Goal: Task Accomplishment & Management: Complete application form

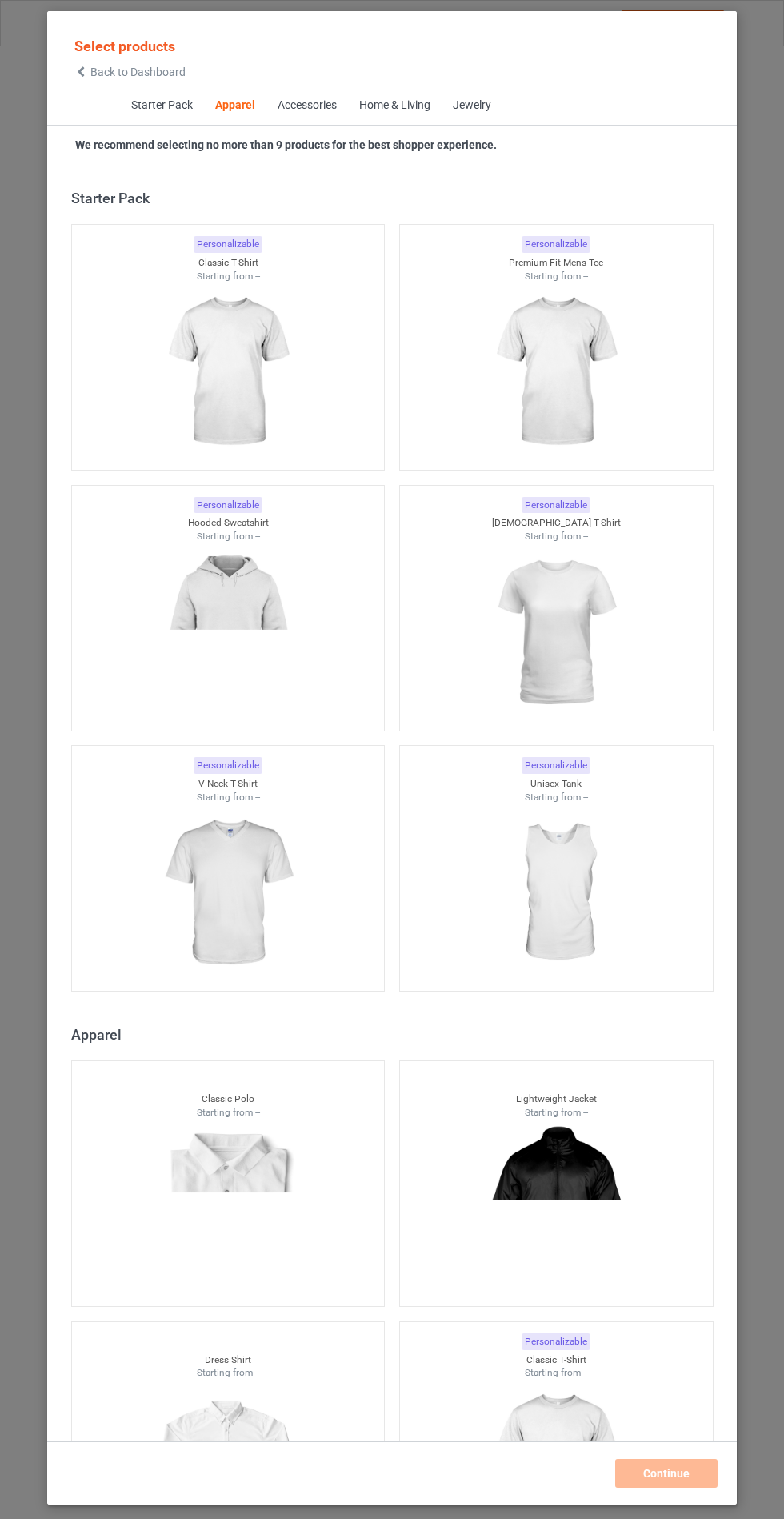
scroll to position [857, 0]
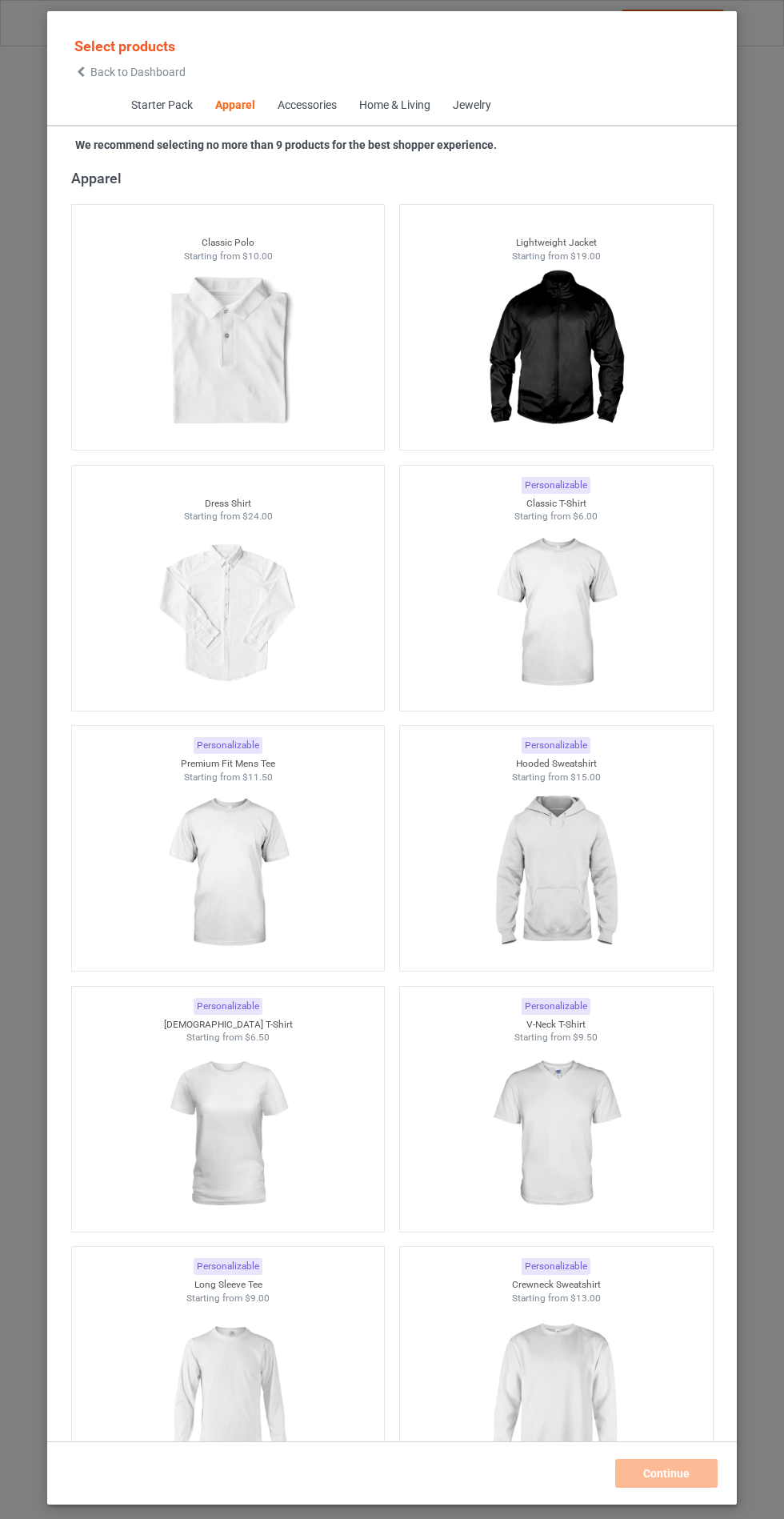
click at [596, 869] on img at bounding box center [556, 873] width 143 height 180
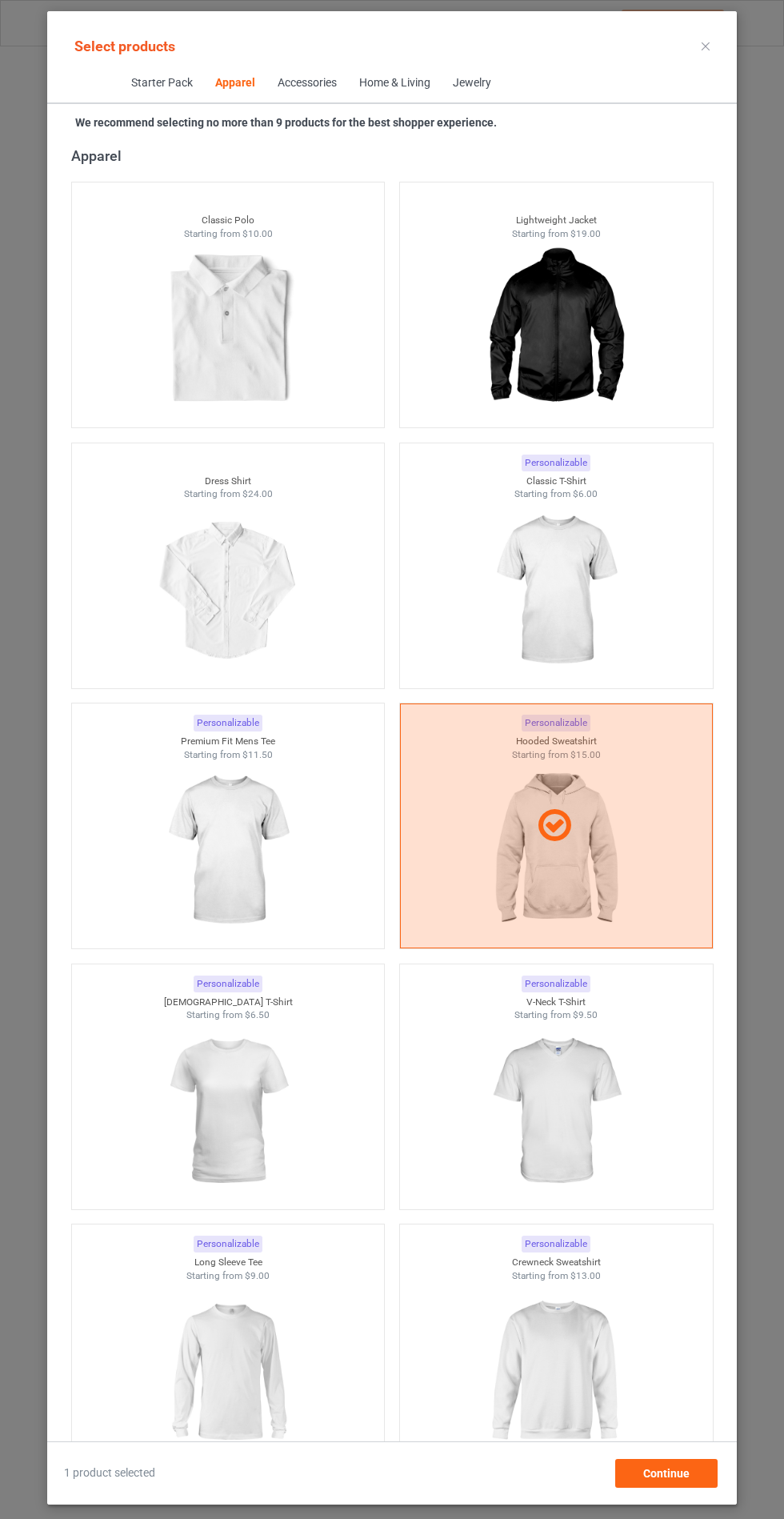
scroll to position [93, 0]
click at [710, 1488] on div "Continue" at bounding box center [667, 1473] width 102 height 29
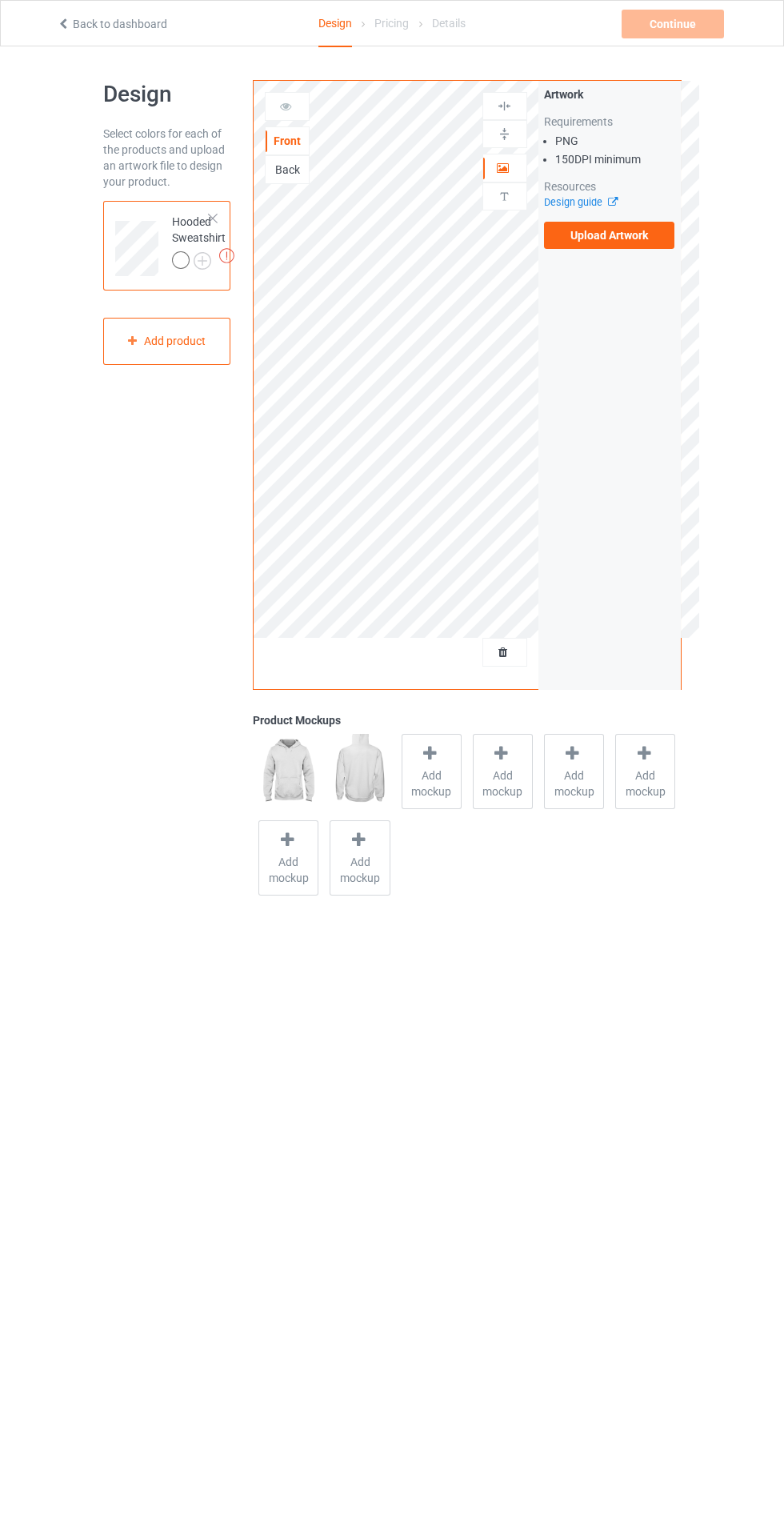
click at [0, 0] on img at bounding box center [0, 0] width 0 height 0
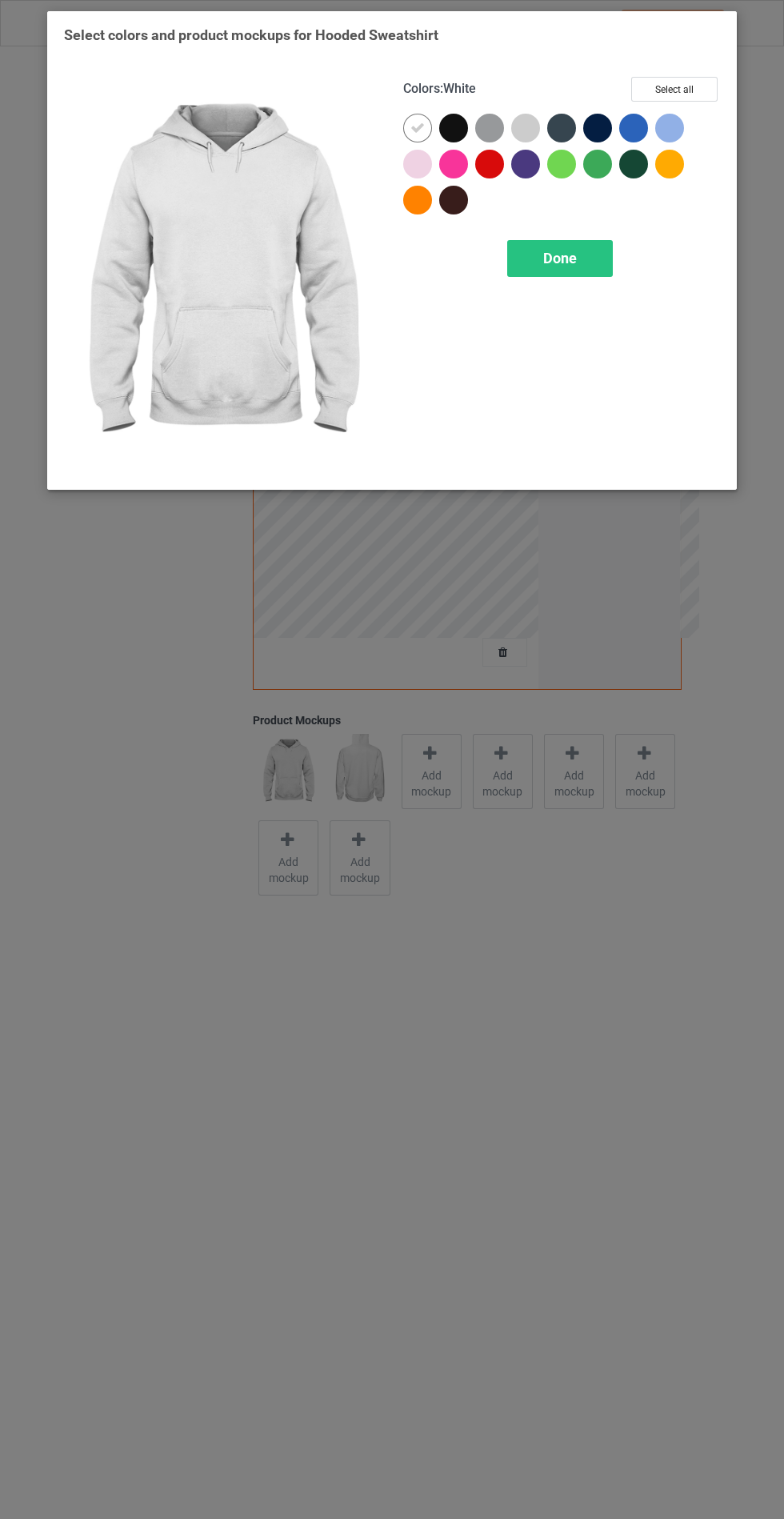
click at [448, 131] on div at bounding box center [453, 128] width 29 height 29
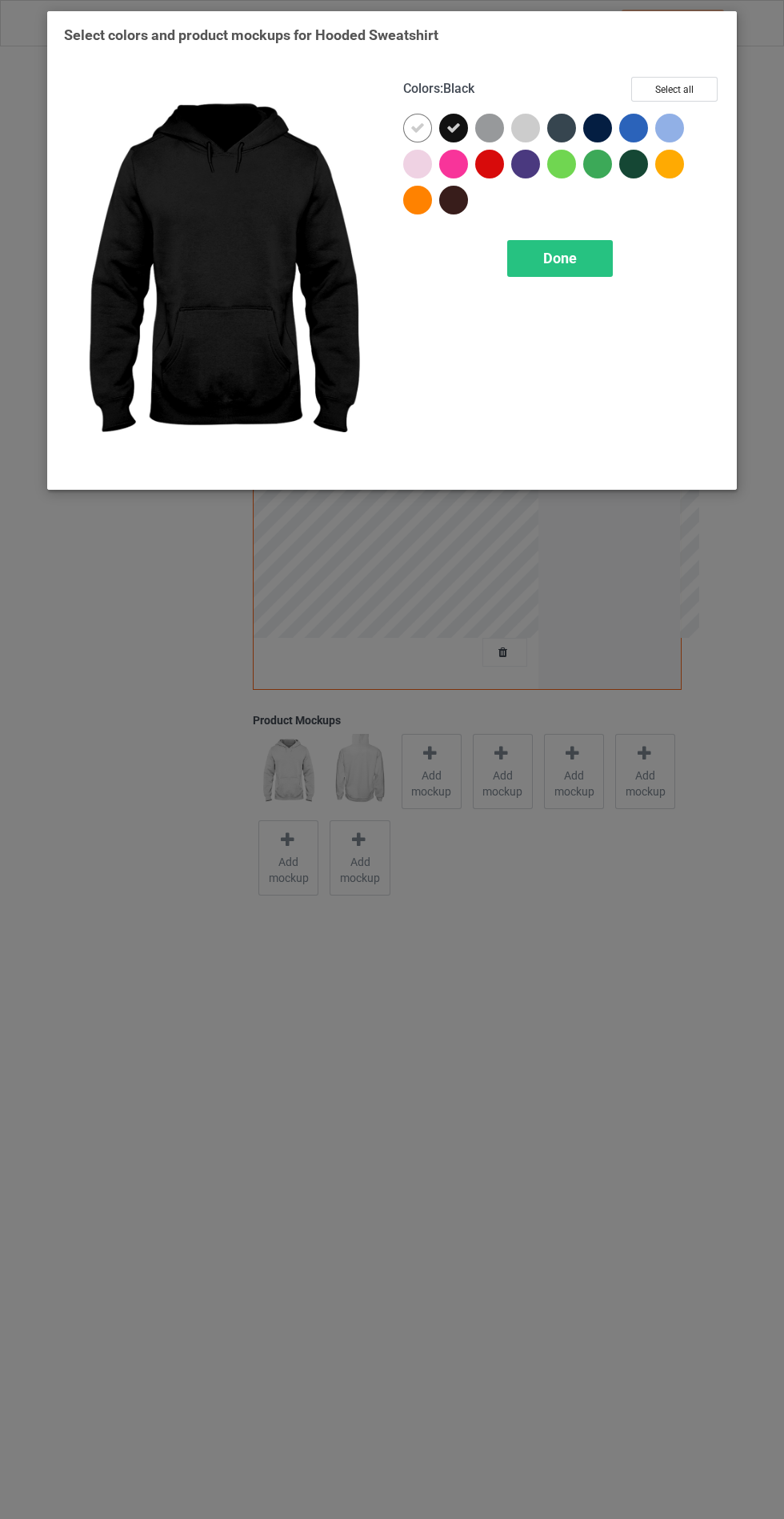
click at [597, 140] on div at bounding box center [598, 128] width 29 height 29
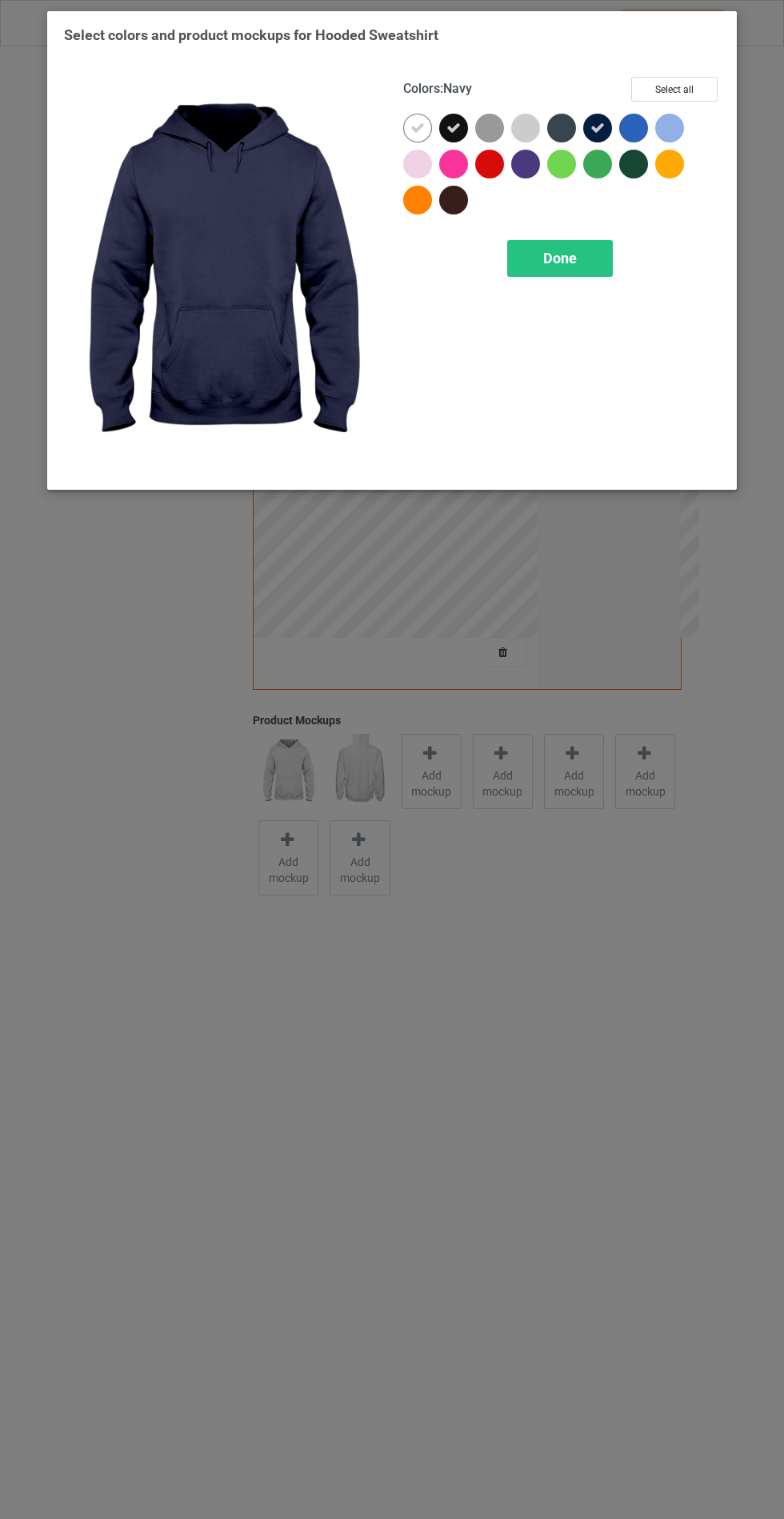
click at [440, 204] on div at bounding box center [453, 199] width 29 height 29
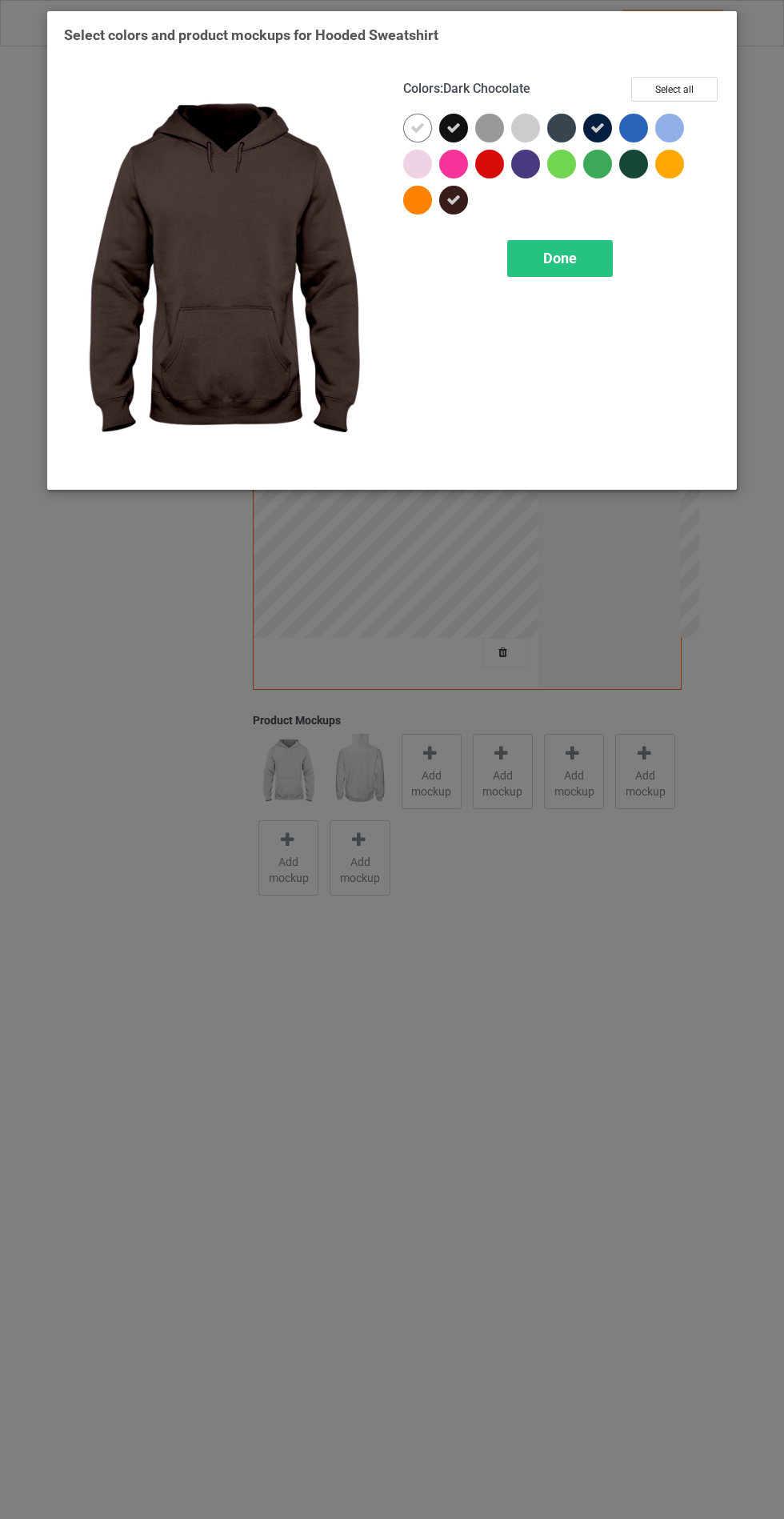
click at [641, 164] on div at bounding box center [633, 164] width 29 height 29
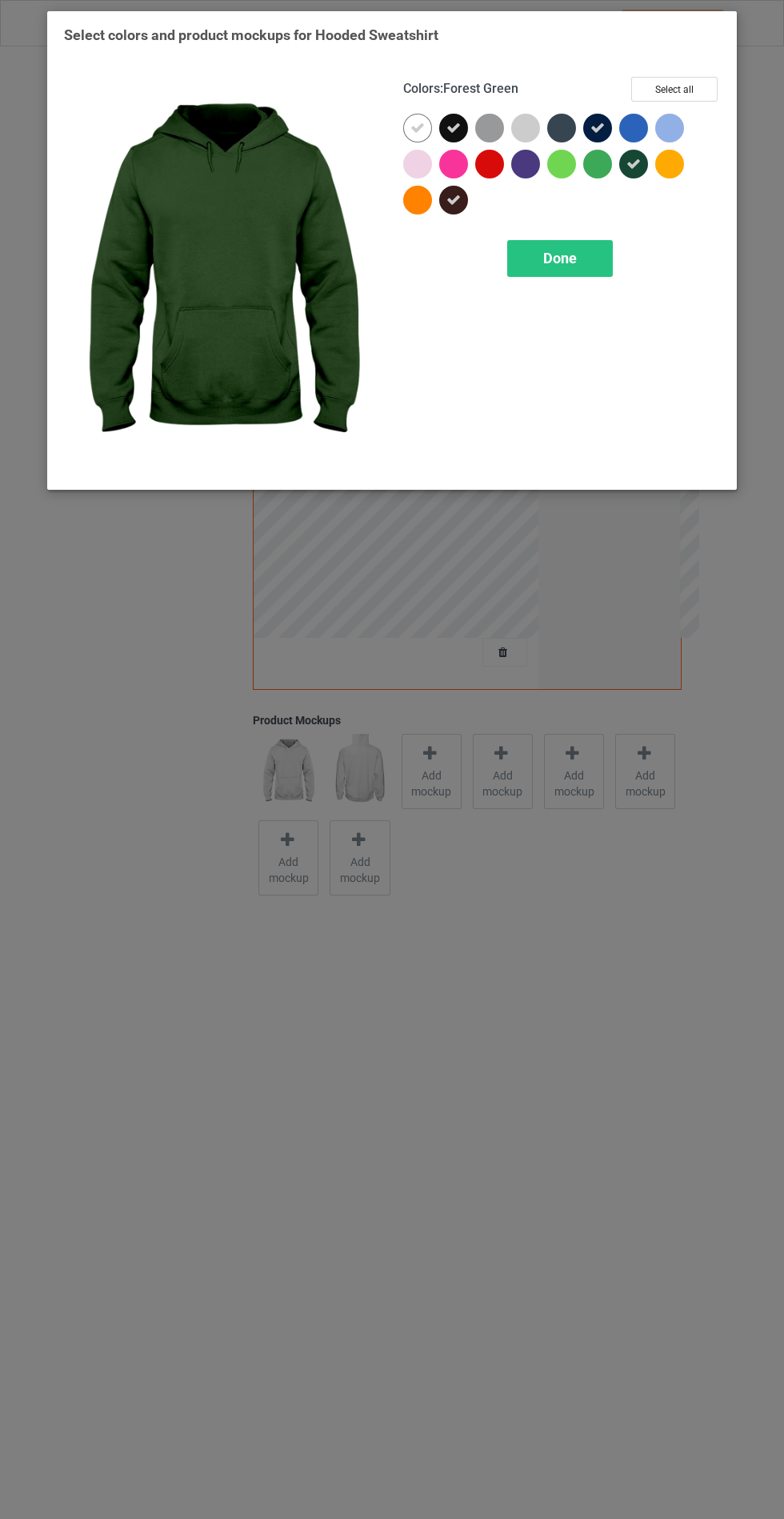
click at [548, 138] on div at bounding box center [565, 131] width 36 height 36
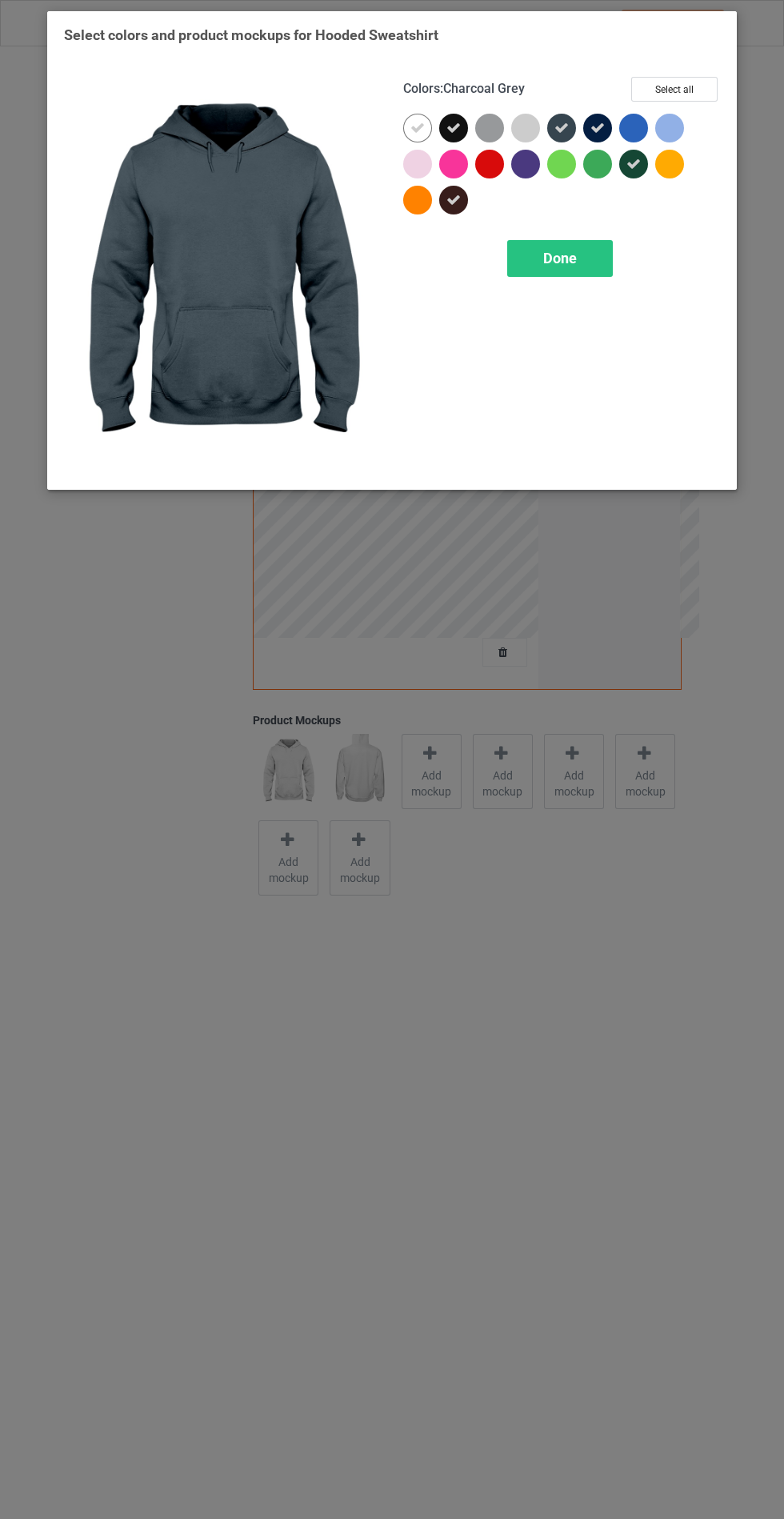
click at [587, 256] on div "Done" at bounding box center [560, 259] width 105 height 37
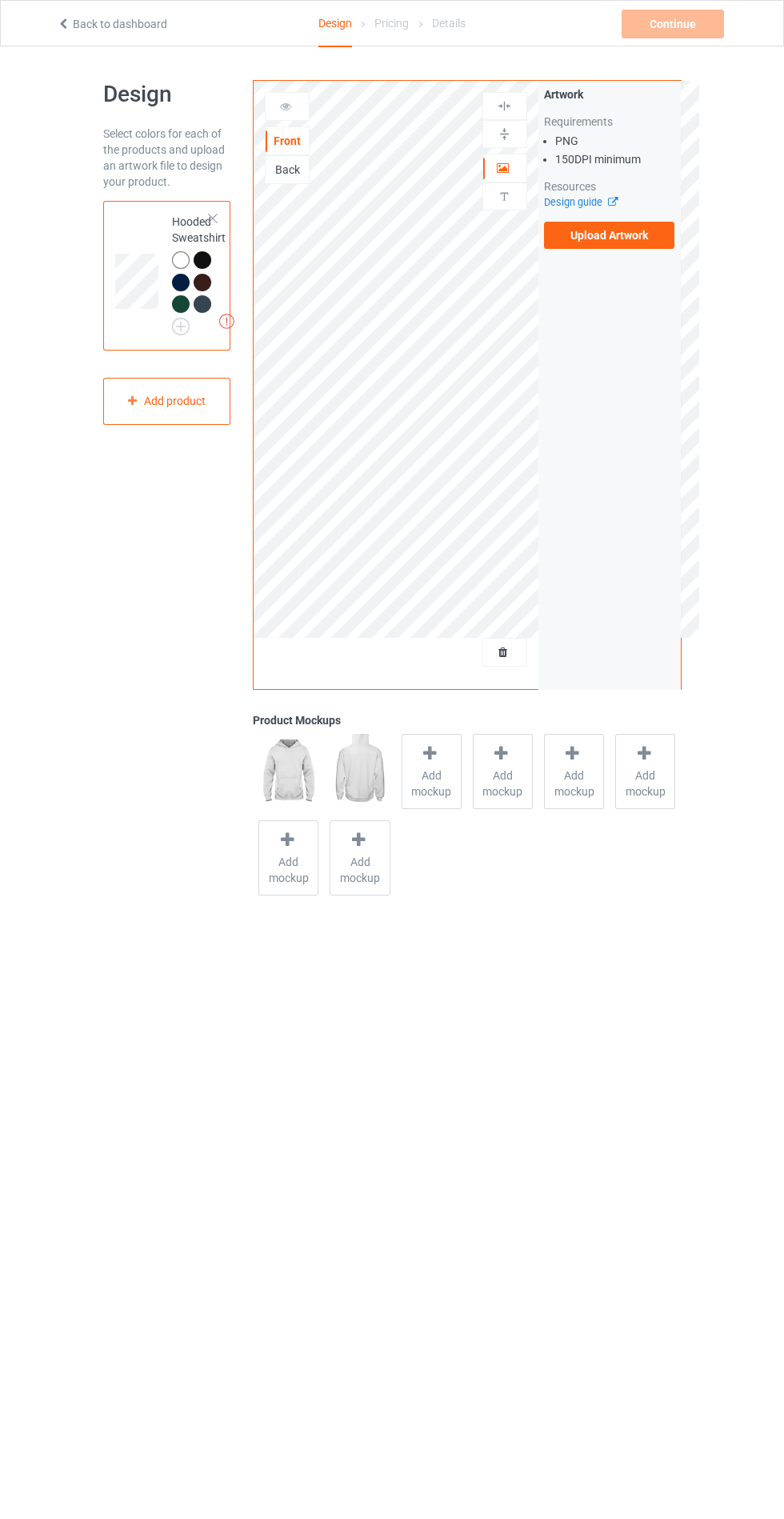
click at [634, 237] on label "Upload Artwork" at bounding box center [609, 235] width 131 height 27
click at [0, 0] on input "Upload Artwork" at bounding box center [0, 0] width 0 height 0
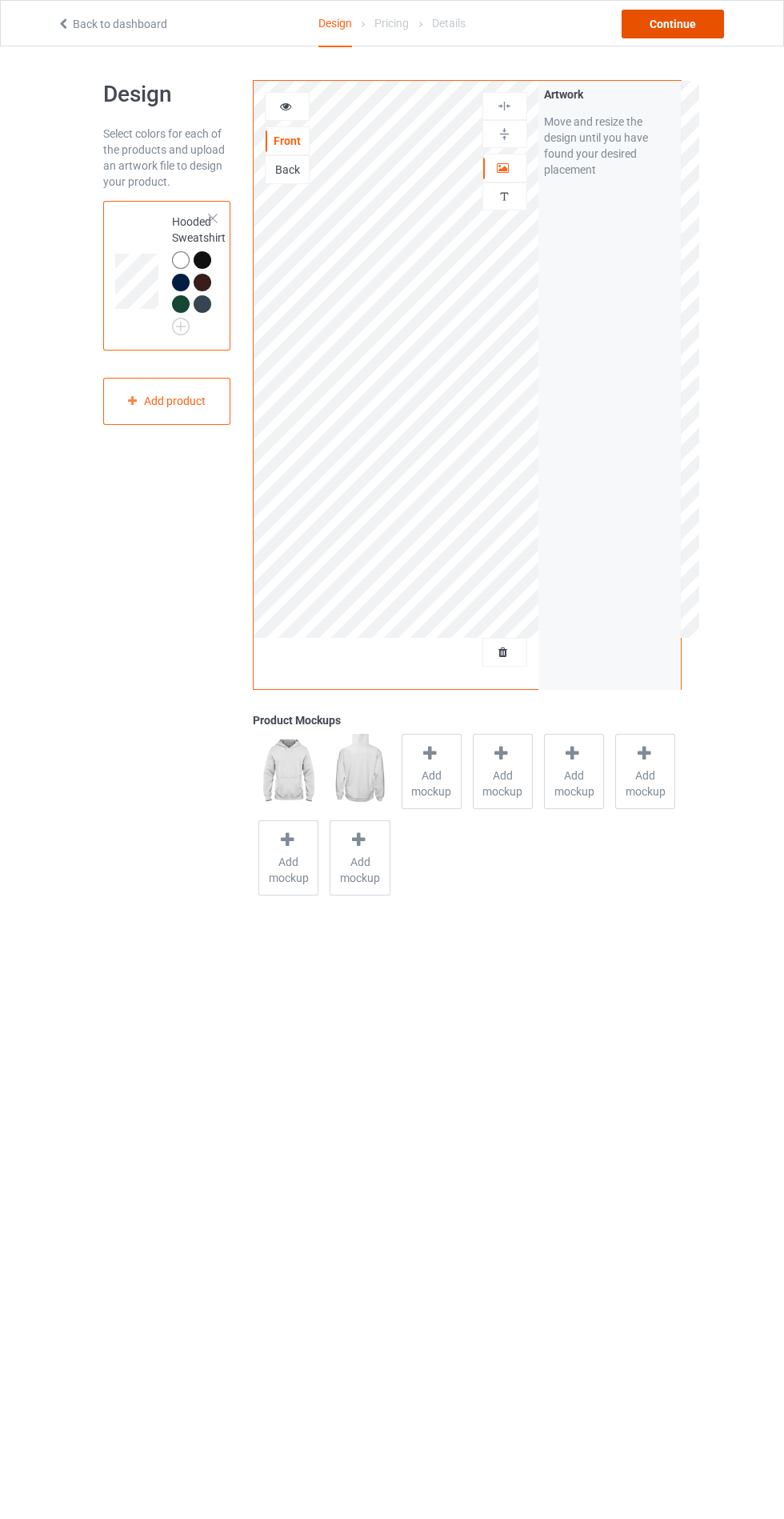
click at [681, 24] on div "Continue" at bounding box center [673, 23] width 102 height 29
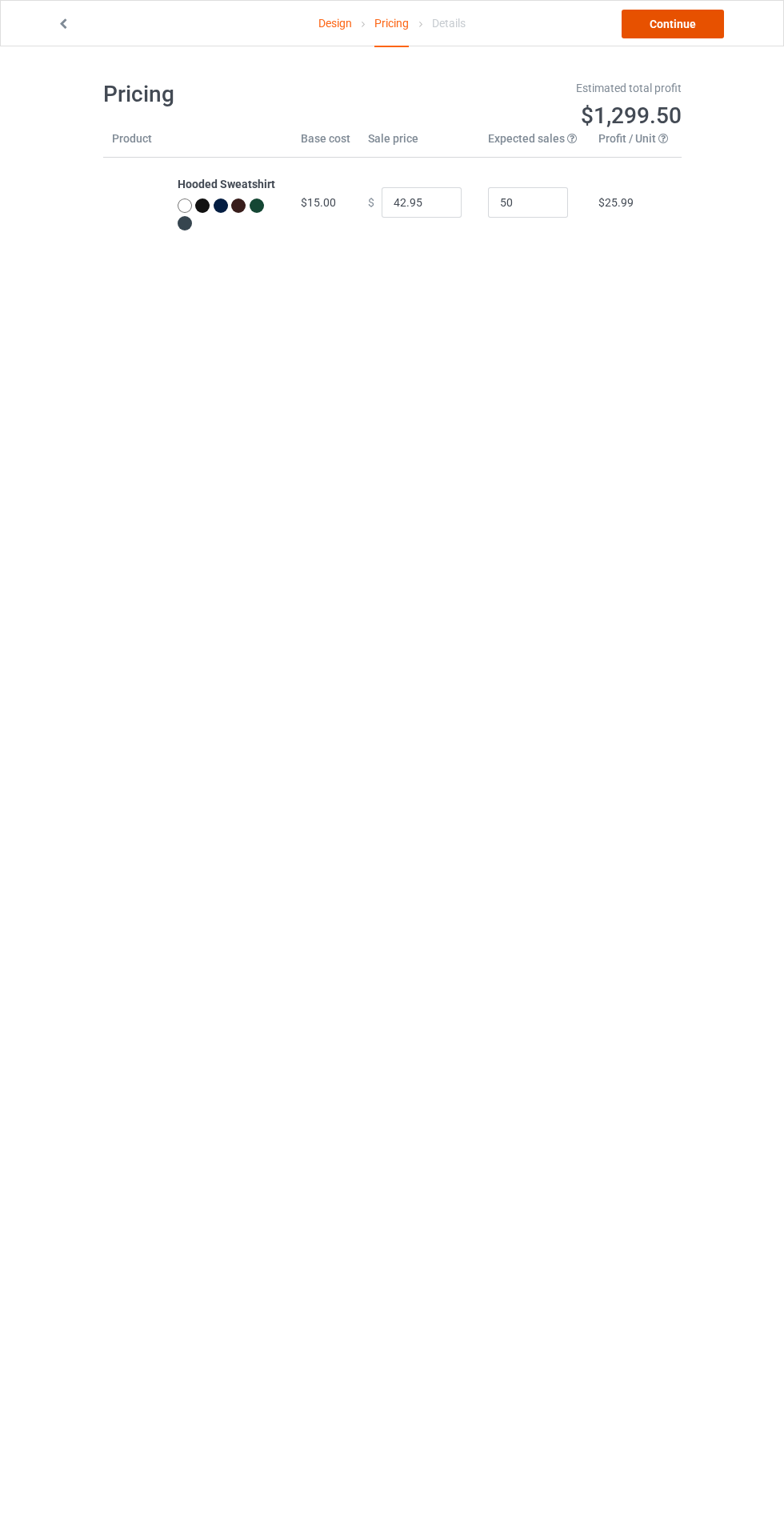
click at [686, 15] on link "Continue" at bounding box center [673, 23] width 102 height 29
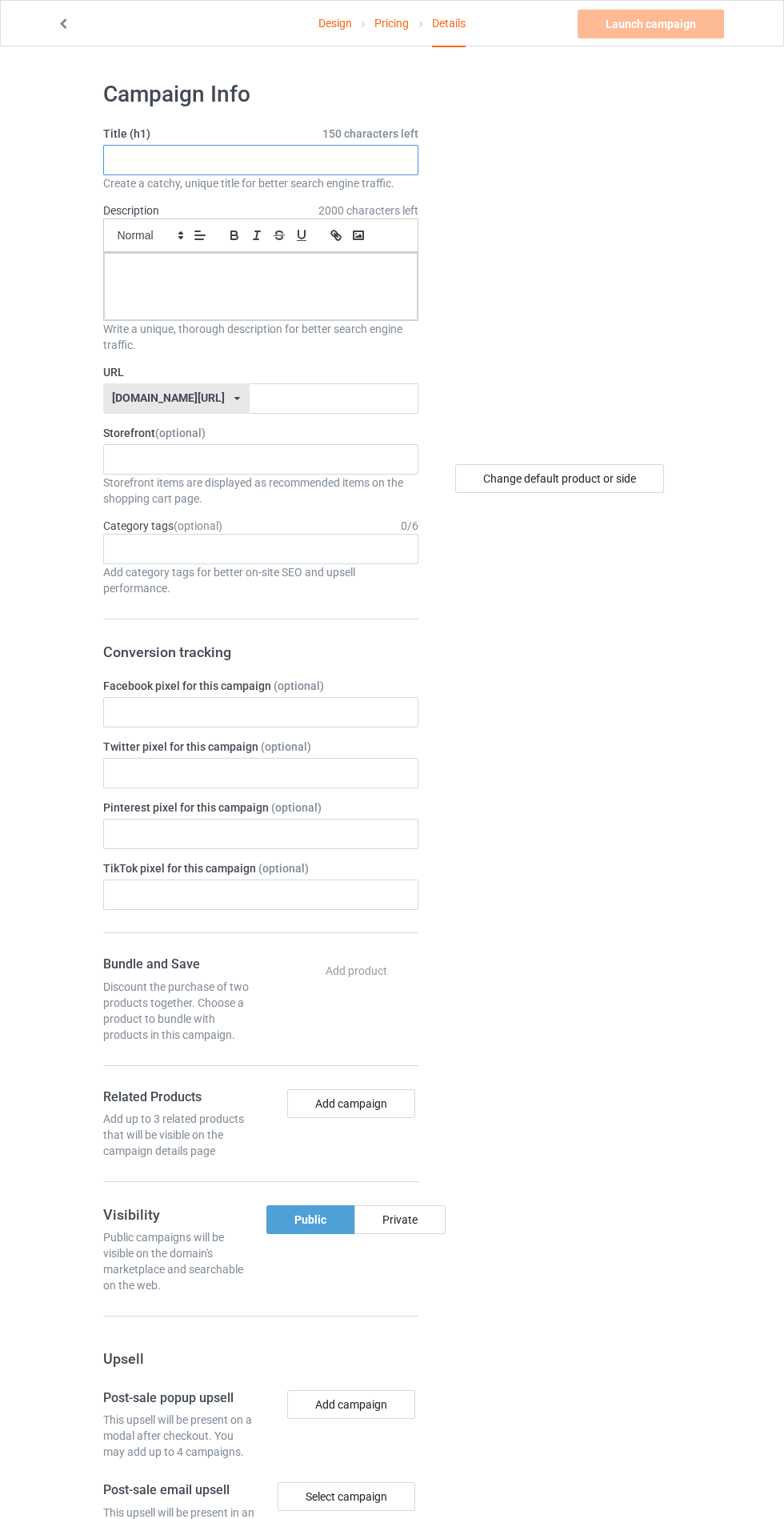
click at [248, 161] on input "text" at bounding box center [261, 160] width 316 height 31
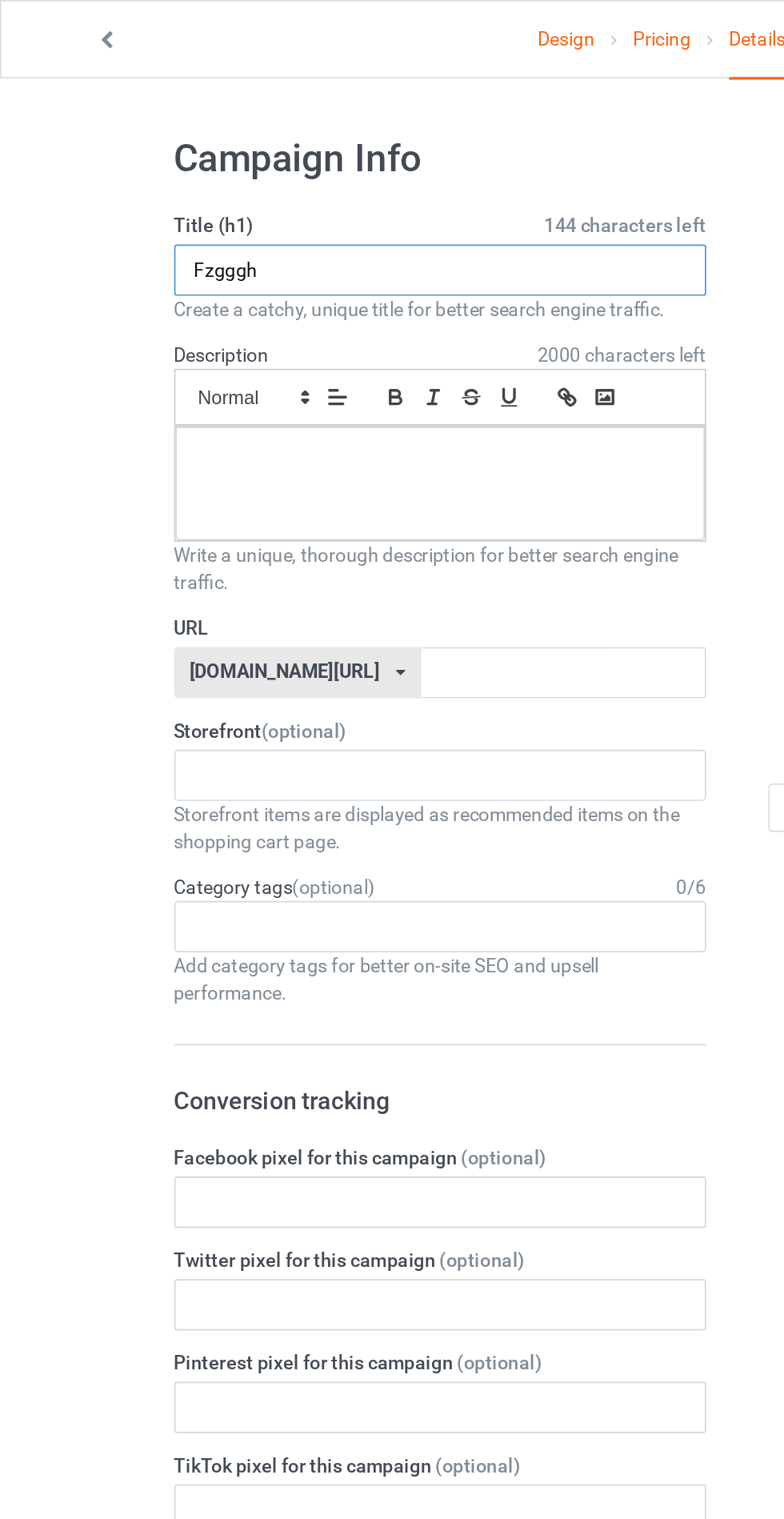
type input "Fzgggh"
click at [246, 286] on div at bounding box center [261, 287] width 314 height 67
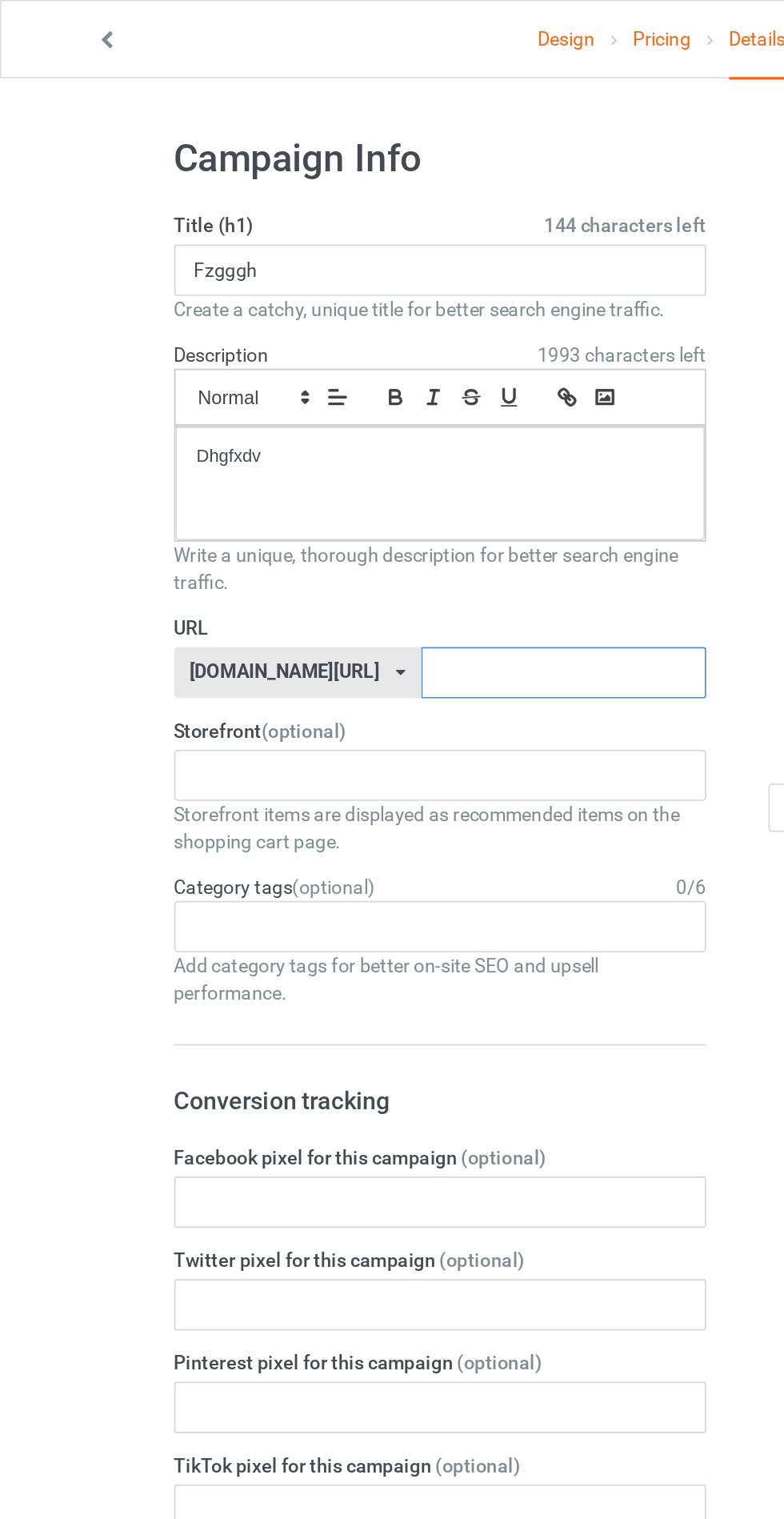
click at [279, 391] on input "text" at bounding box center [333, 399] width 169 height 31
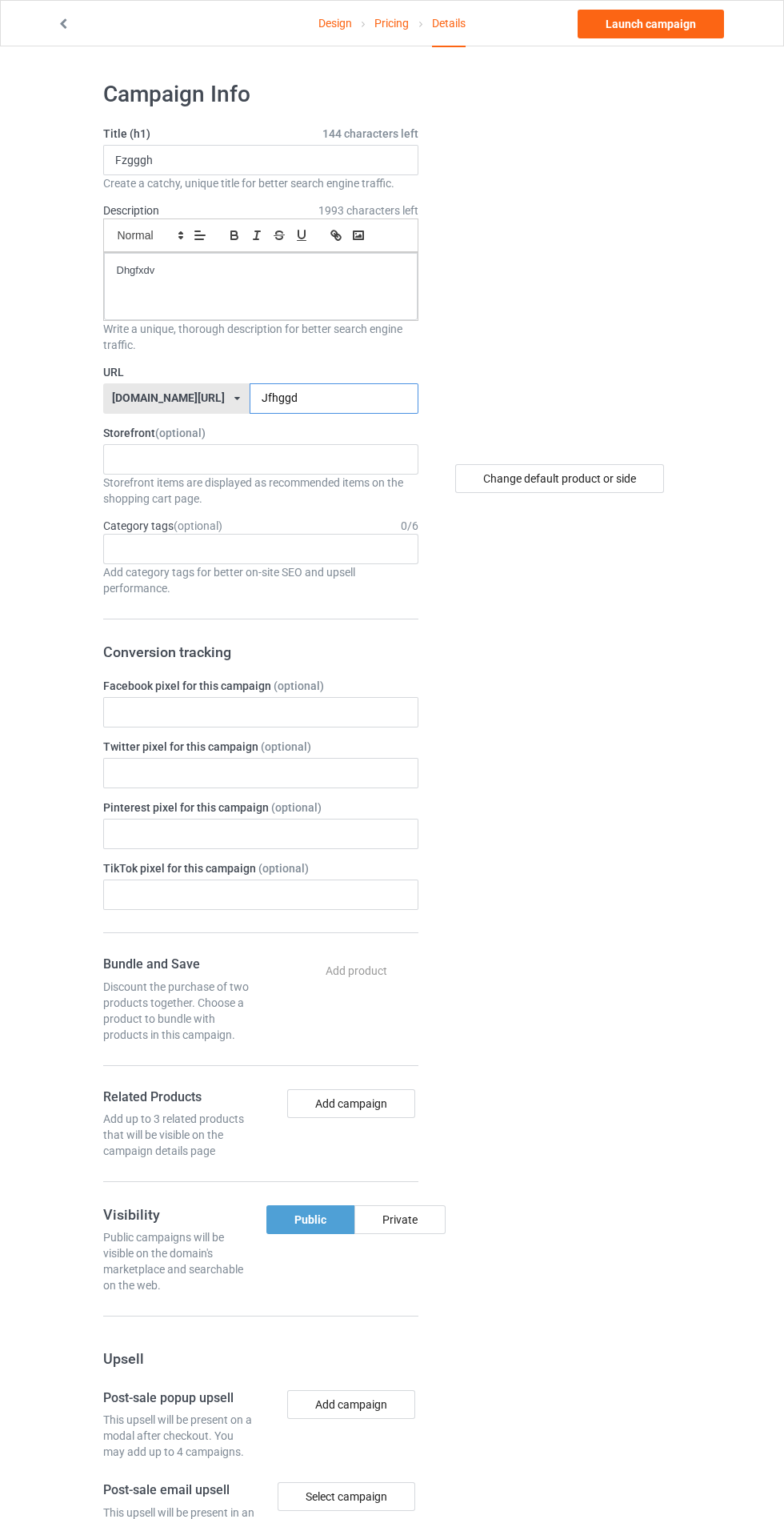
type input "Jfhggd"
click at [438, 1214] on div "Change default product or side" at bounding box center [561, 972] width 264 height 1808
click at [335, 397] on input "Jfhggd" at bounding box center [333, 399] width 169 height 31
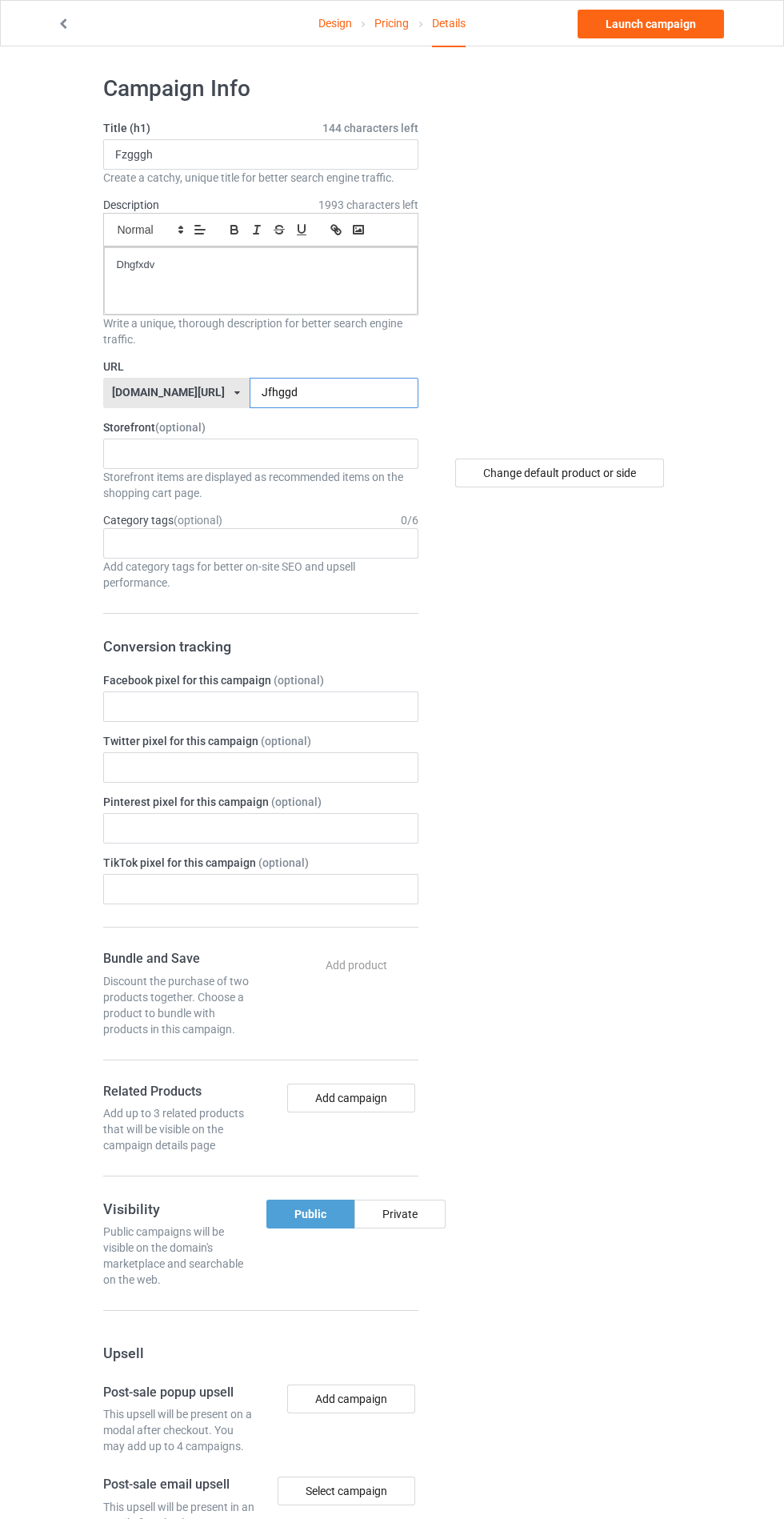
scroll to position [7, 0]
click at [416, 1218] on div "Private" at bounding box center [400, 1213] width 91 height 29
click at [647, 34] on link "Launch campaign" at bounding box center [651, 23] width 146 height 29
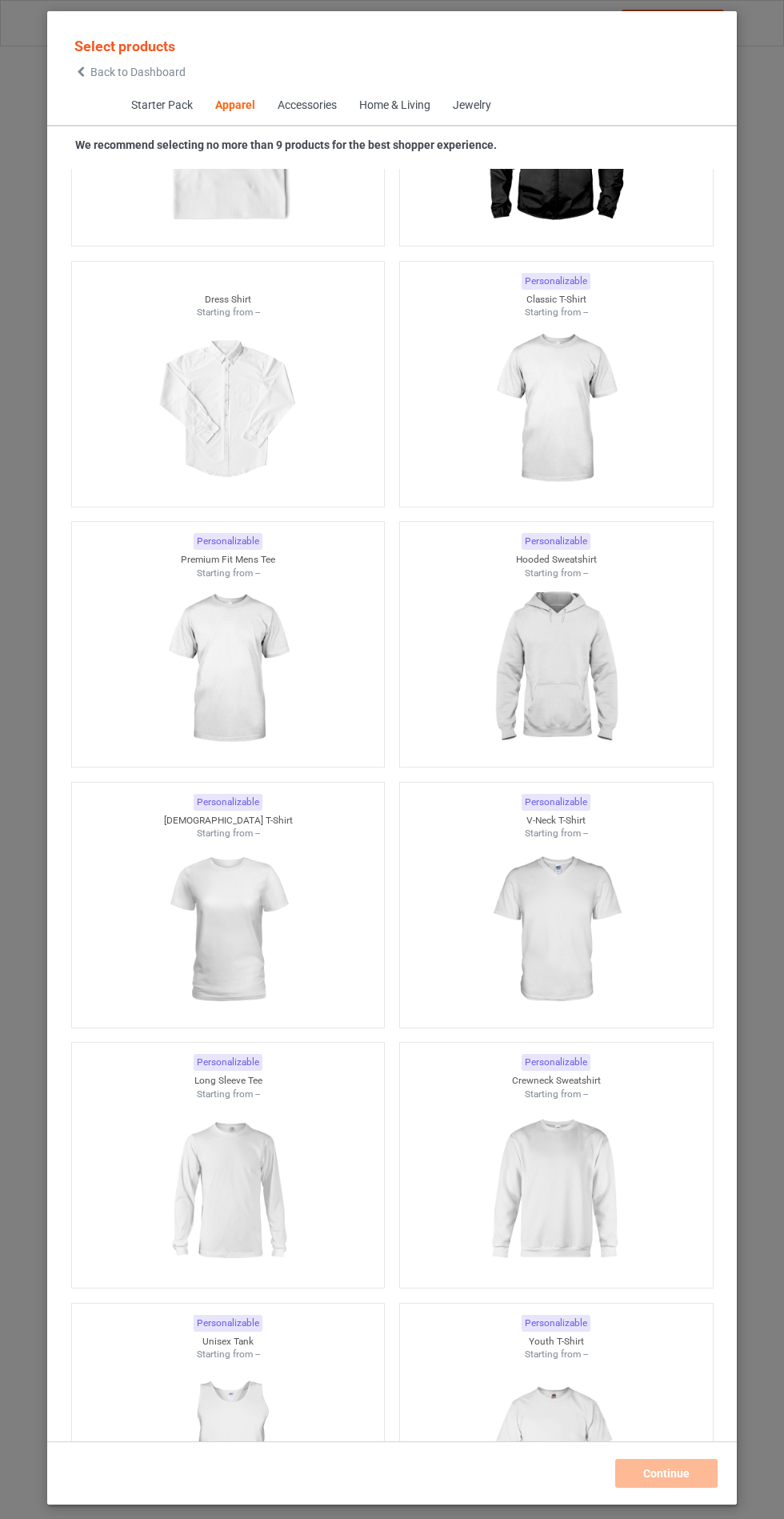
scroll to position [1069, 0]
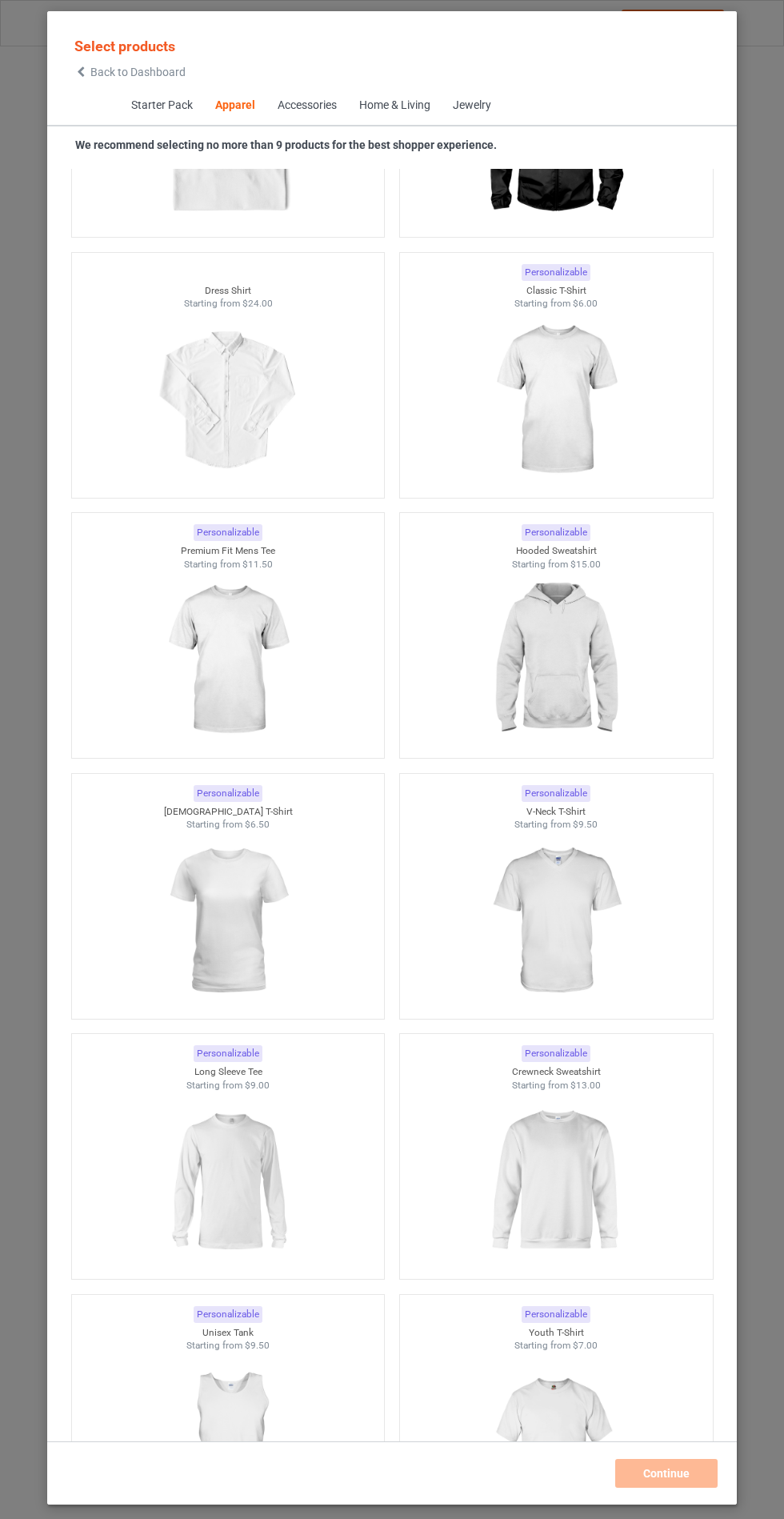
click at [589, 658] on img at bounding box center [556, 660] width 143 height 180
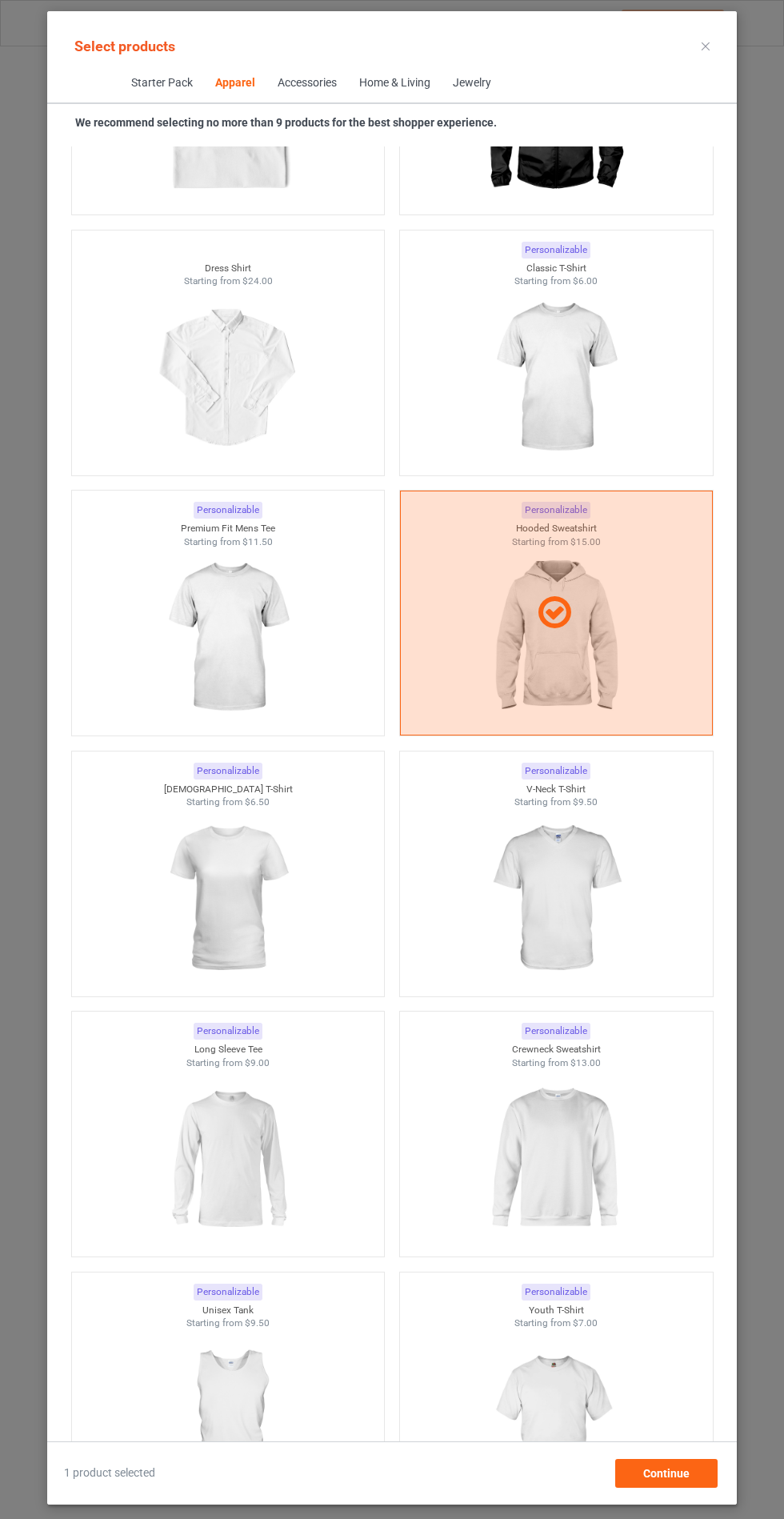
scroll to position [93, 0]
click at [691, 1483] on div "Continue" at bounding box center [667, 1473] width 102 height 29
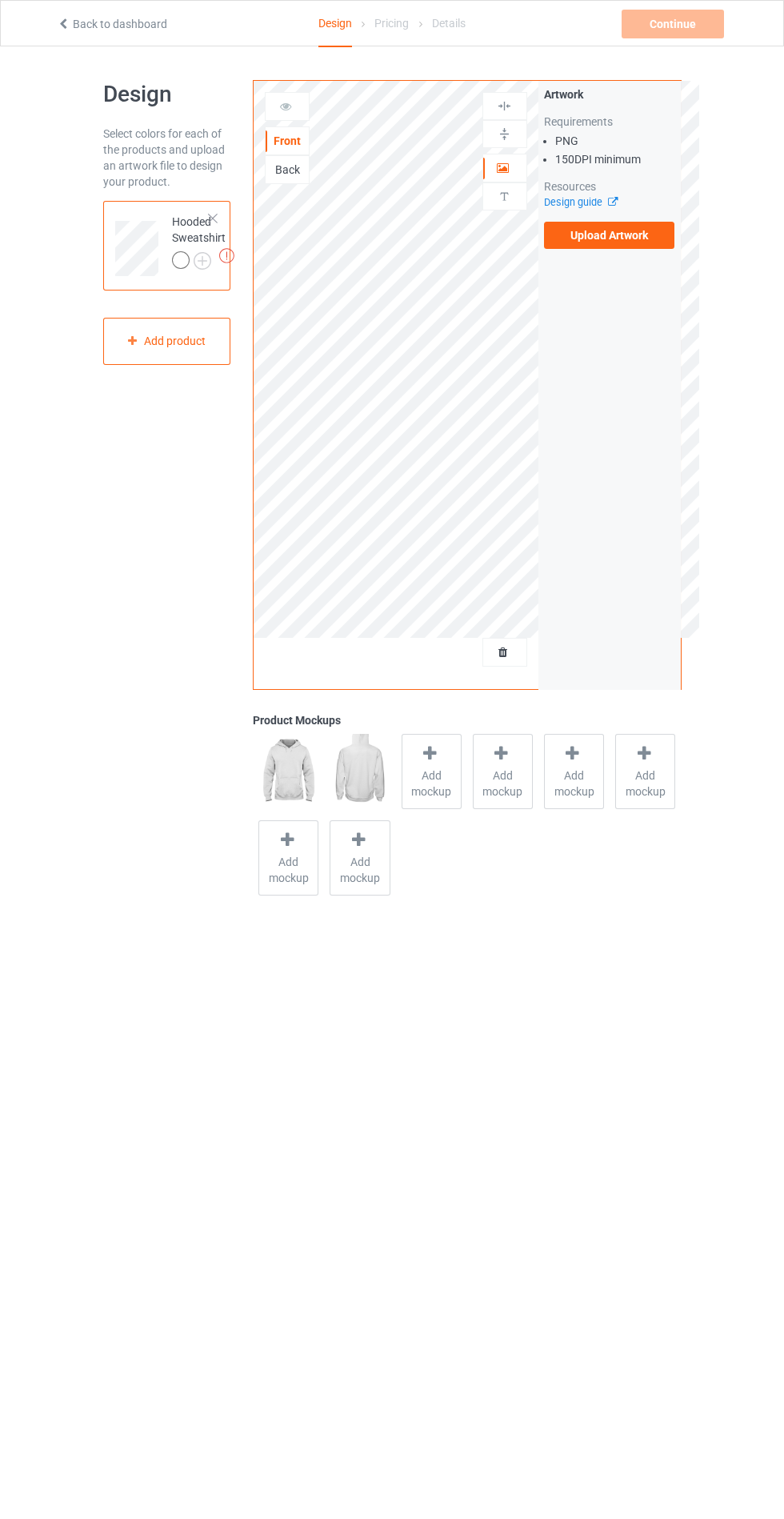
click at [646, 233] on label "Upload Artwork" at bounding box center [609, 235] width 131 height 27
click at [0, 0] on input "Upload Artwork" at bounding box center [0, 0] width 0 height 0
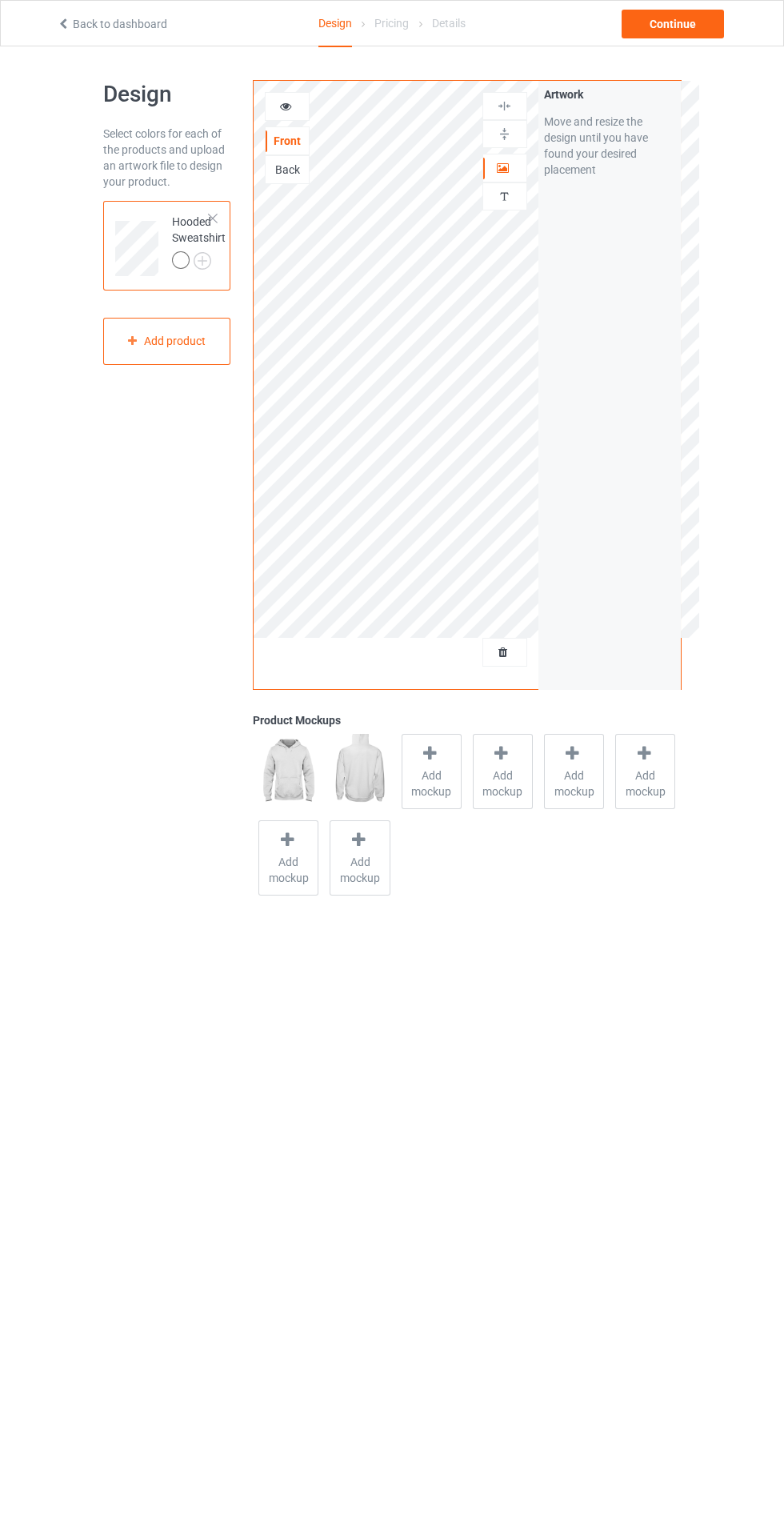
click at [431, 777] on span "Add mockup" at bounding box center [431, 783] width 59 height 32
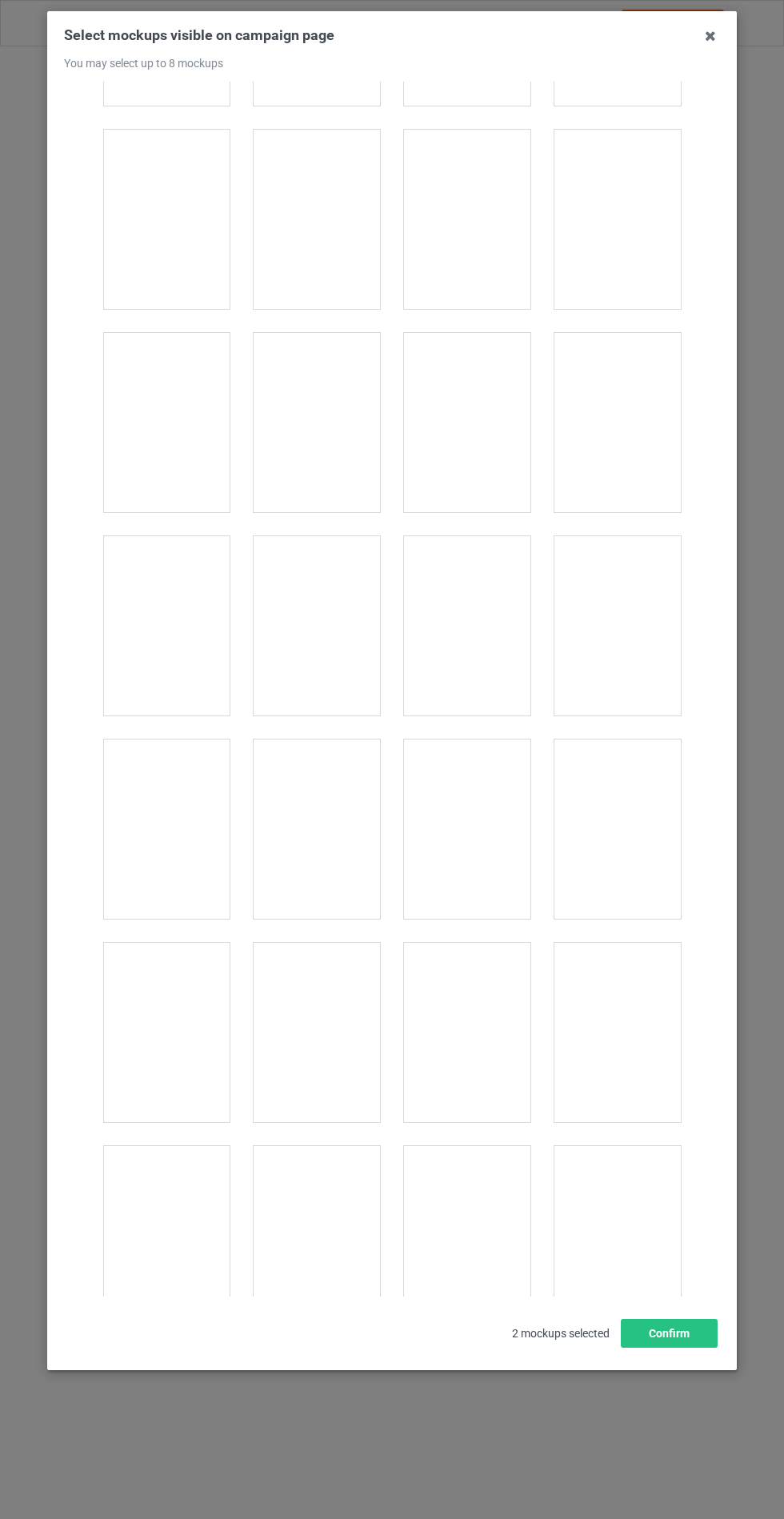
scroll to position [12367, 0]
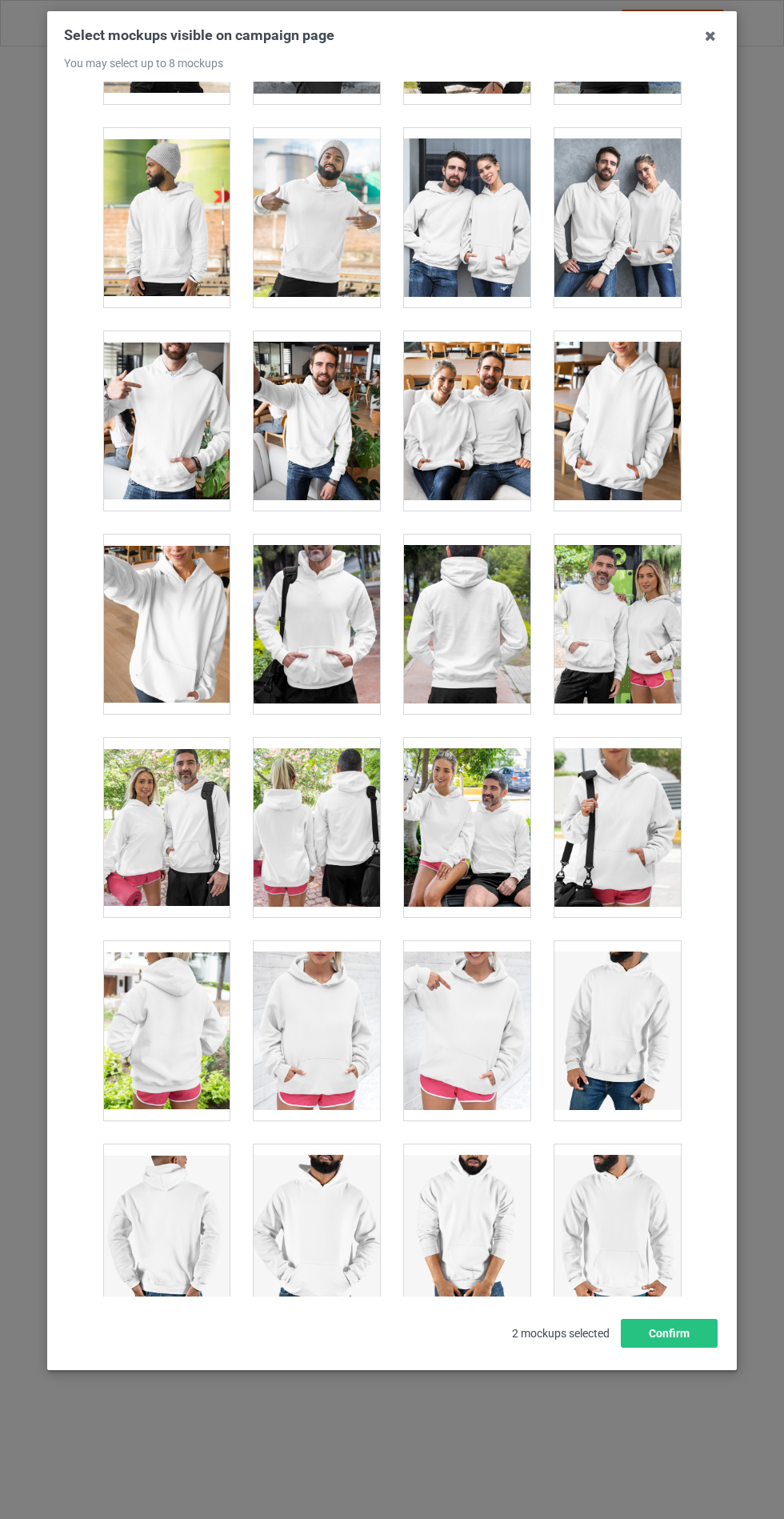
click at [339, 993] on div at bounding box center [317, 1031] width 127 height 180
click at [697, 1348] on button "Confirm" at bounding box center [669, 1333] width 97 height 29
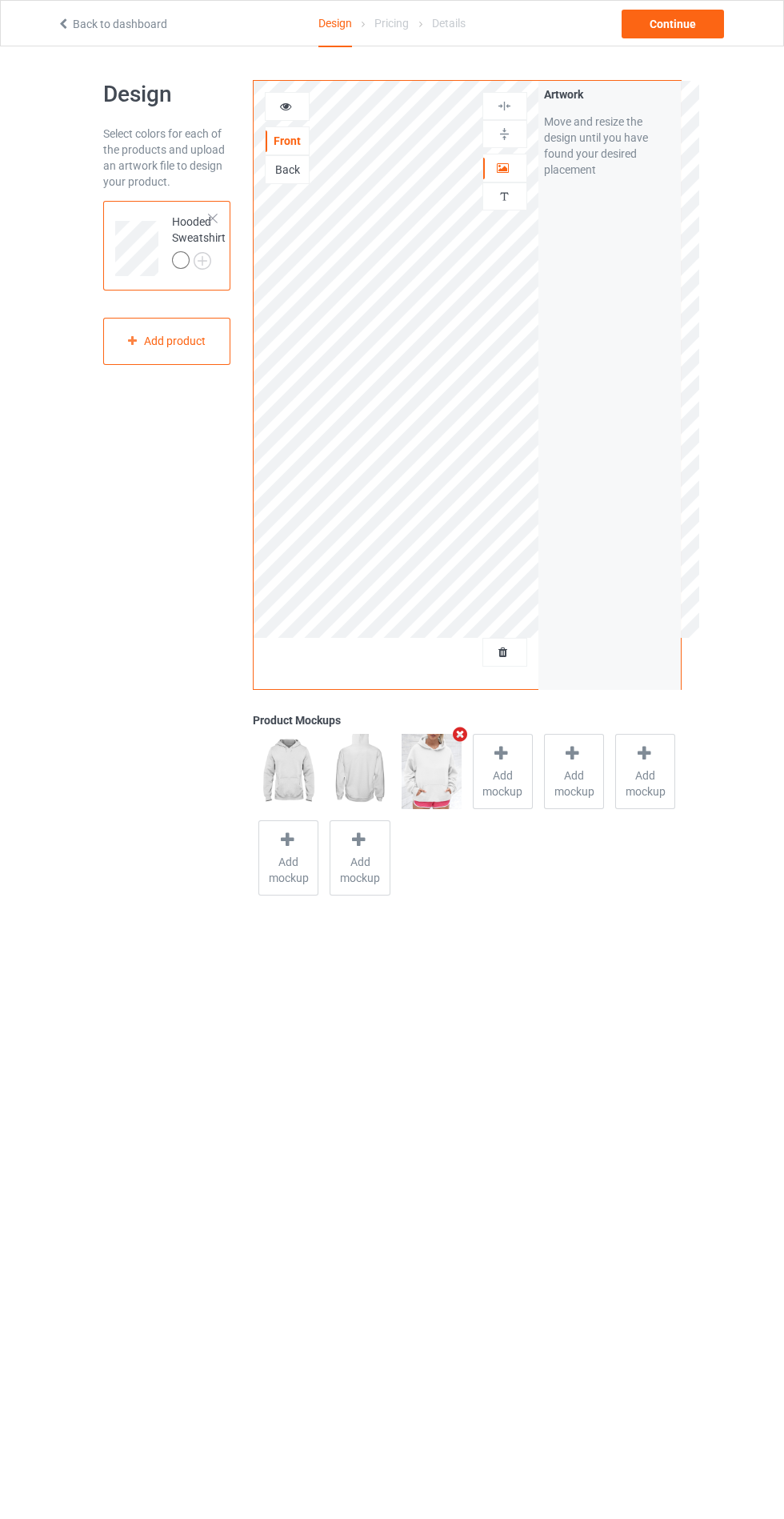
click at [0, 0] on img at bounding box center [0, 0] width 0 height 0
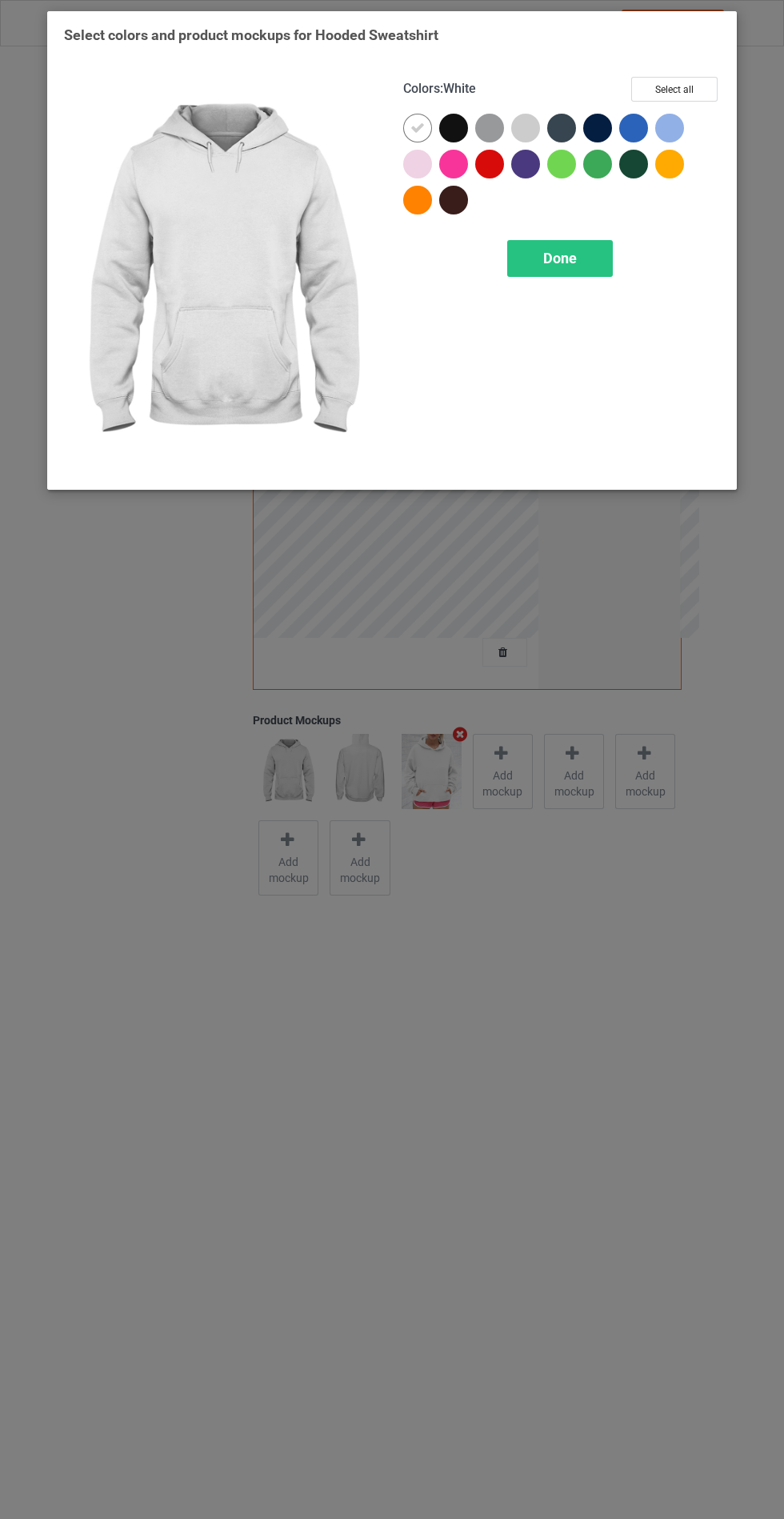
click at [447, 130] on div at bounding box center [453, 128] width 29 height 29
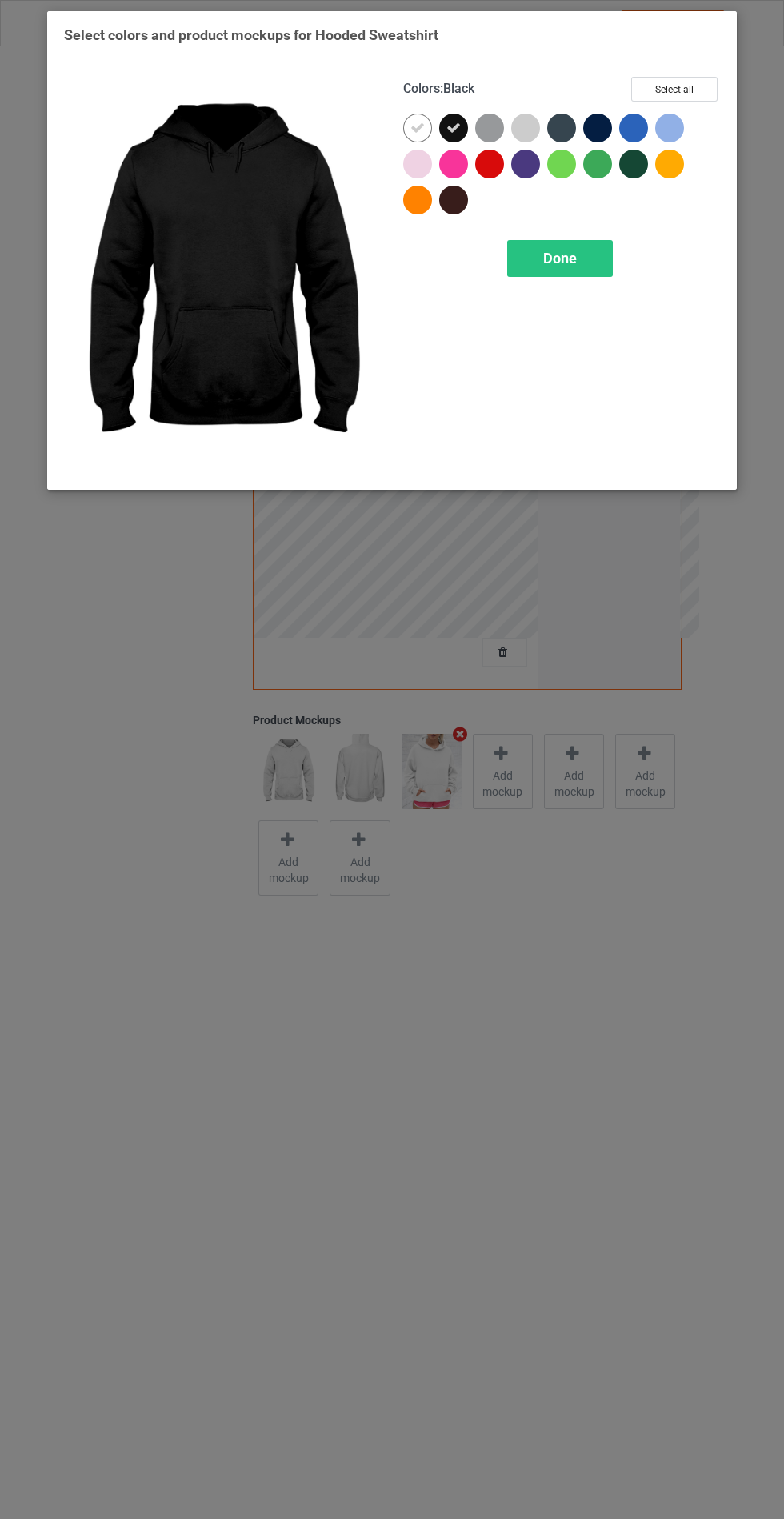
click at [555, 128] on div at bounding box center [561, 128] width 29 height 29
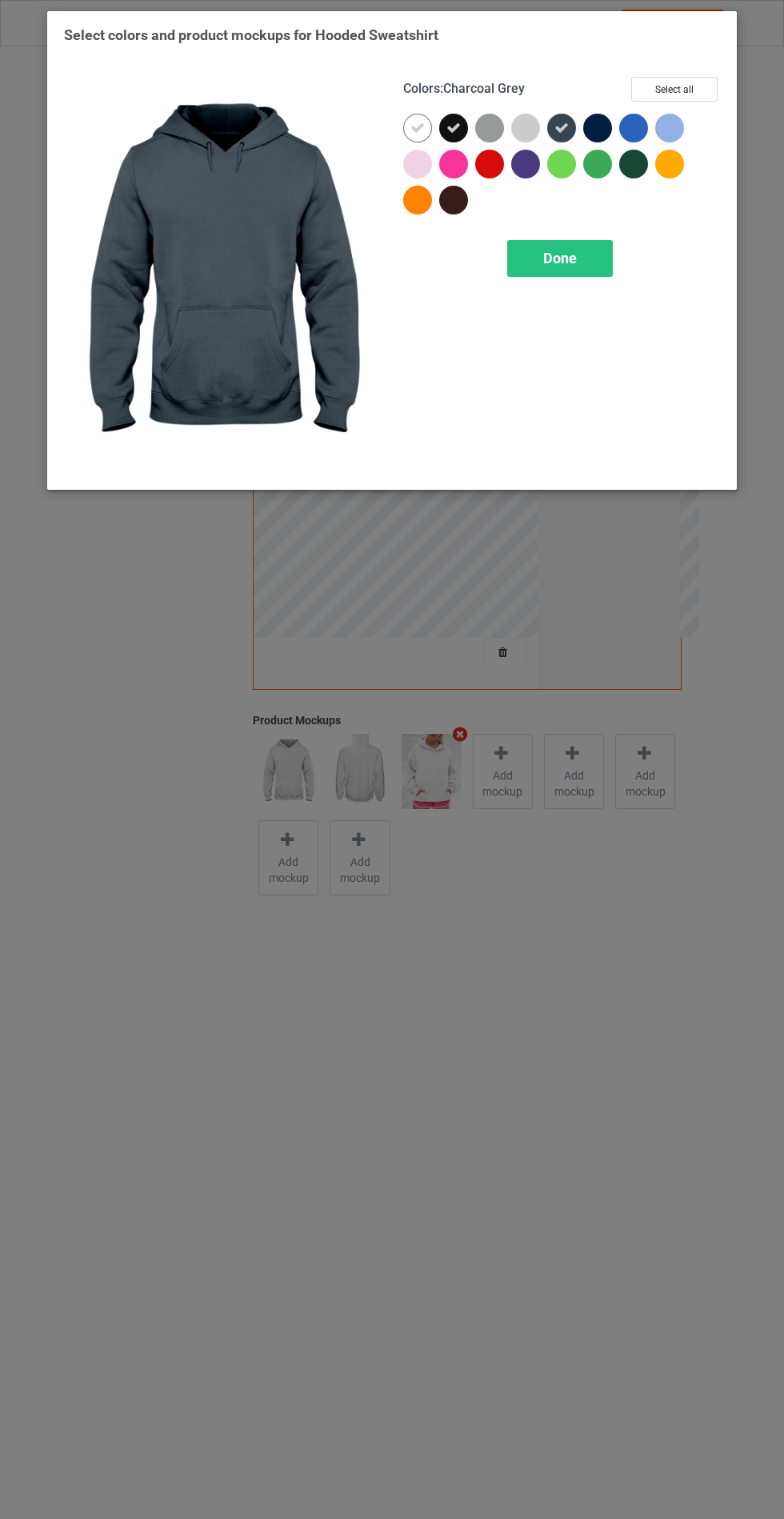
click at [592, 129] on div at bounding box center [598, 128] width 29 height 29
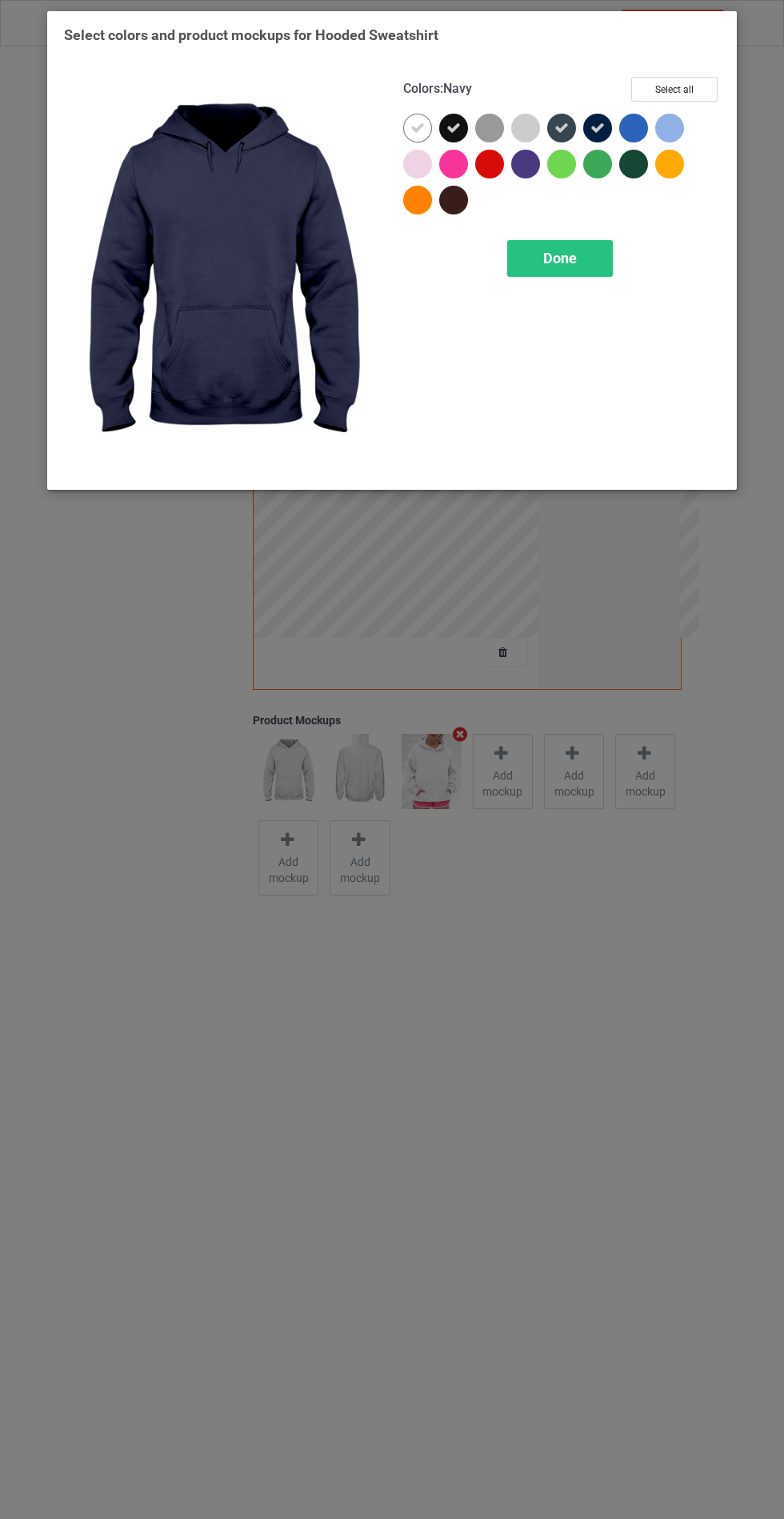
click at [633, 179] on div at bounding box center [637, 168] width 36 height 36
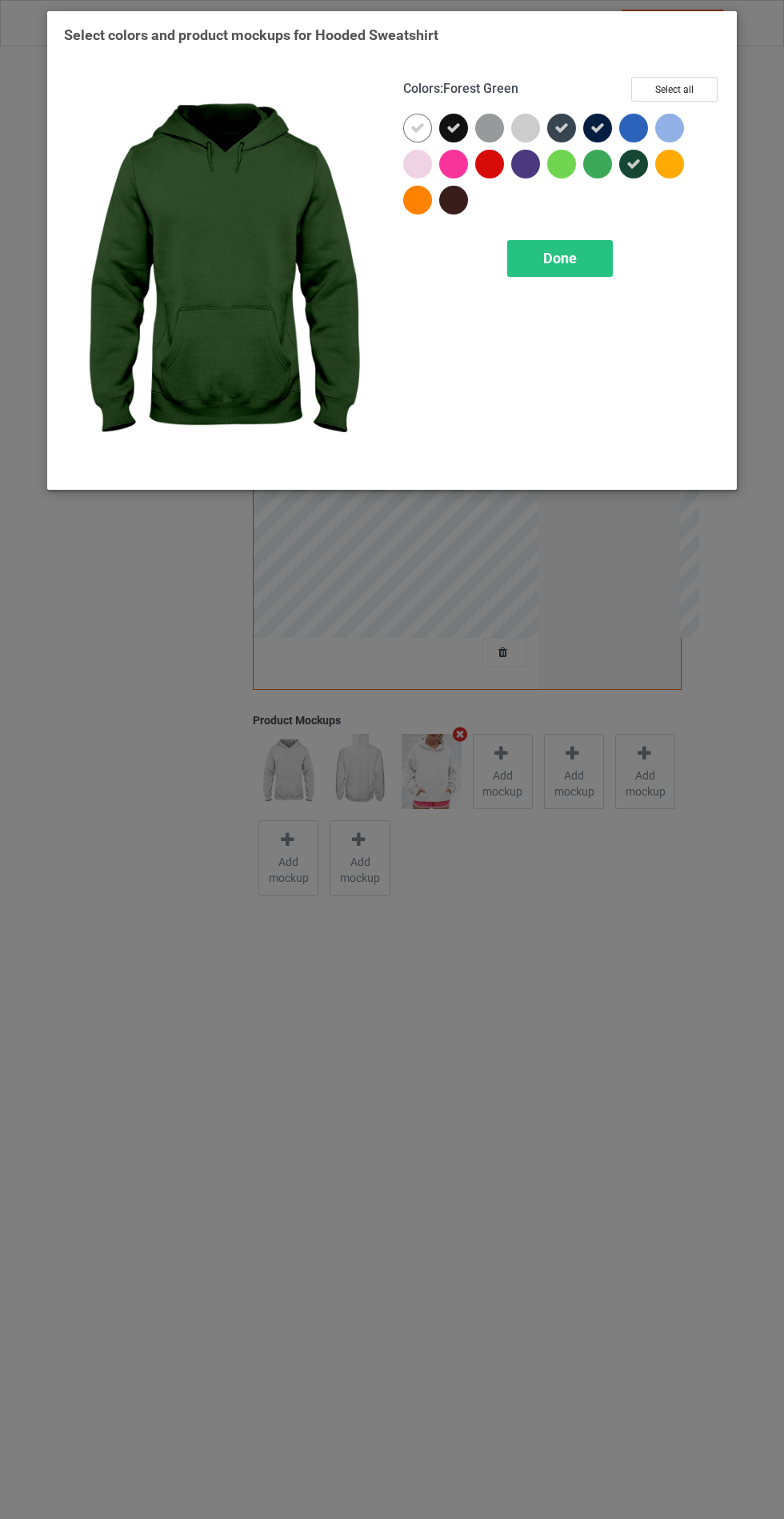
click at [525, 169] on div at bounding box center [525, 164] width 29 height 29
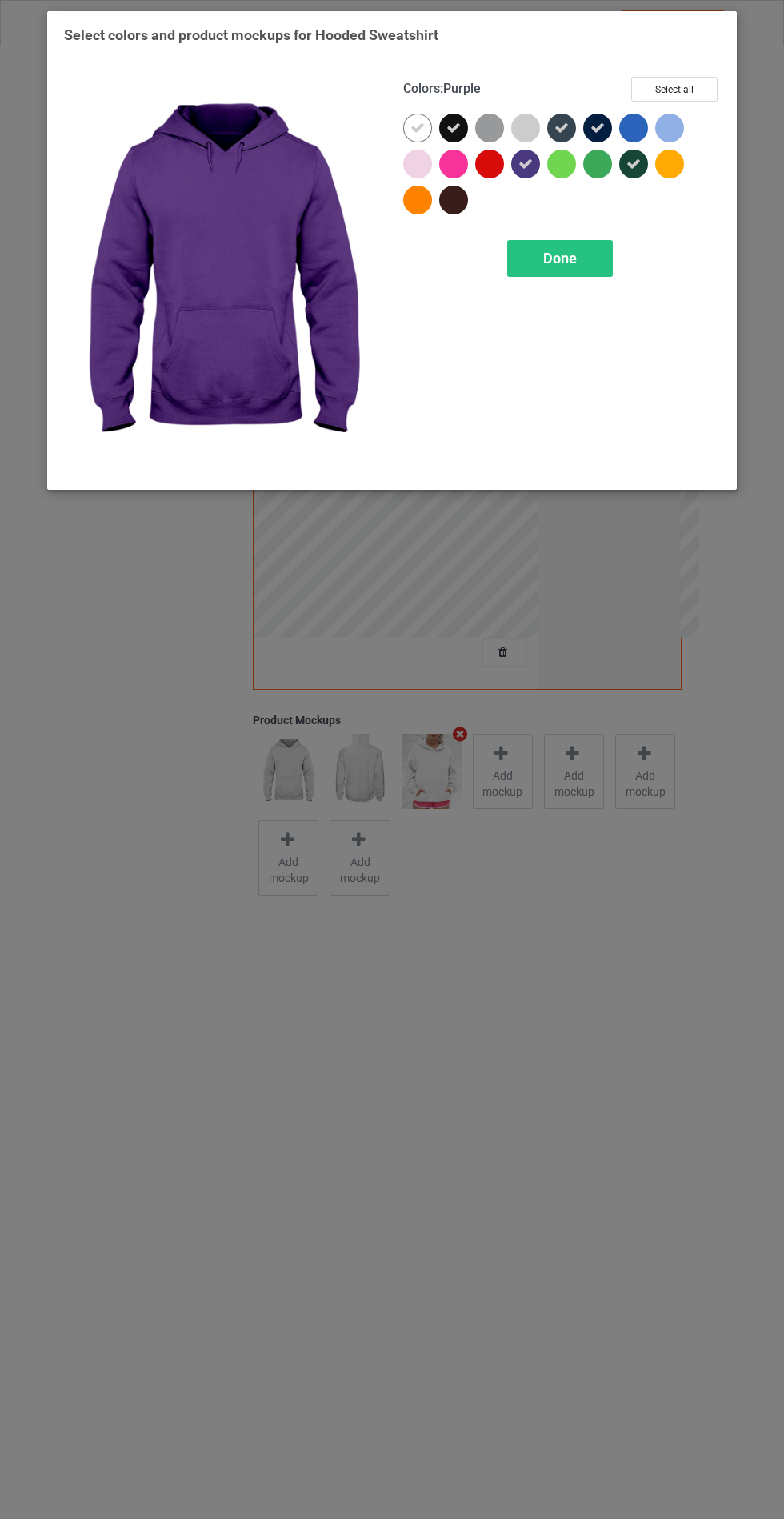
click at [453, 214] on div at bounding box center [457, 203] width 36 height 36
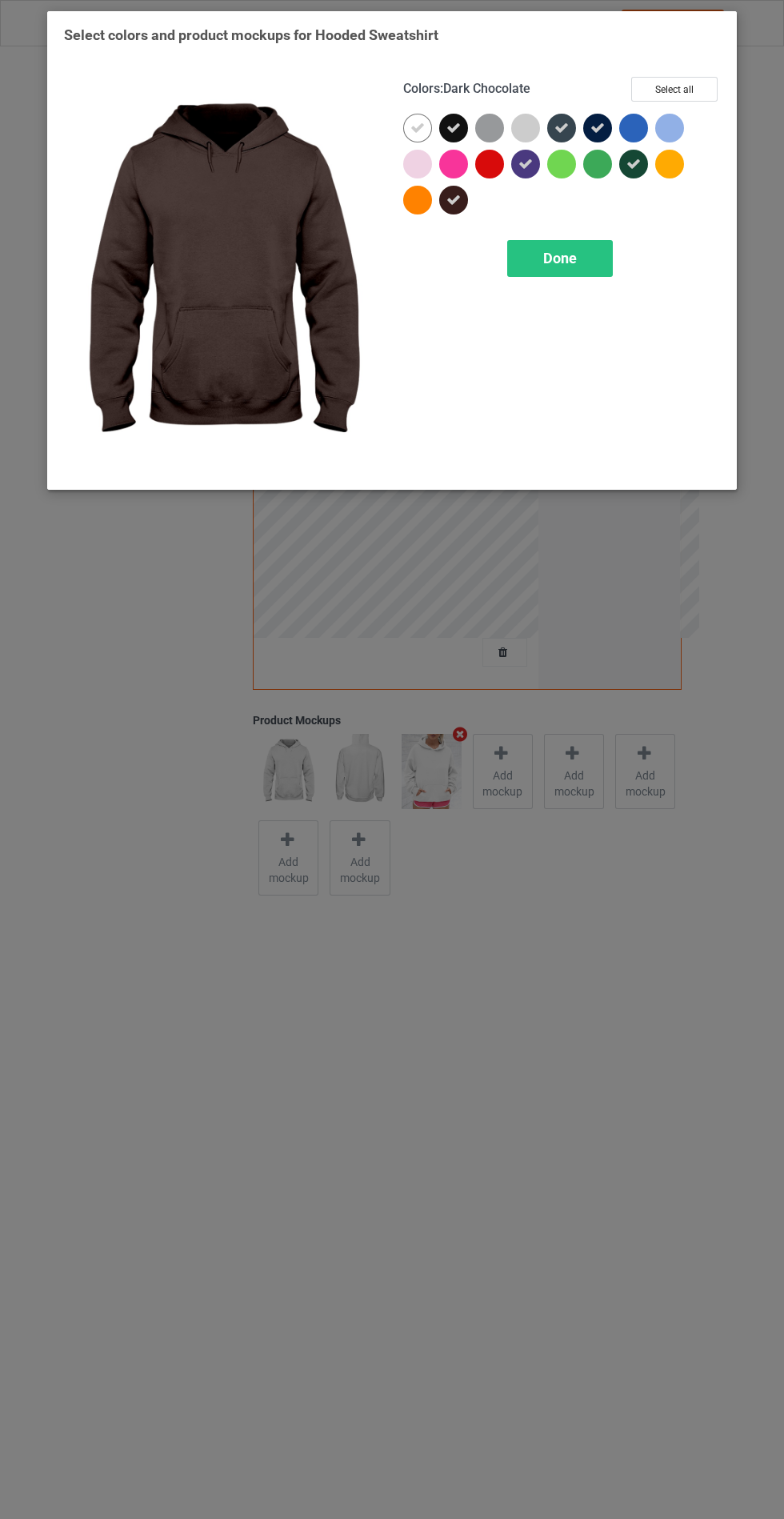
click at [544, 313] on div "Colors : Dark Chocolate Select all Done" at bounding box center [561, 274] width 339 height 418
click at [582, 258] on div "Done" at bounding box center [560, 259] width 105 height 37
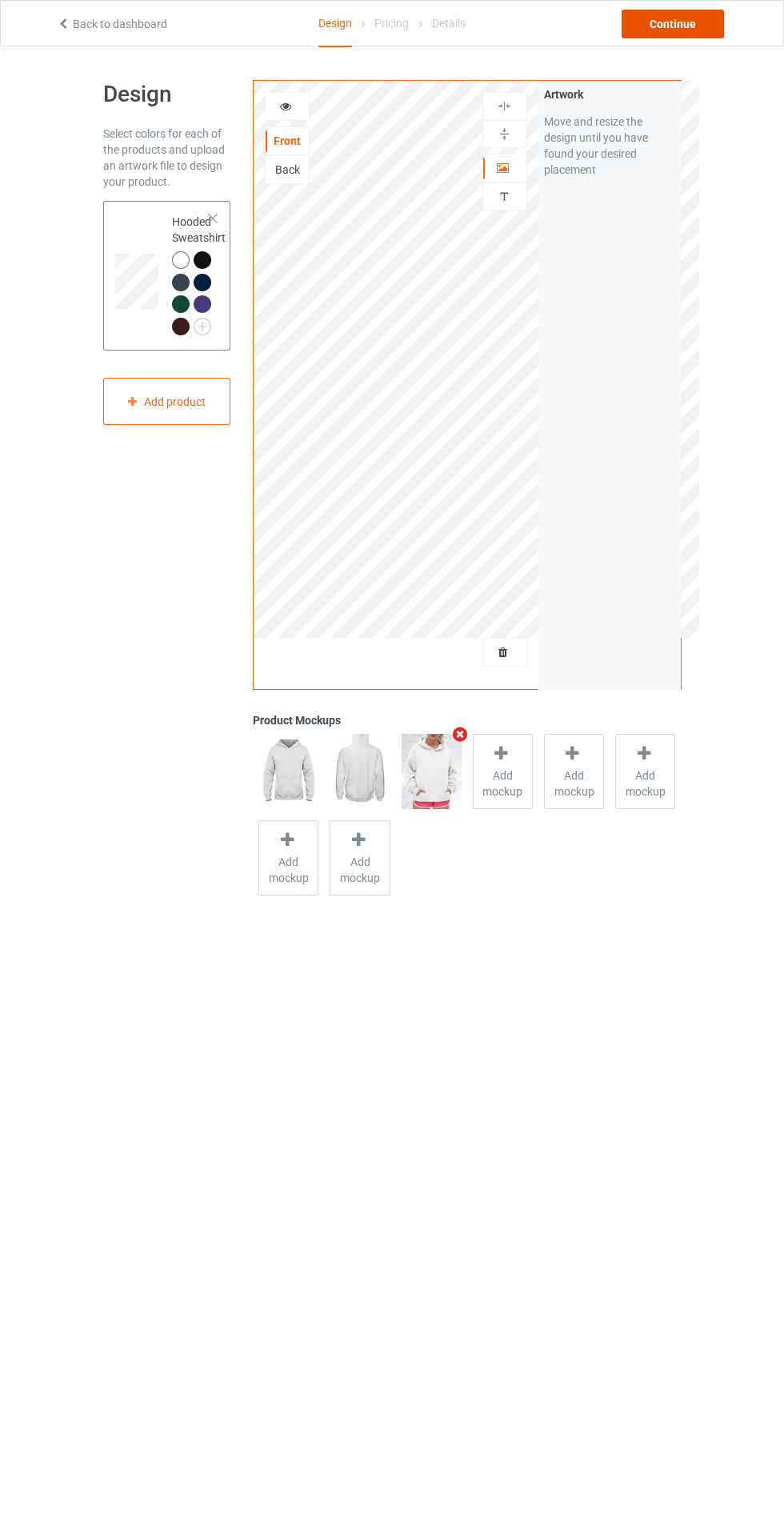
click at [671, 30] on div "Continue" at bounding box center [673, 23] width 102 height 29
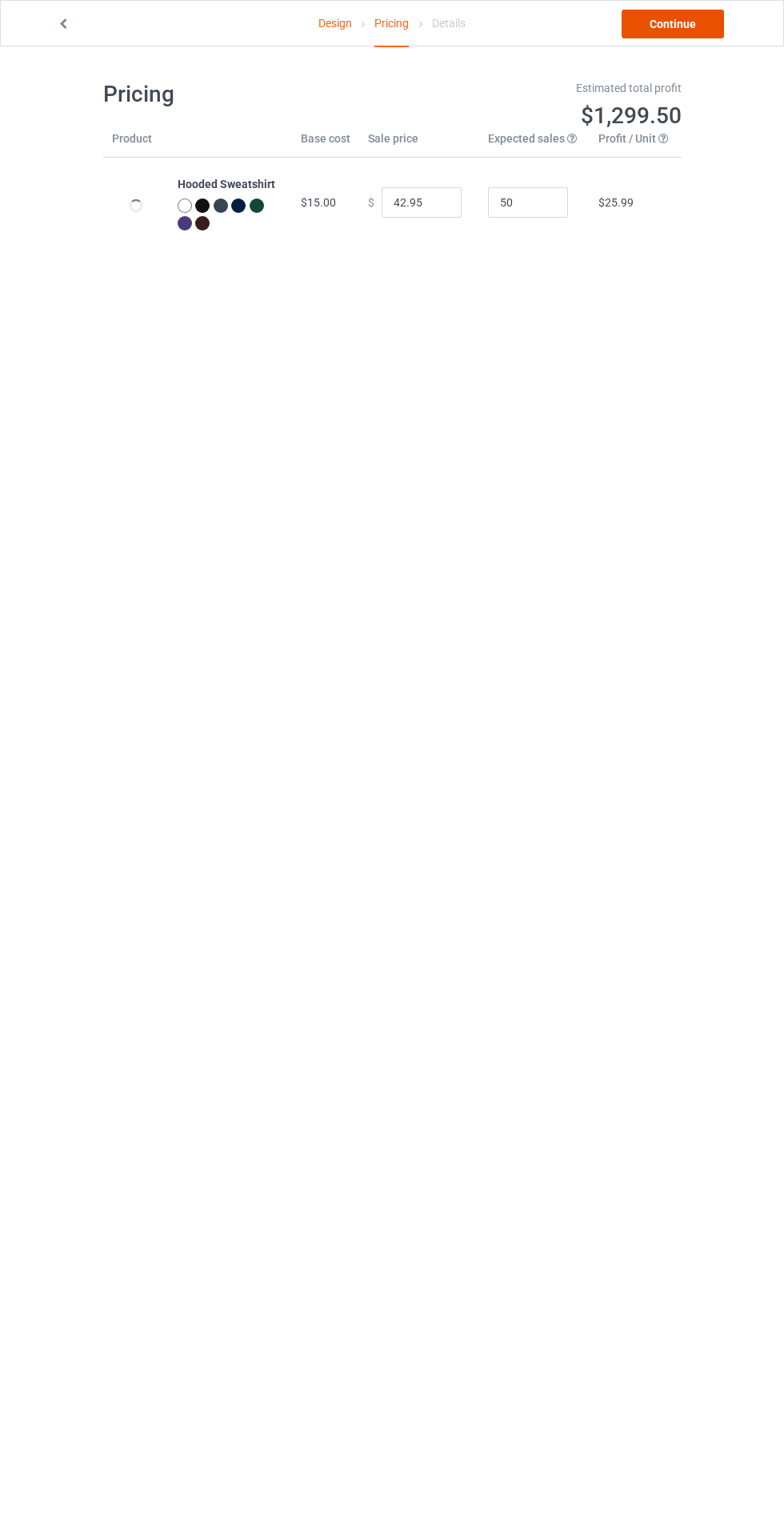
click at [682, 26] on link "Continue" at bounding box center [673, 23] width 102 height 29
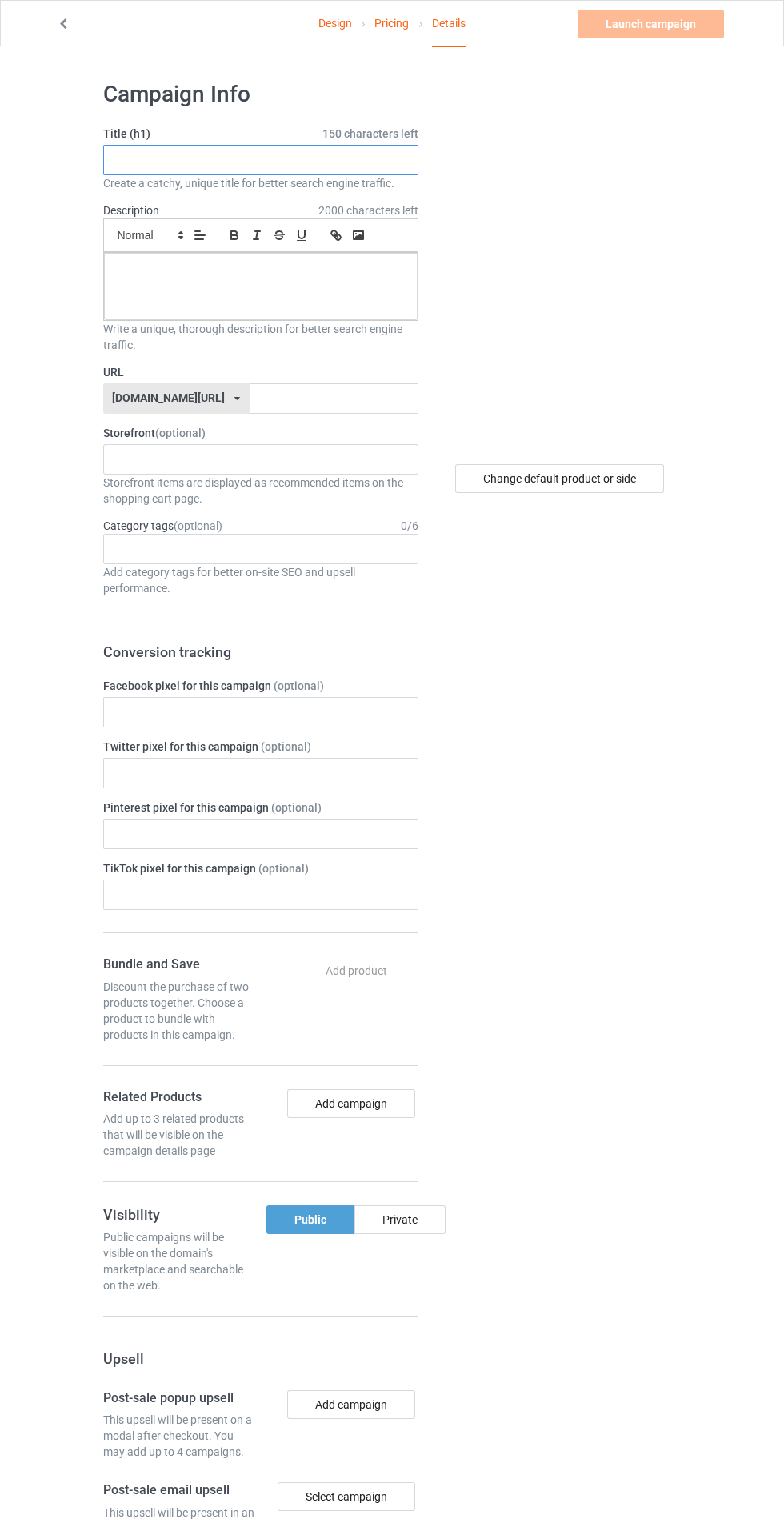
click at [400, 156] on input "text" at bounding box center [261, 160] width 316 height 31
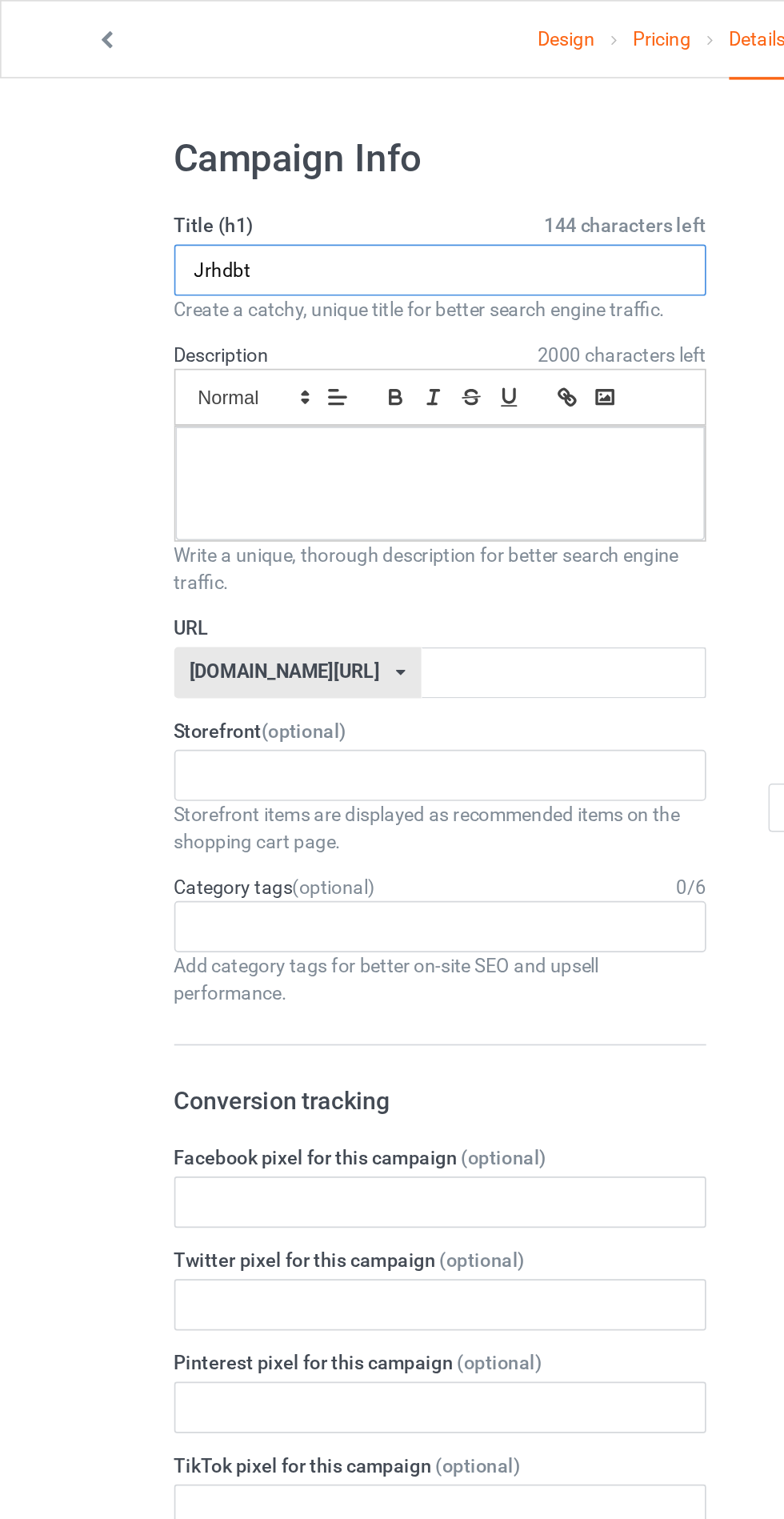
type input "Jrhdbt"
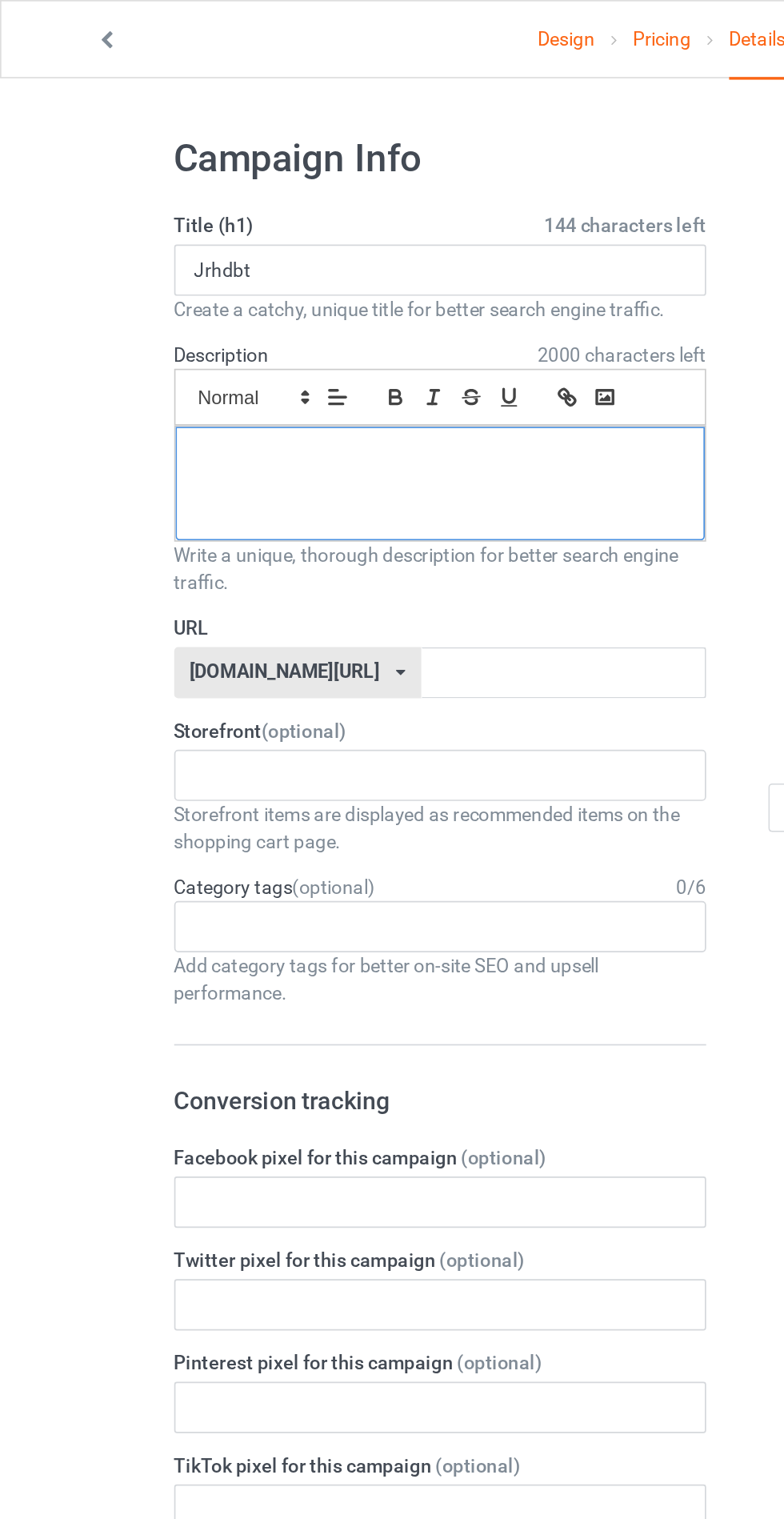
click at [314, 293] on div at bounding box center [261, 287] width 314 height 67
click at [350, 398] on input "text" at bounding box center [333, 399] width 169 height 31
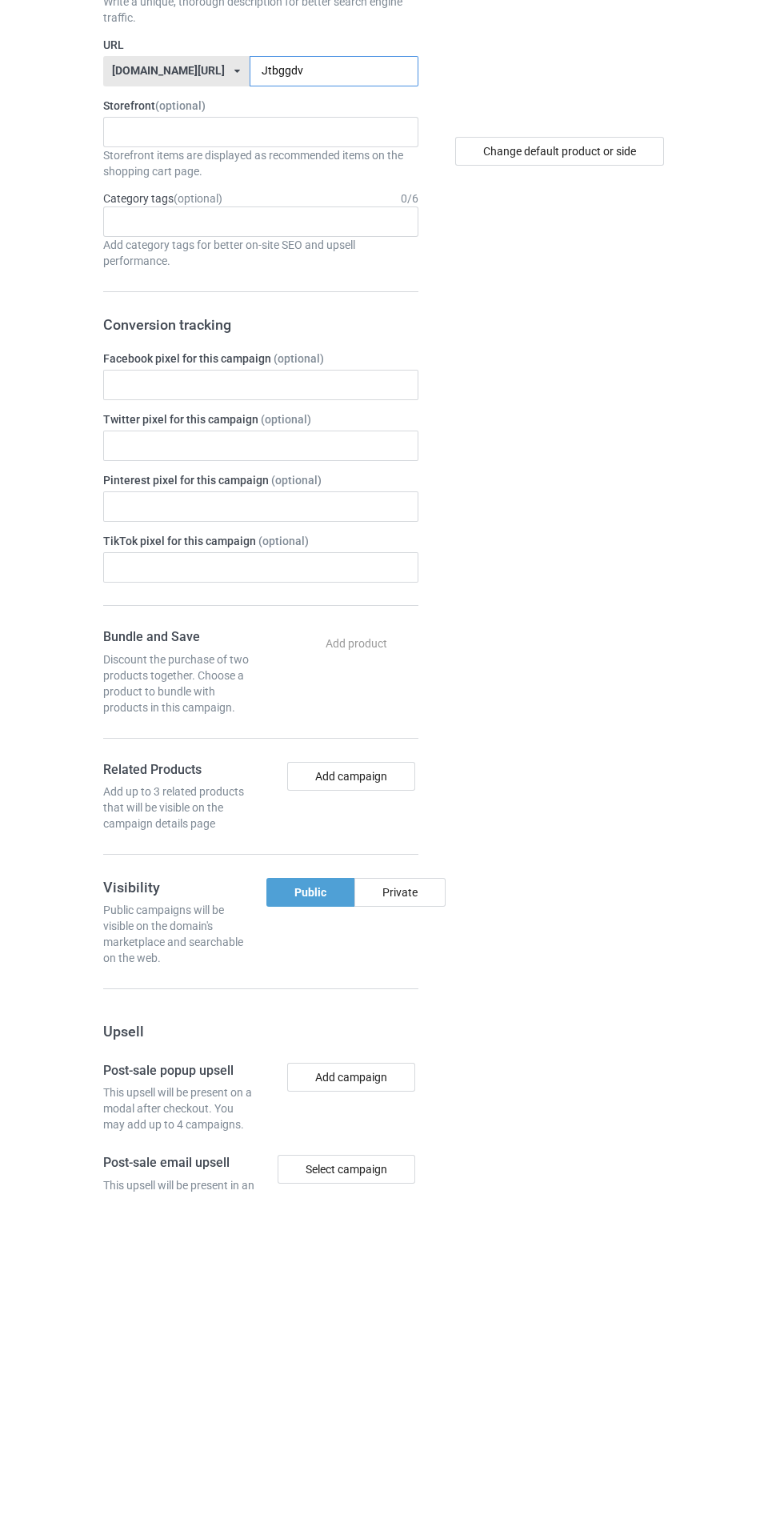
type input "Jtbggdv"
click at [436, 1202] on div "Change default product or side" at bounding box center [561, 972] width 264 height 1808
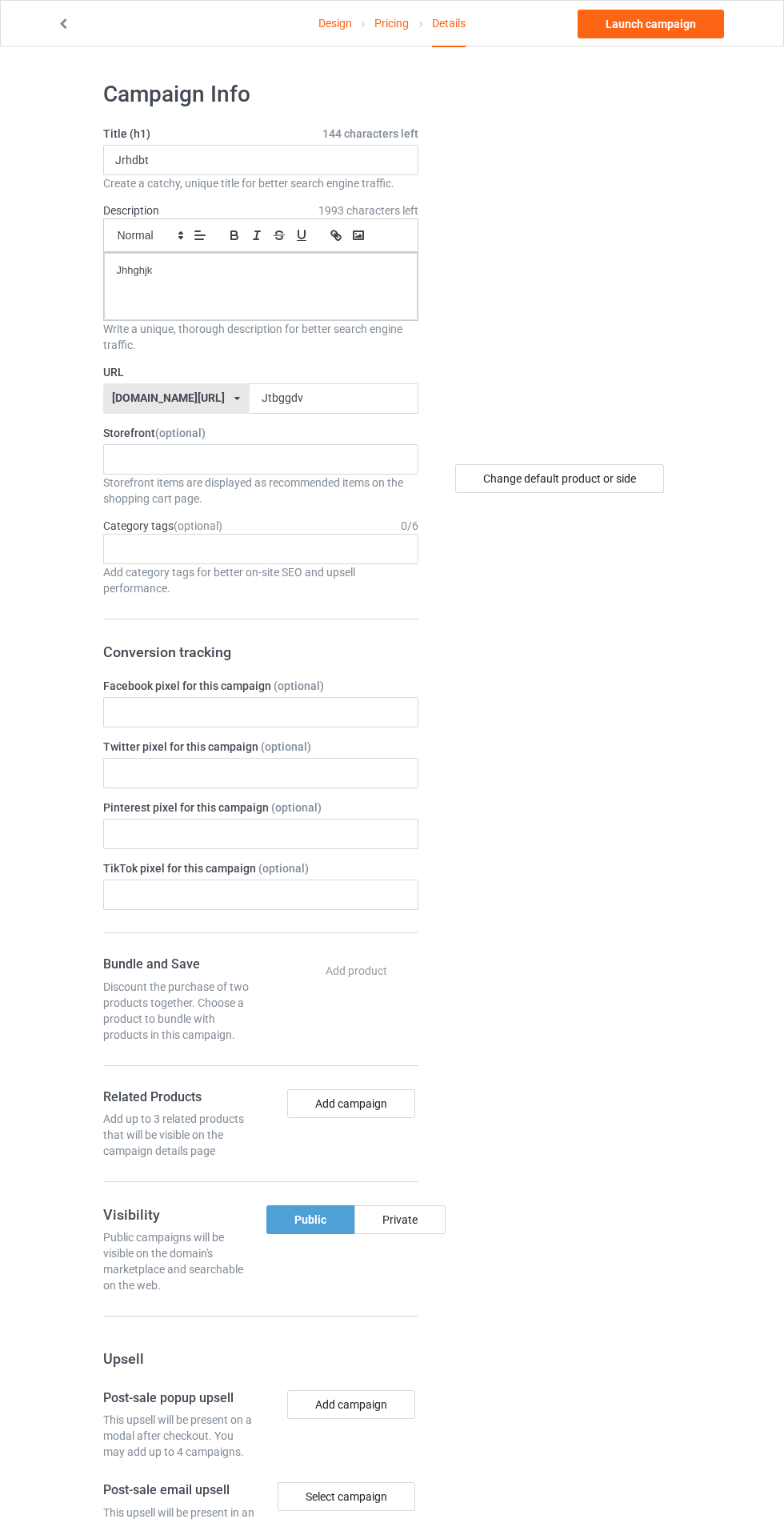
click at [427, 1216] on div "Private" at bounding box center [400, 1219] width 91 height 29
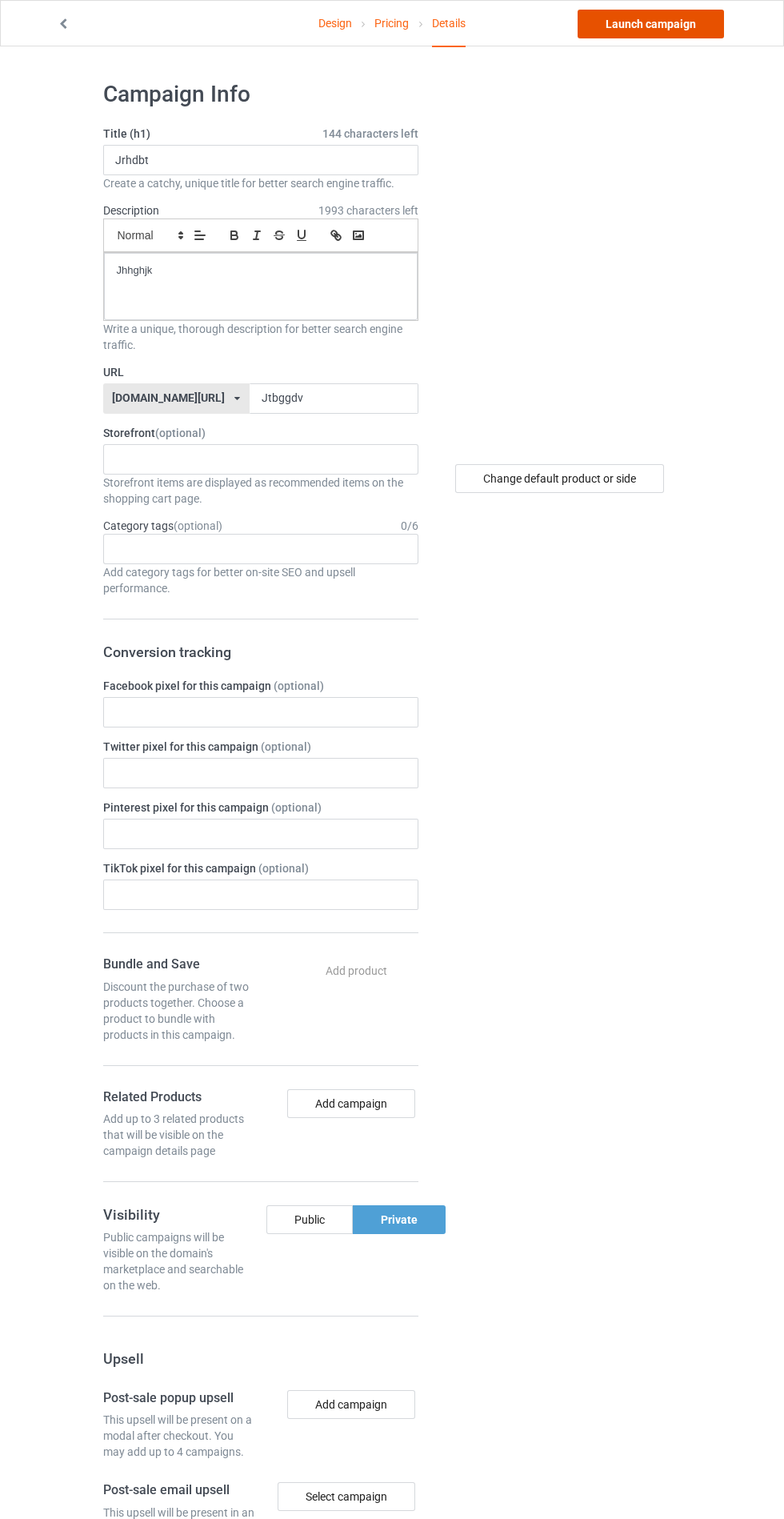
click at [660, 37] on link "Launch campaign" at bounding box center [651, 23] width 146 height 29
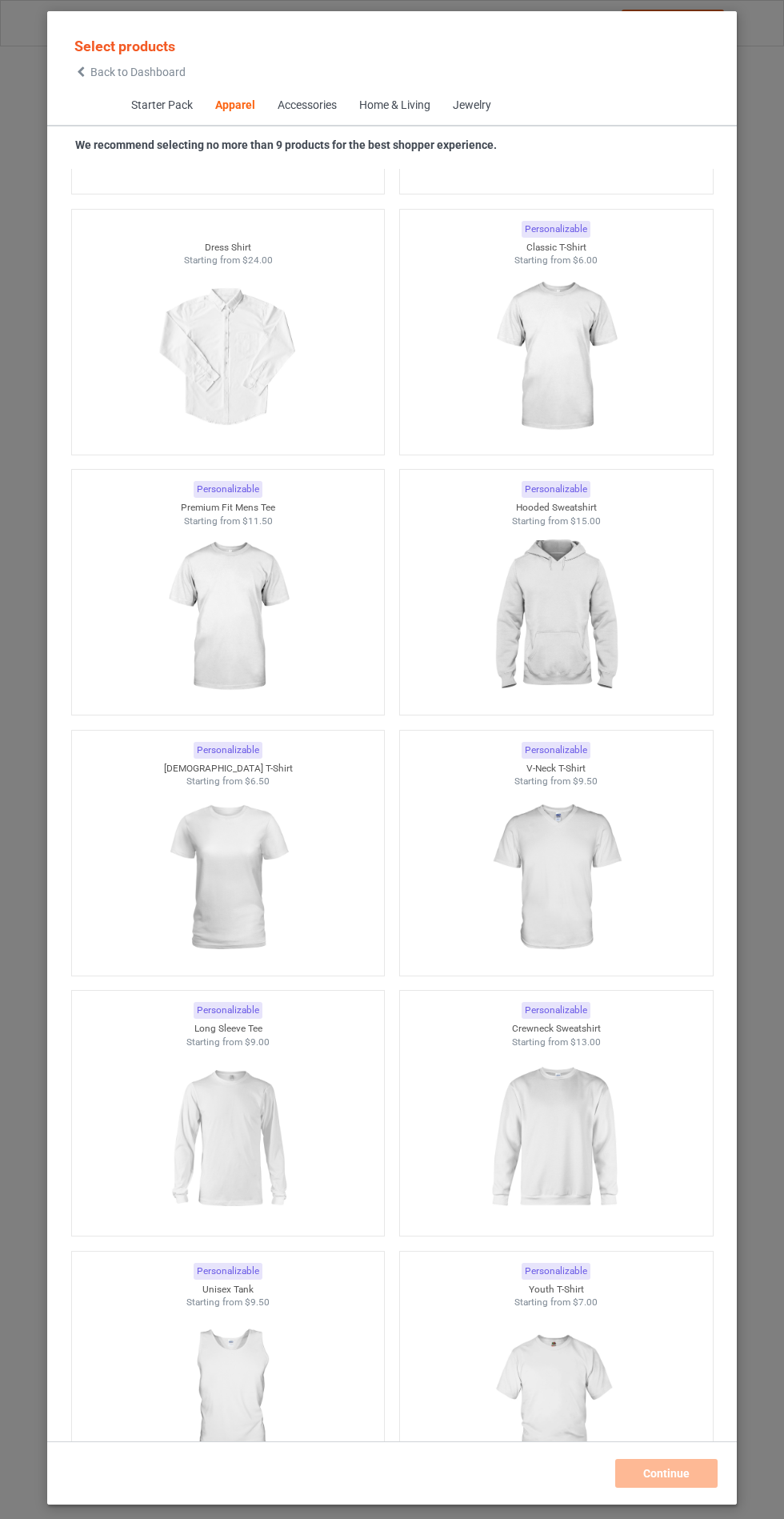
scroll to position [1184, 0]
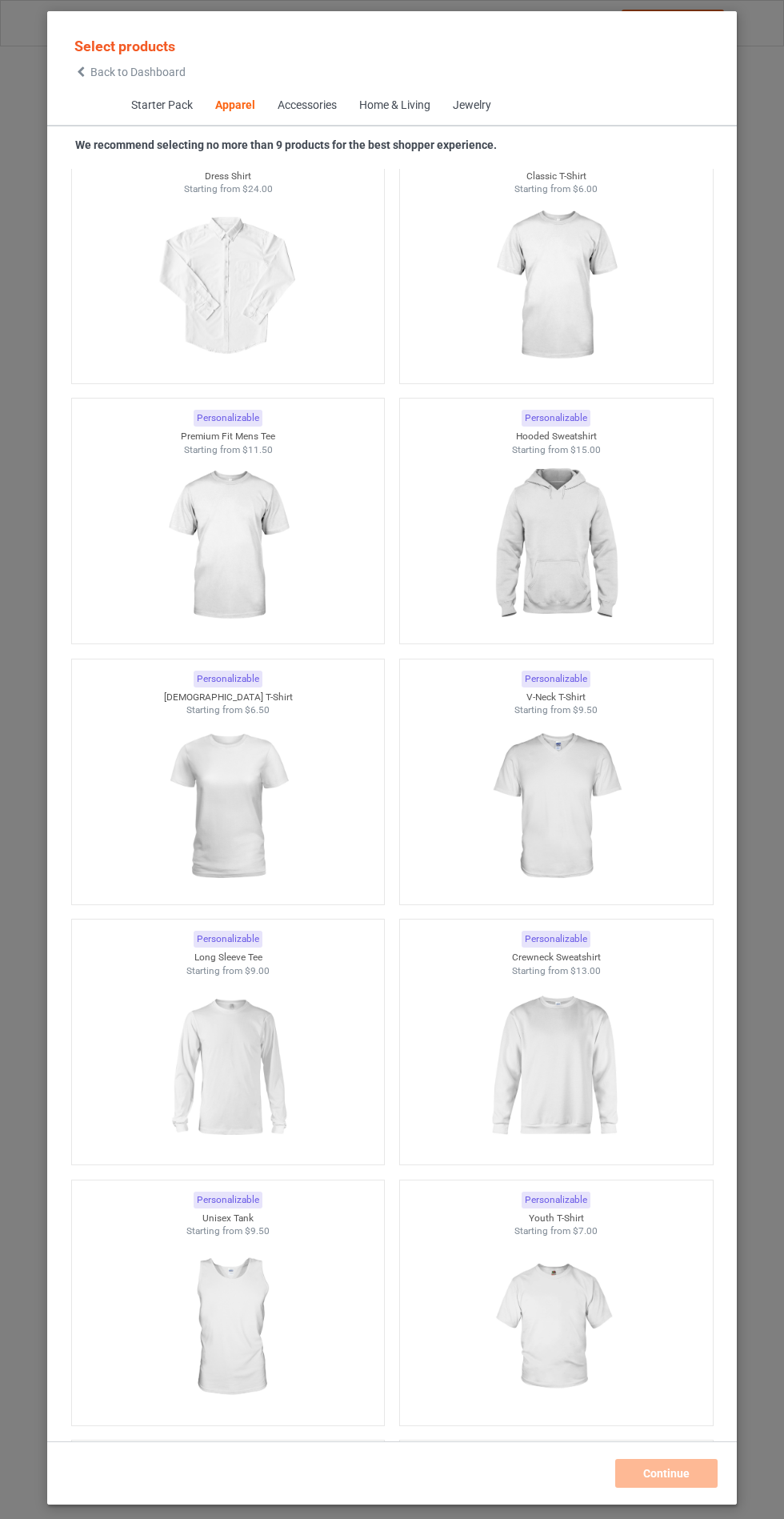
click at [566, 588] on img at bounding box center [556, 546] width 143 height 180
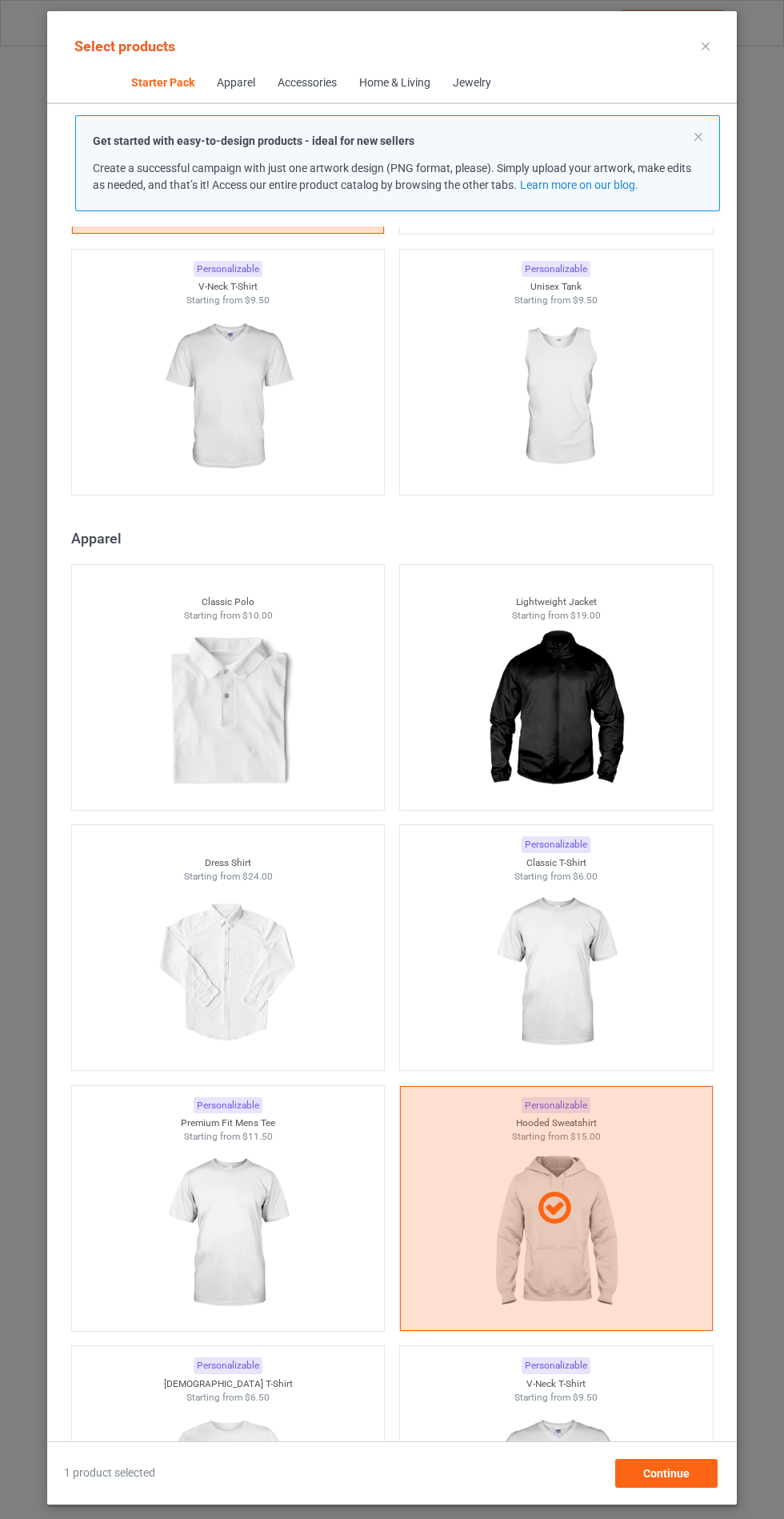
scroll to position [93, 0]
click at [686, 1475] on span "Continue" at bounding box center [667, 1473] width 47 height 13
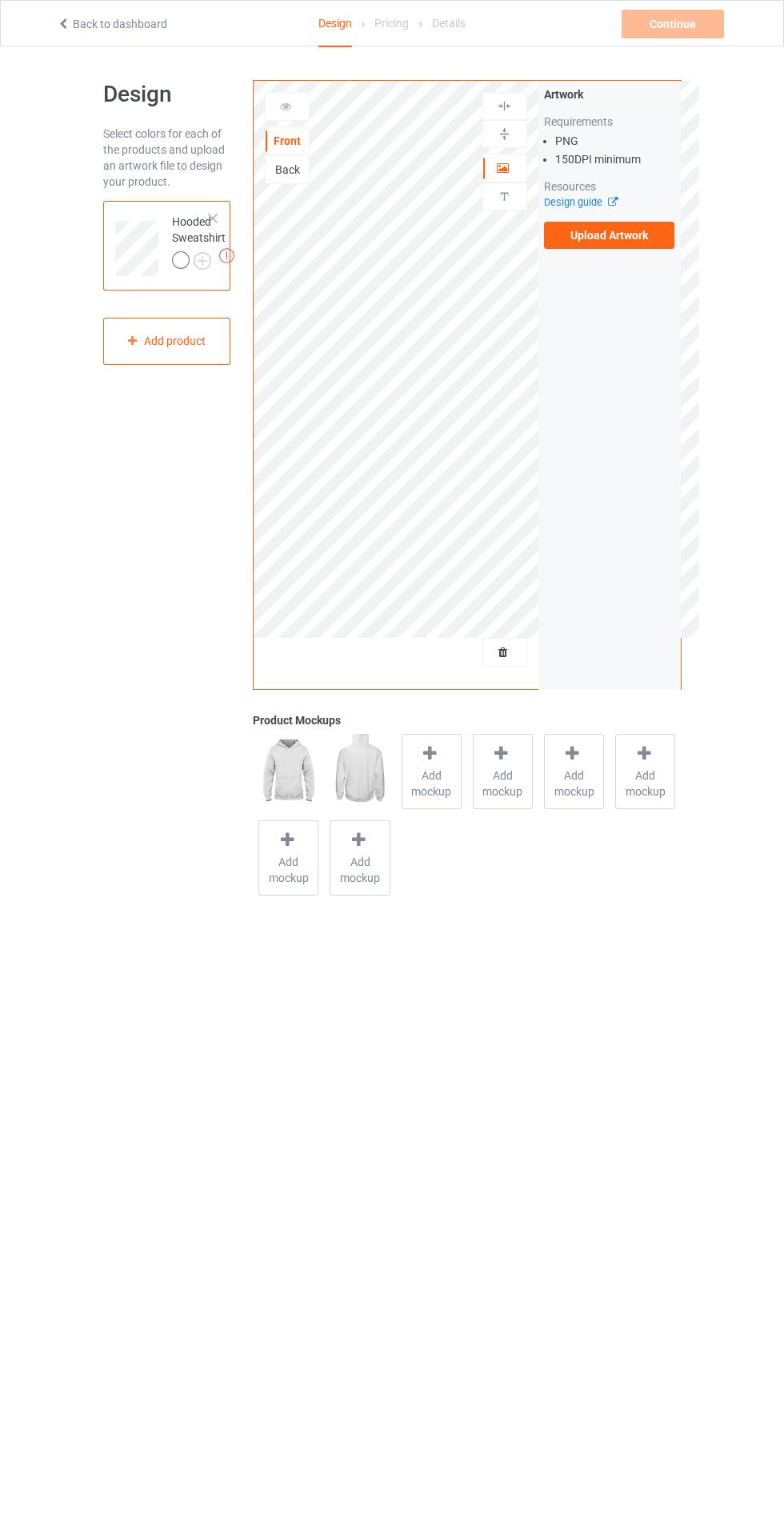
click at [657, 248] on label "Upload Artwork" at bounding box center [609, 235] width 131 height 27
click at [0, 0] on input "Upload Artwork" at bounding box center [0, 0] width 0 height 0
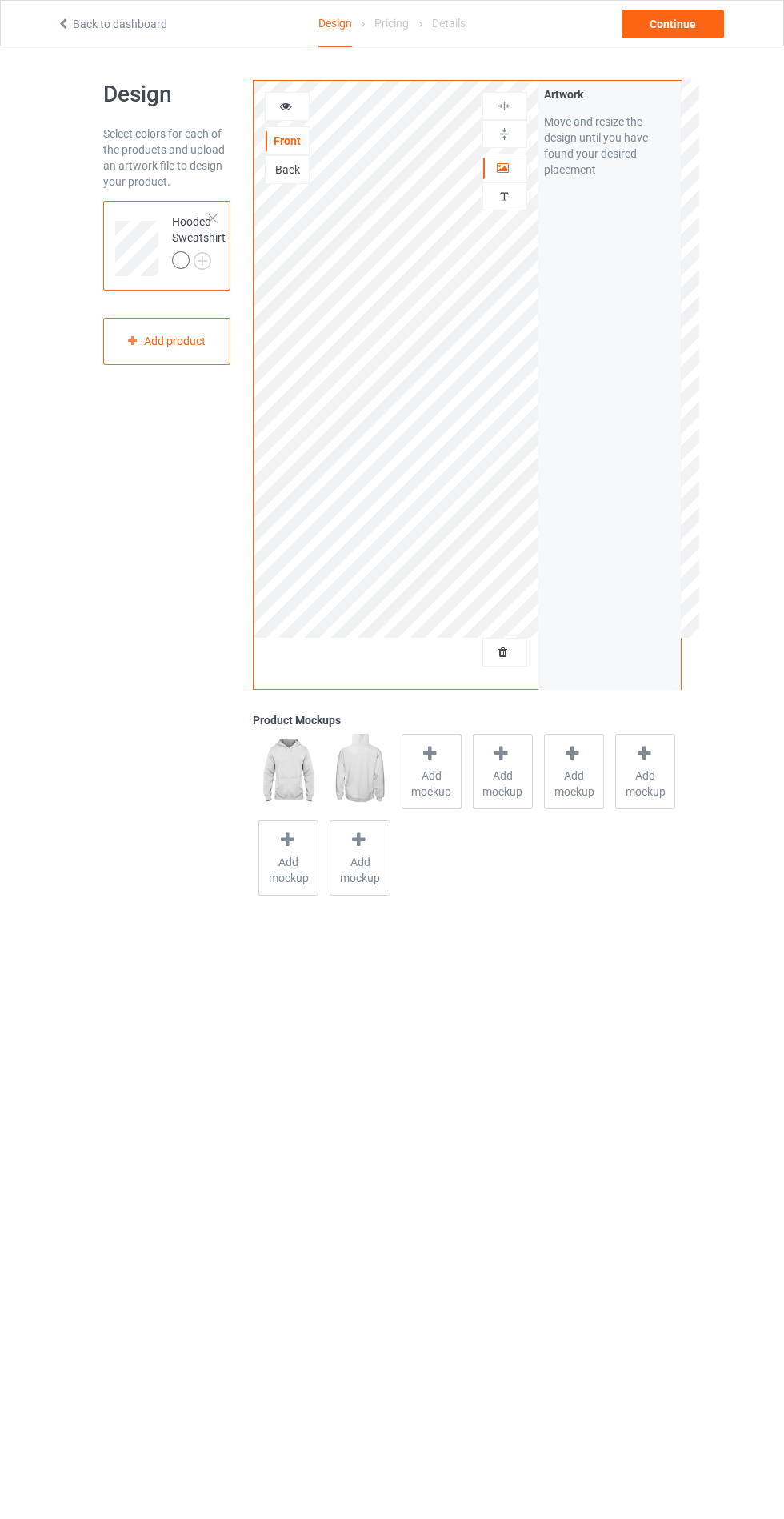
click at [0, 0] on img at bounding box center [0, 0] width 0 height 0
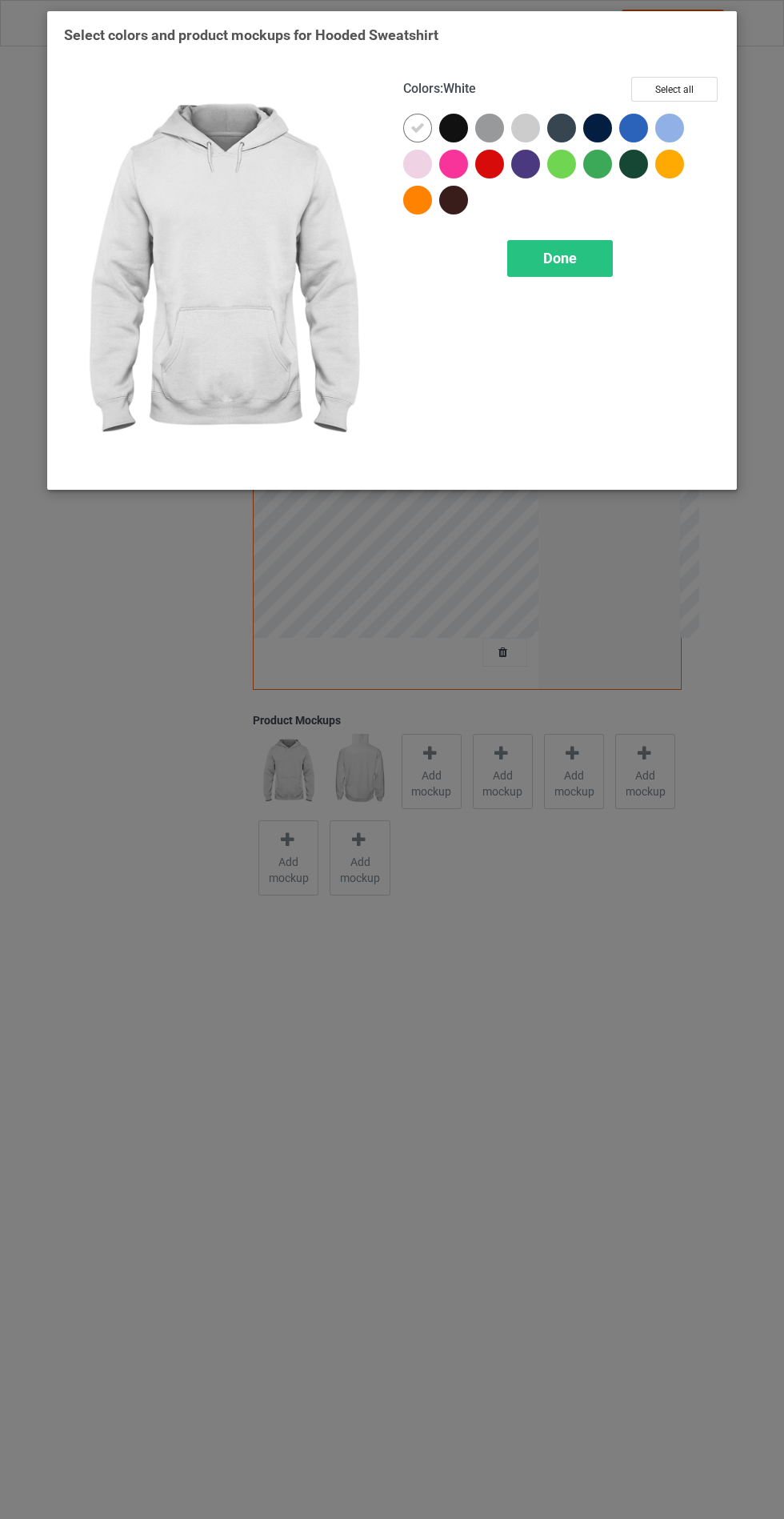
click at [451, 134] on div at bounding box center [453, 128] width 29 height 29
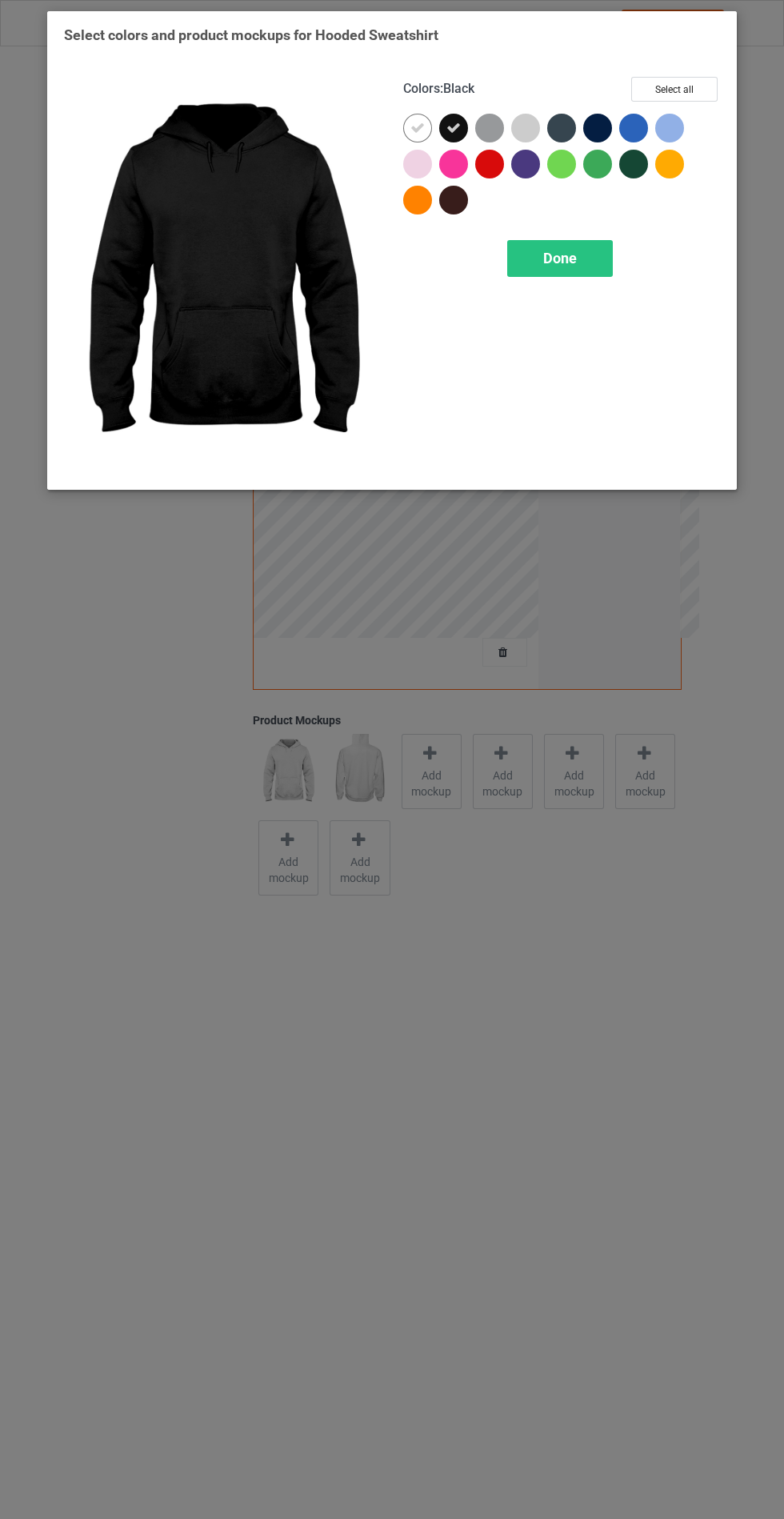
click at [460, 210] on div at bounding box center [453, 199] width 29 height 29
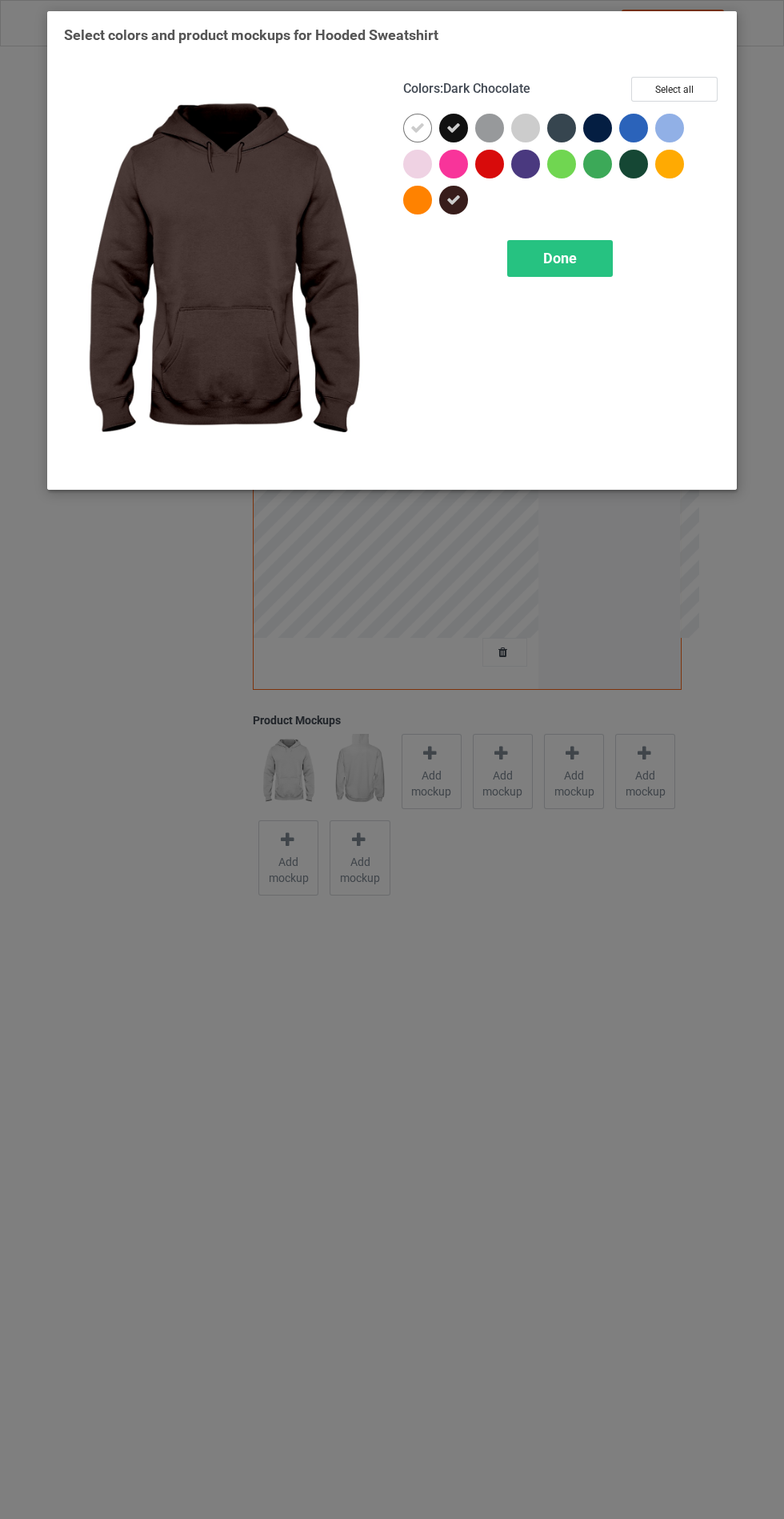
click at [525, 161] on div at bounding box center [525, 164] width 29 height 29
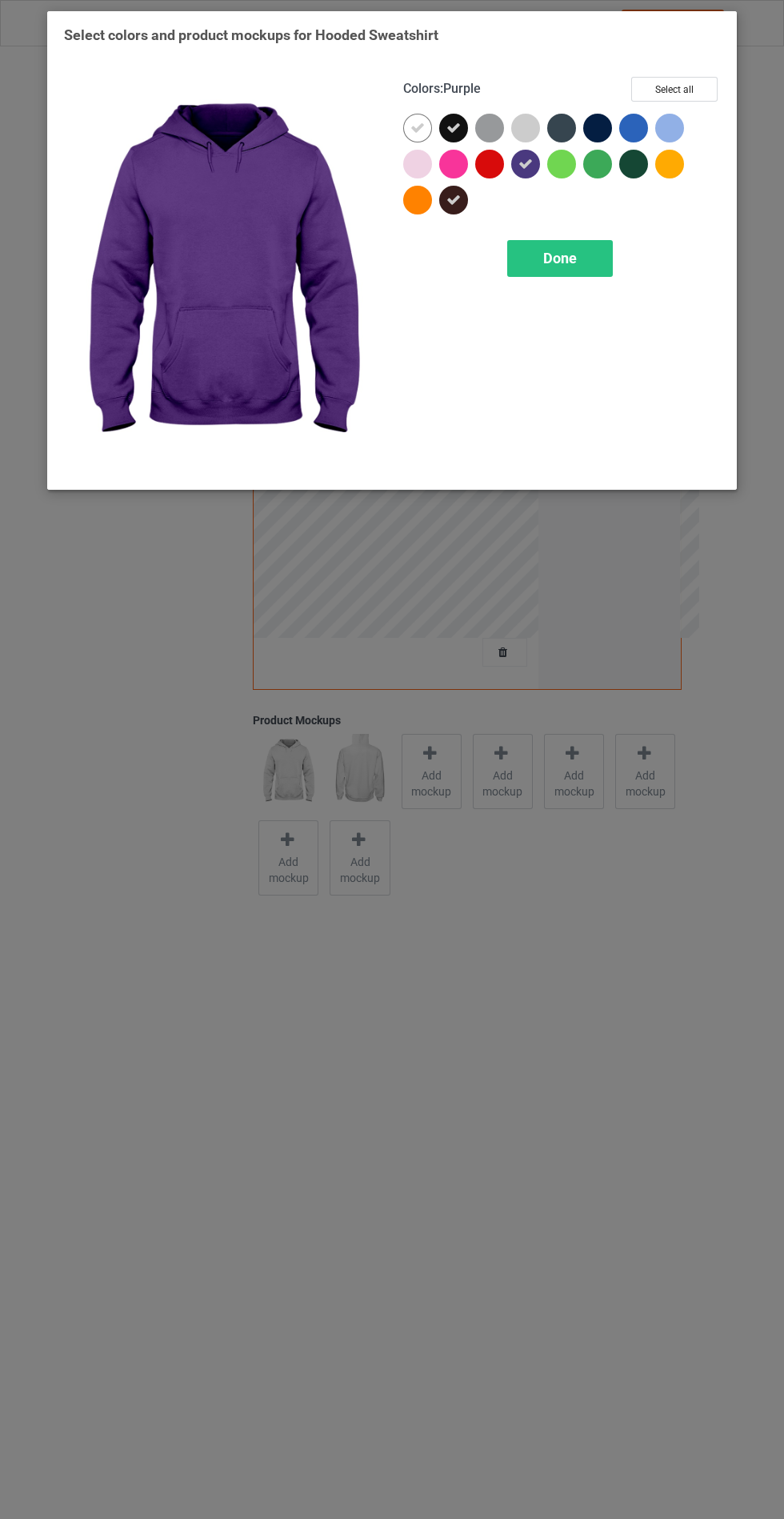
click at [561, 128] on div at bounding box center [561, 128] width 29 height 29
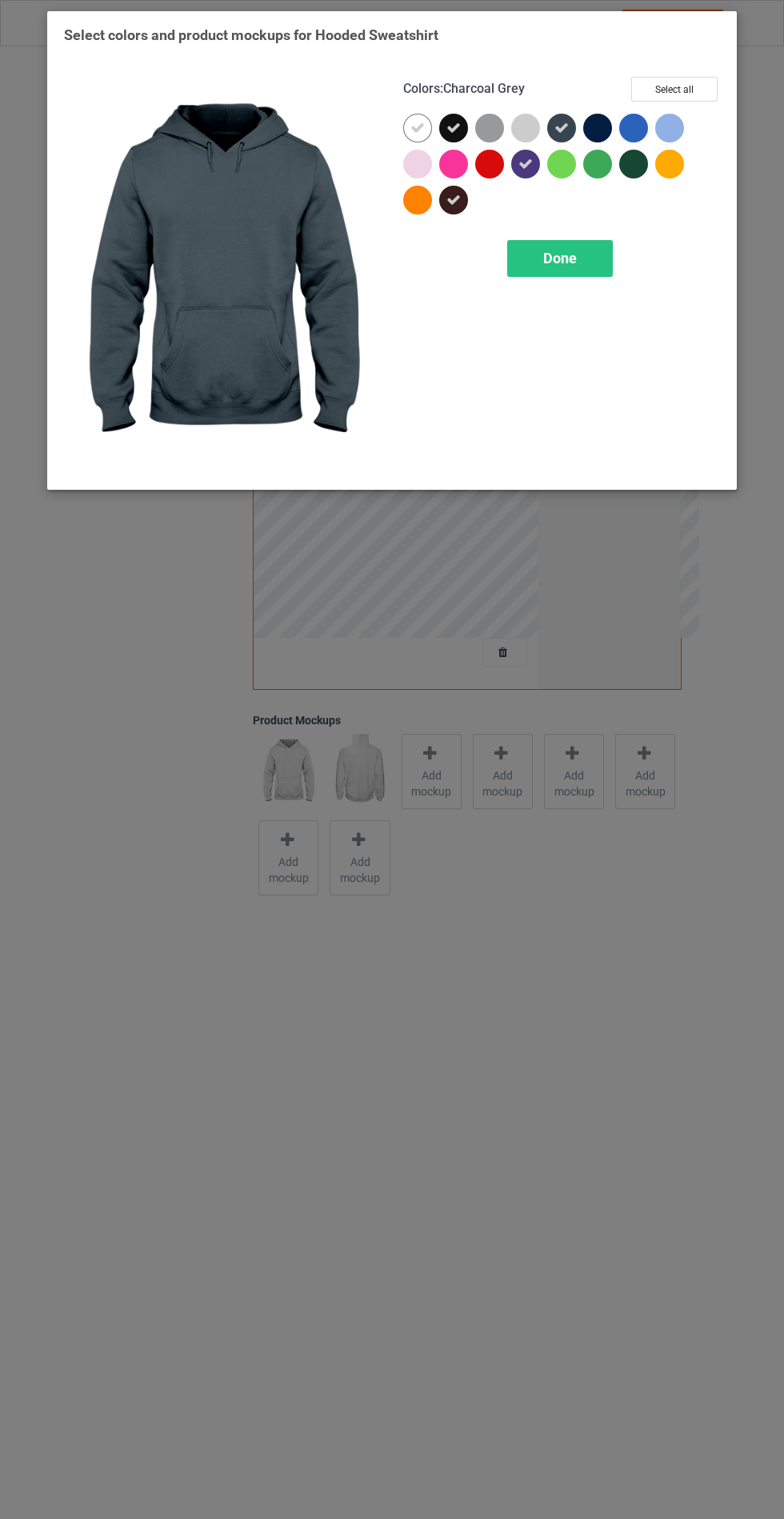
click at [612, 124] on div at bounding box center [598, 128] width 29 height 29
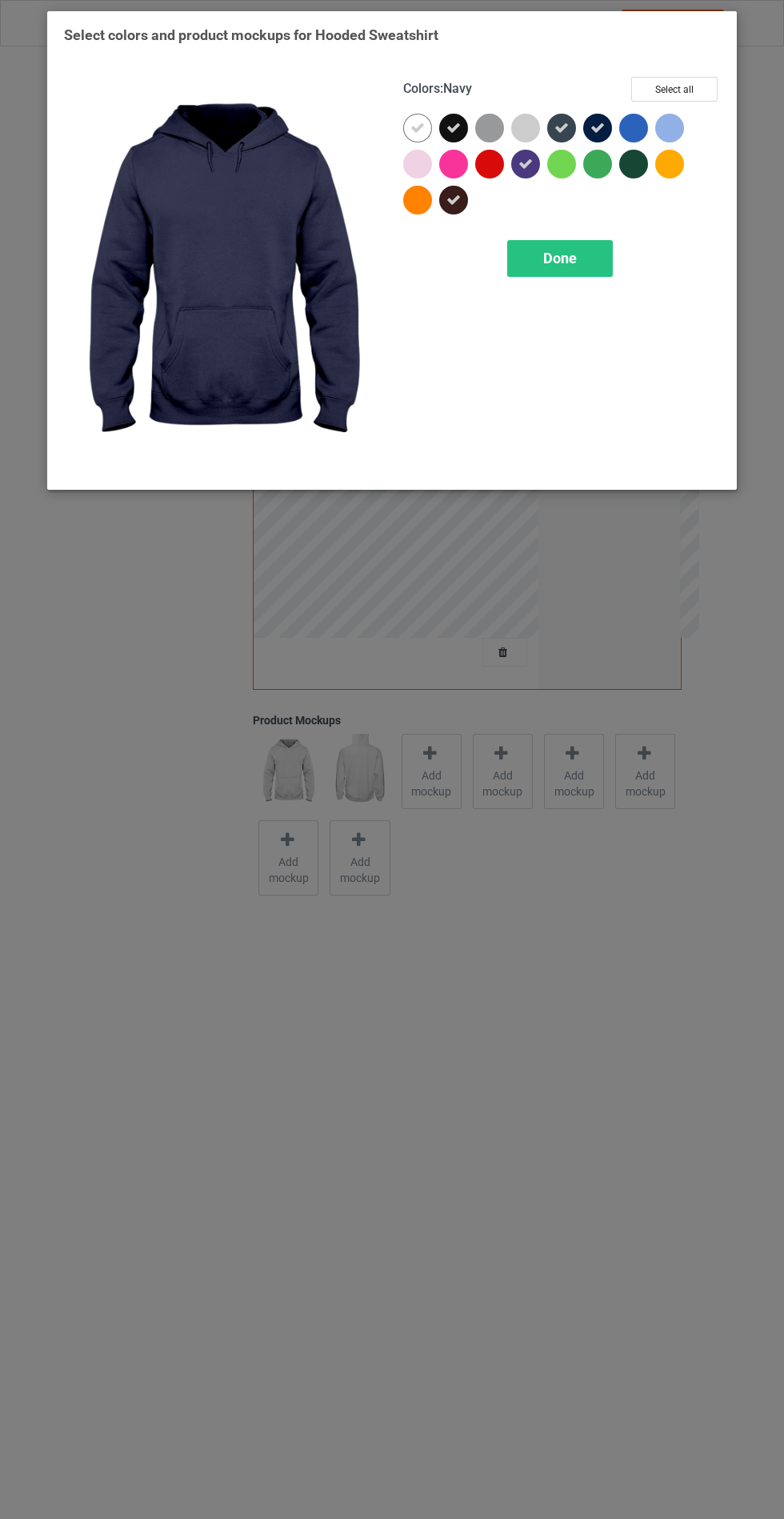
click at [555, 273] on div "Done" at bounding box center [560, 259] width 105 height 37
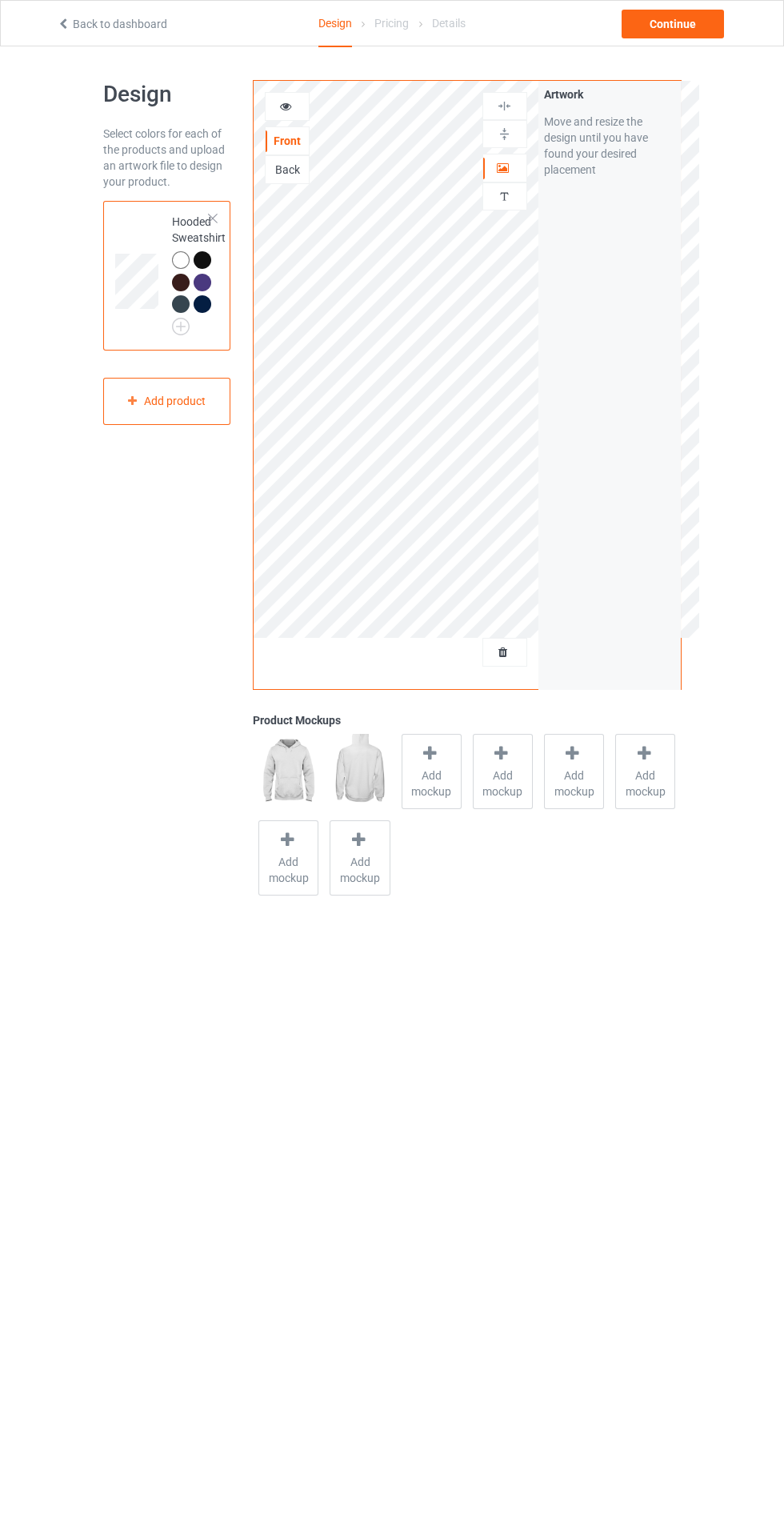
click at [432, 807] on div "Add mockup" at bounding box center [431, 771] width 60 height 75
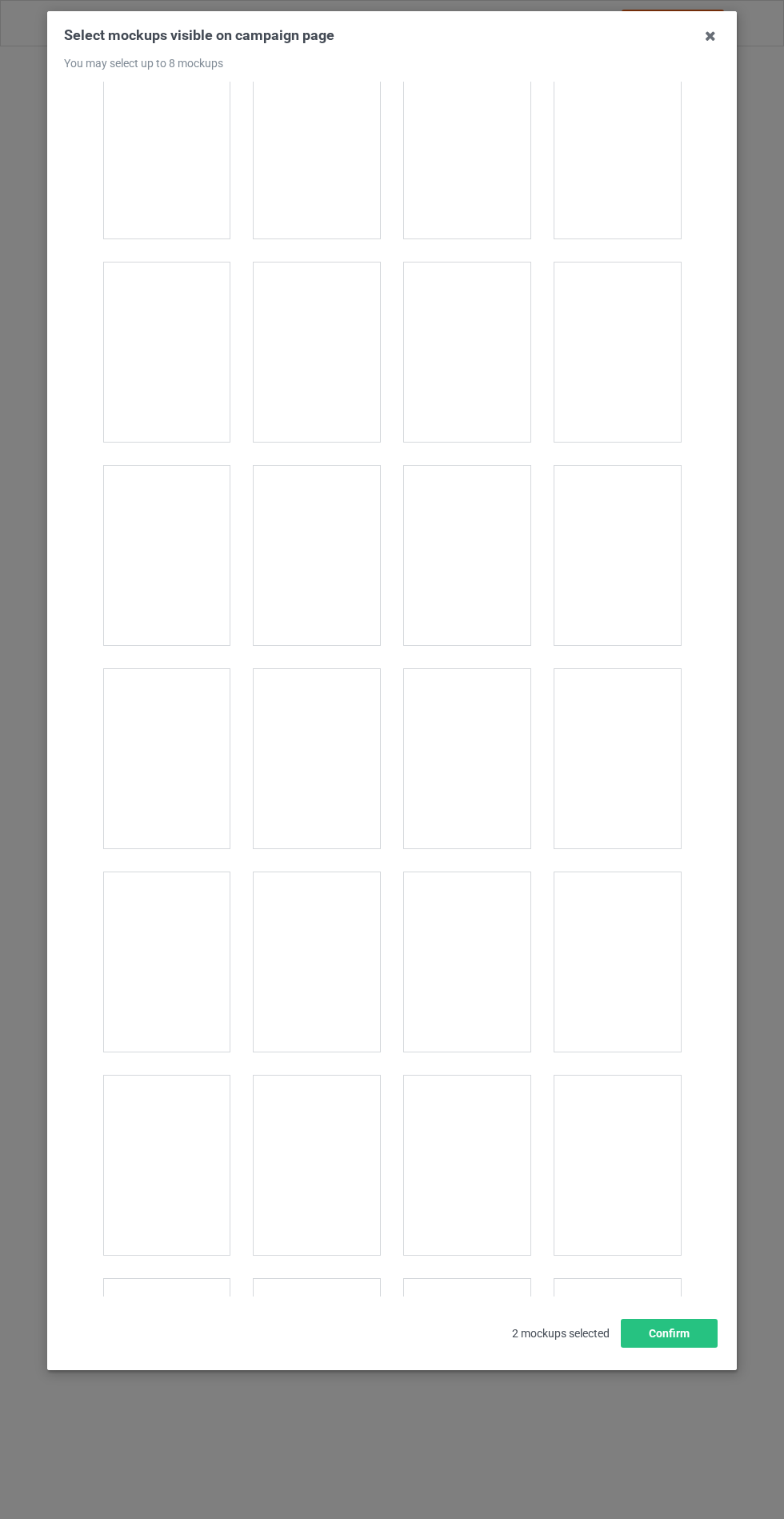
scroll to position [12828, 0]
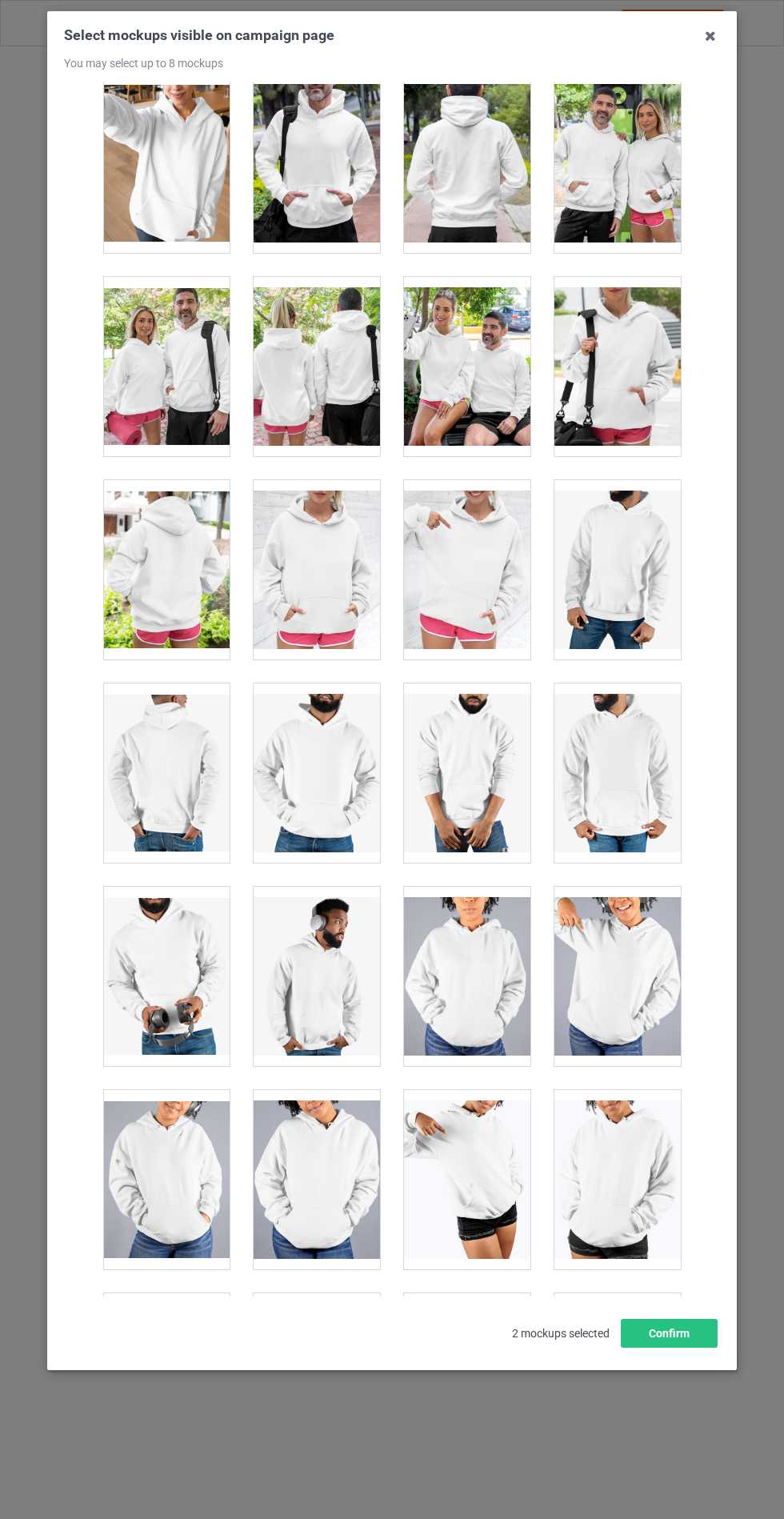
click at [330, 534] on div at bounding box center [317, 570] width 127 height 180
click at [681, 1348] on button "Confirm" at bounding box center [669, 1333] width 97 height 29
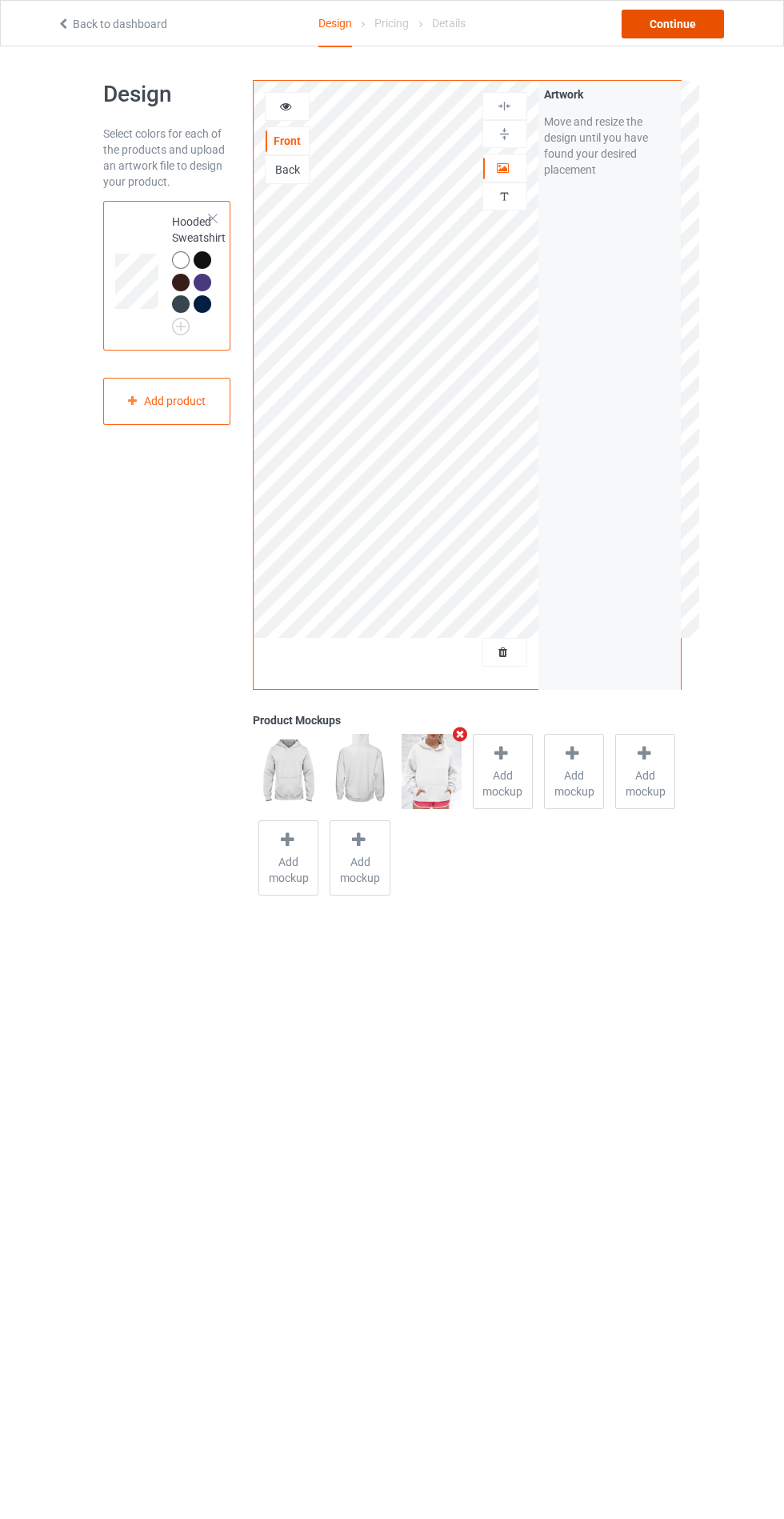
click at [682, 17] on div "Continue" at bounding box center [673, 23] width 102 height 29
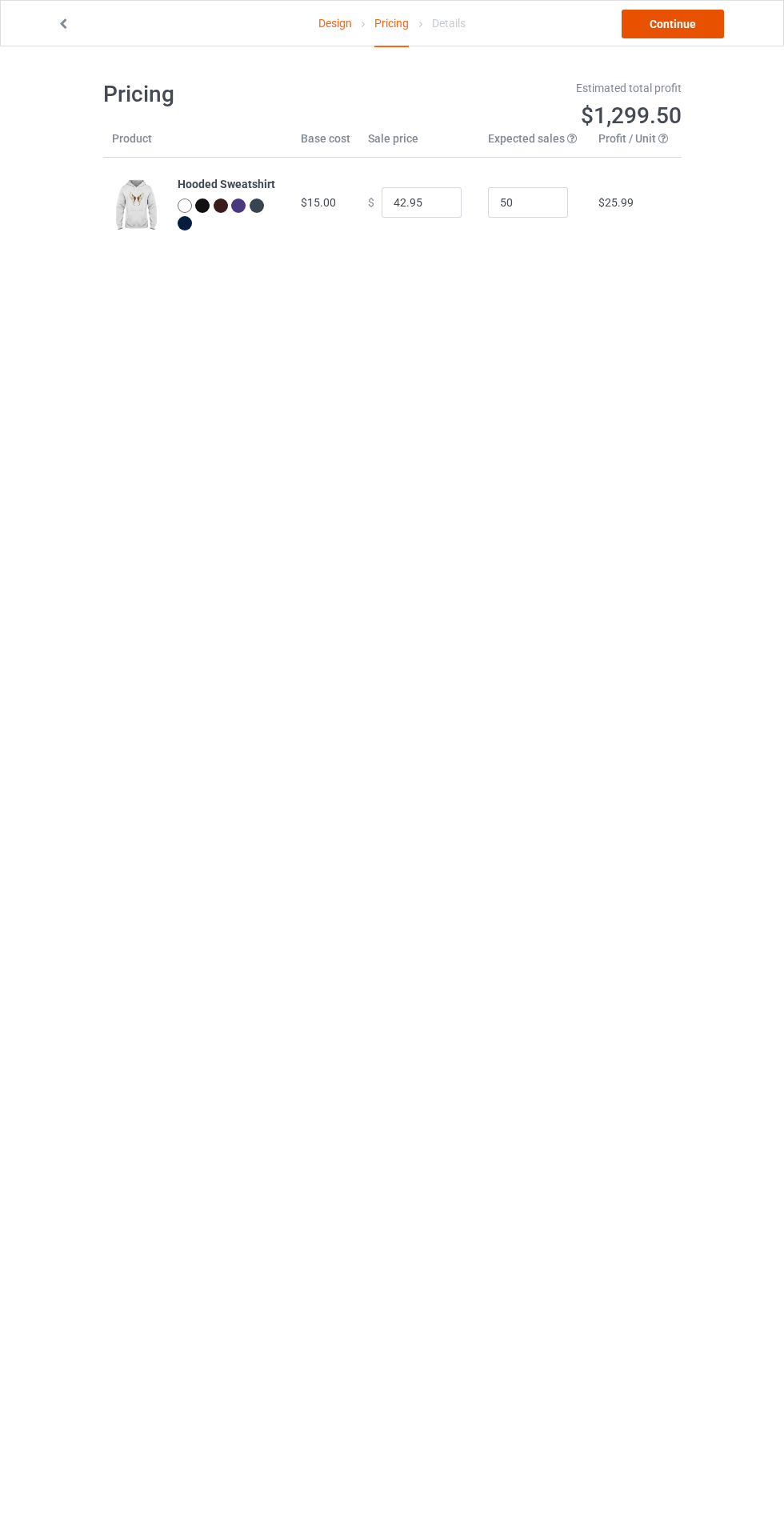
click at [704, 30] on link "Continue" at bounding box center [673, 23] width 102 height 29
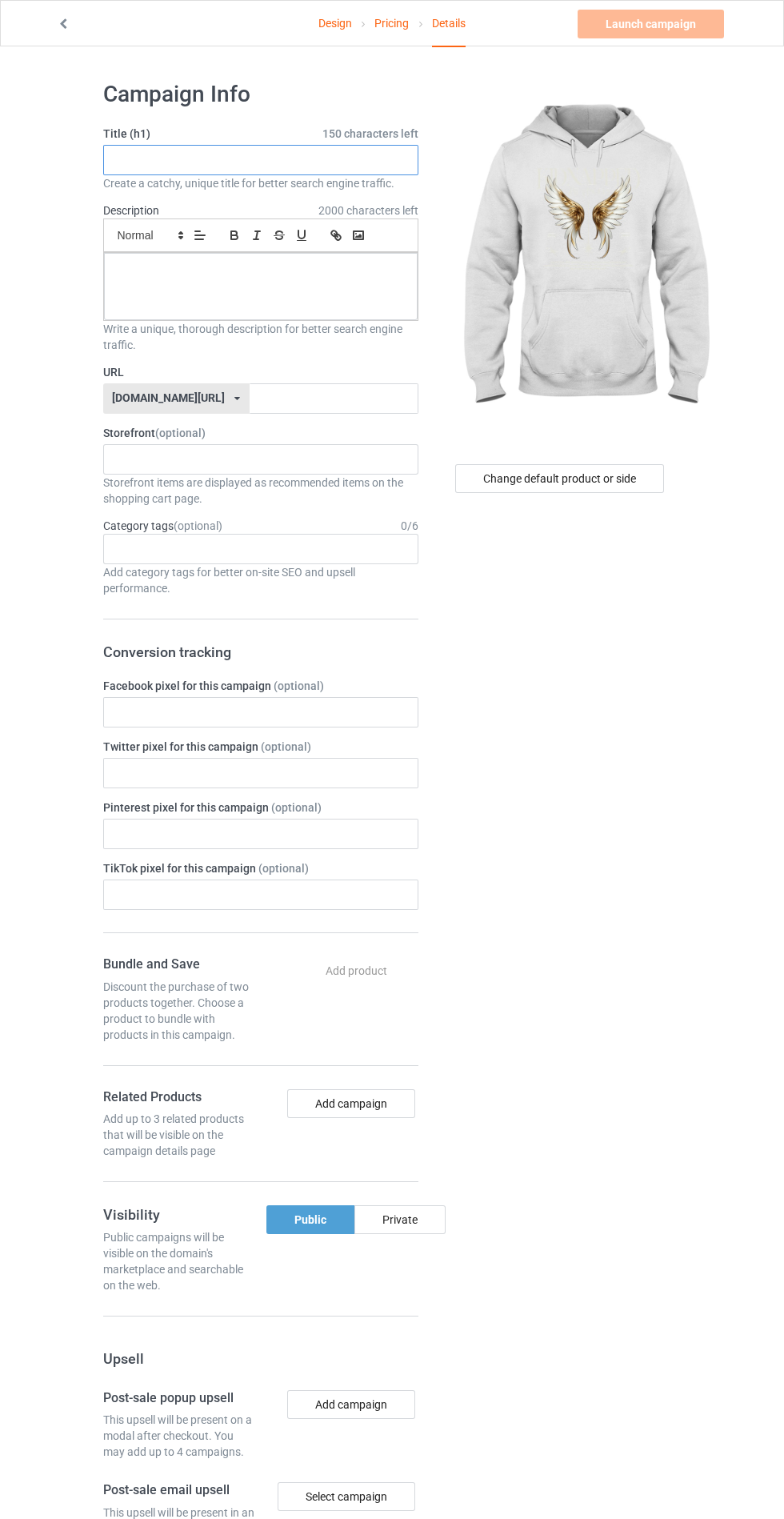
click at [352, 164] on input "text" at bounding box center [261, 160] width 316 height 31
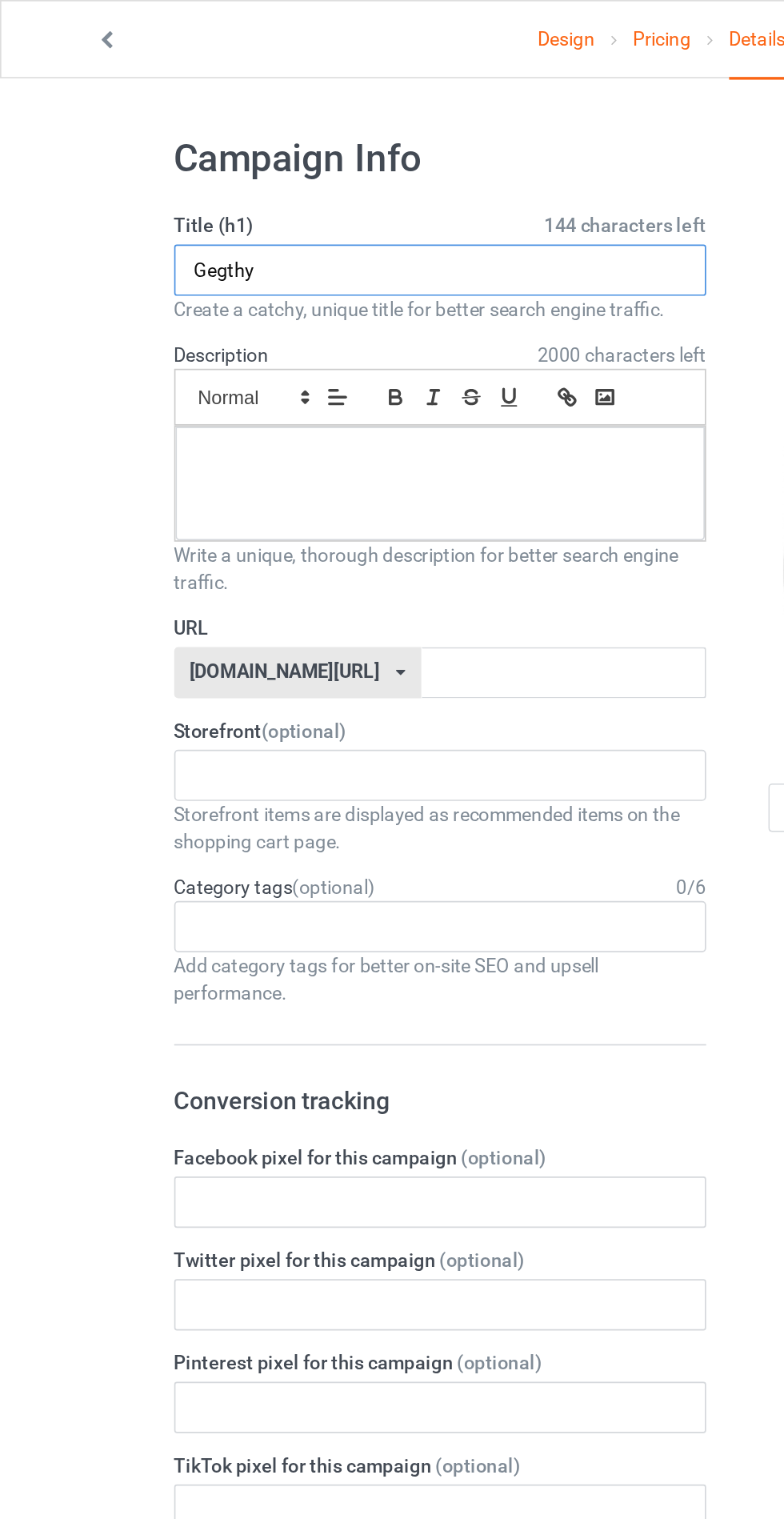
type input "Gegthy"
click at [316, 274] on p at bounding box center [260, 271] width 288 height 15
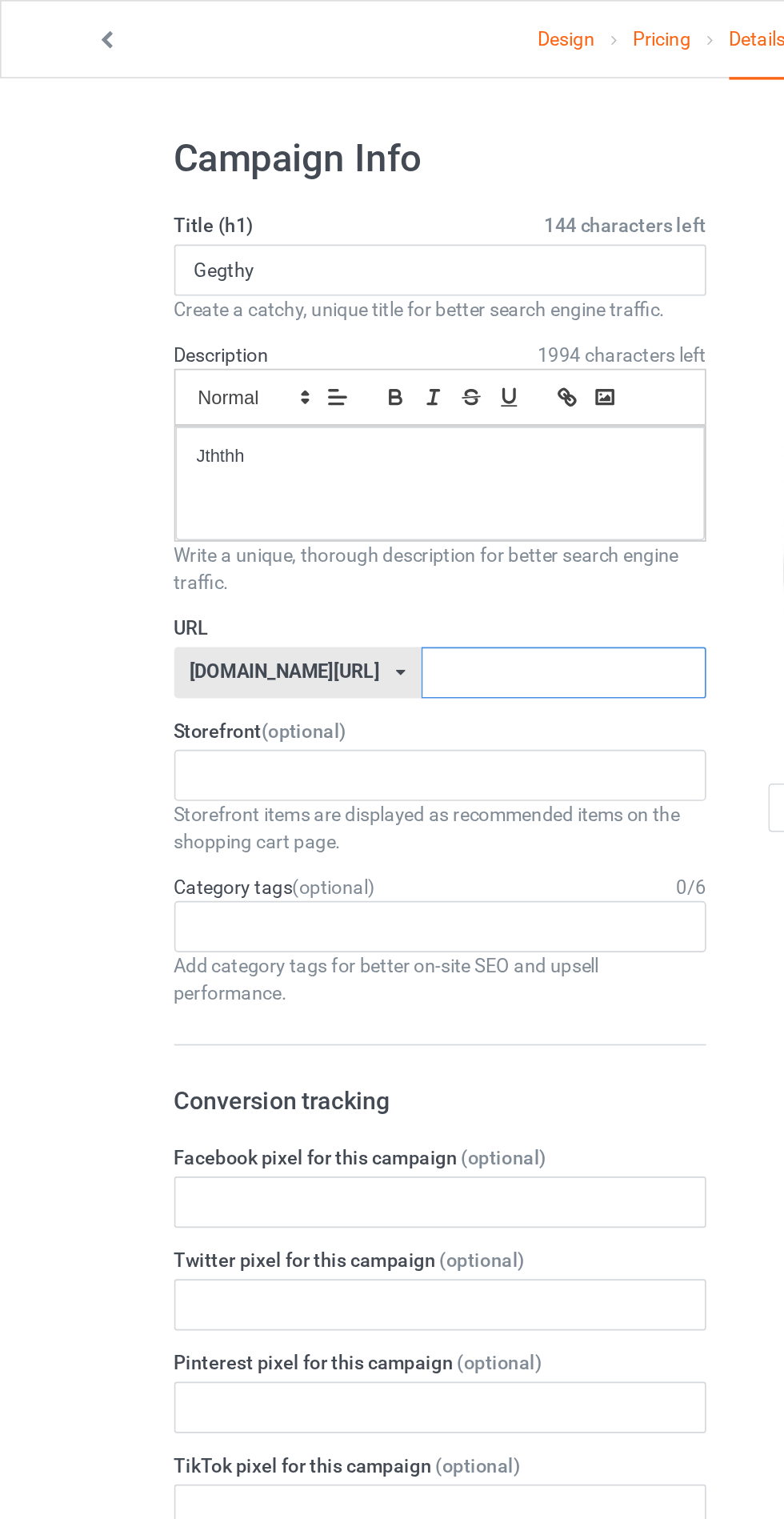
click at [299, 393] on input "text" at bounding box center [333, 399] width 169 height 31
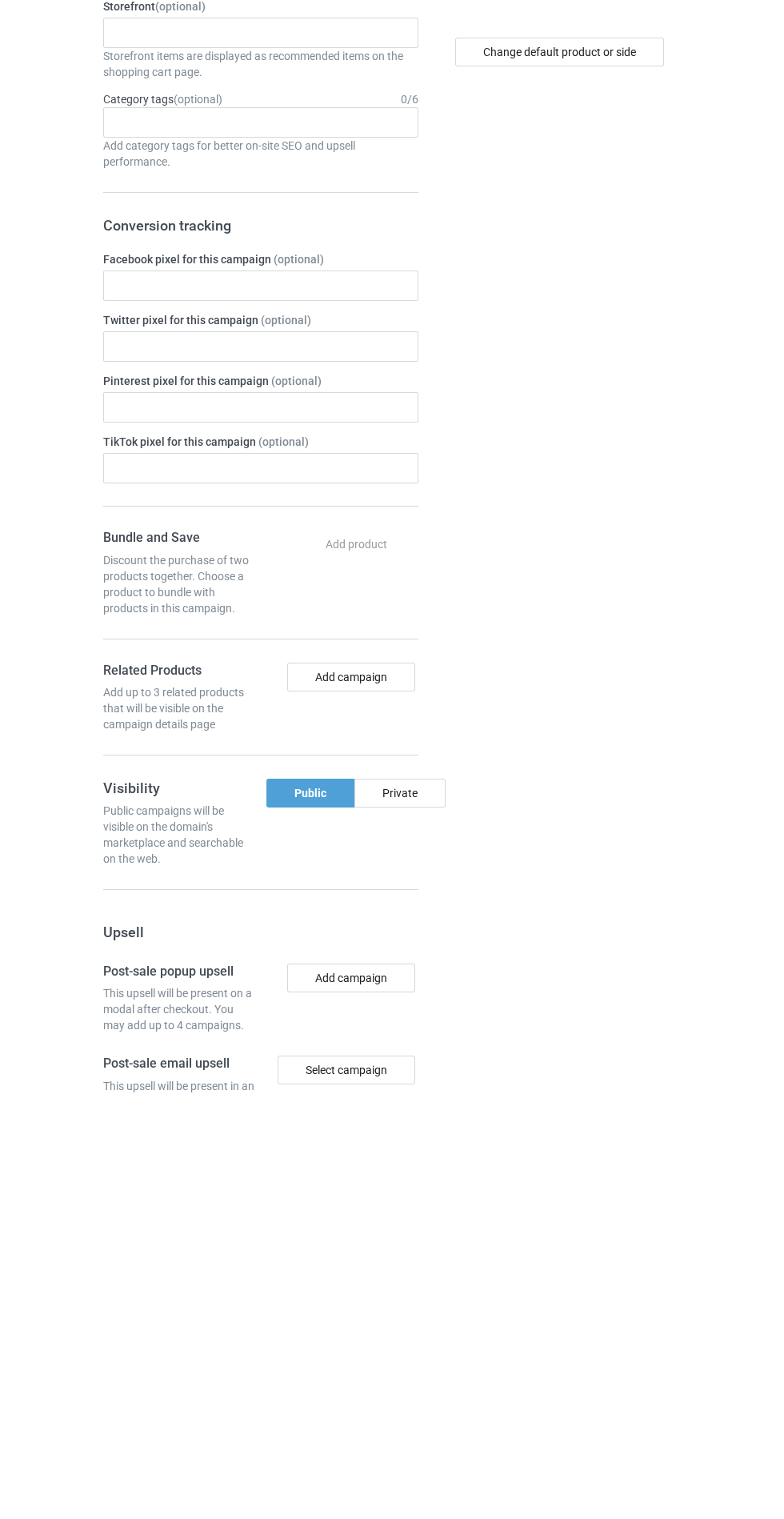
type input "Jthhth"
click at [418, 1212] on div "Private" at bounding box center [400, 1219] width 91 height 29
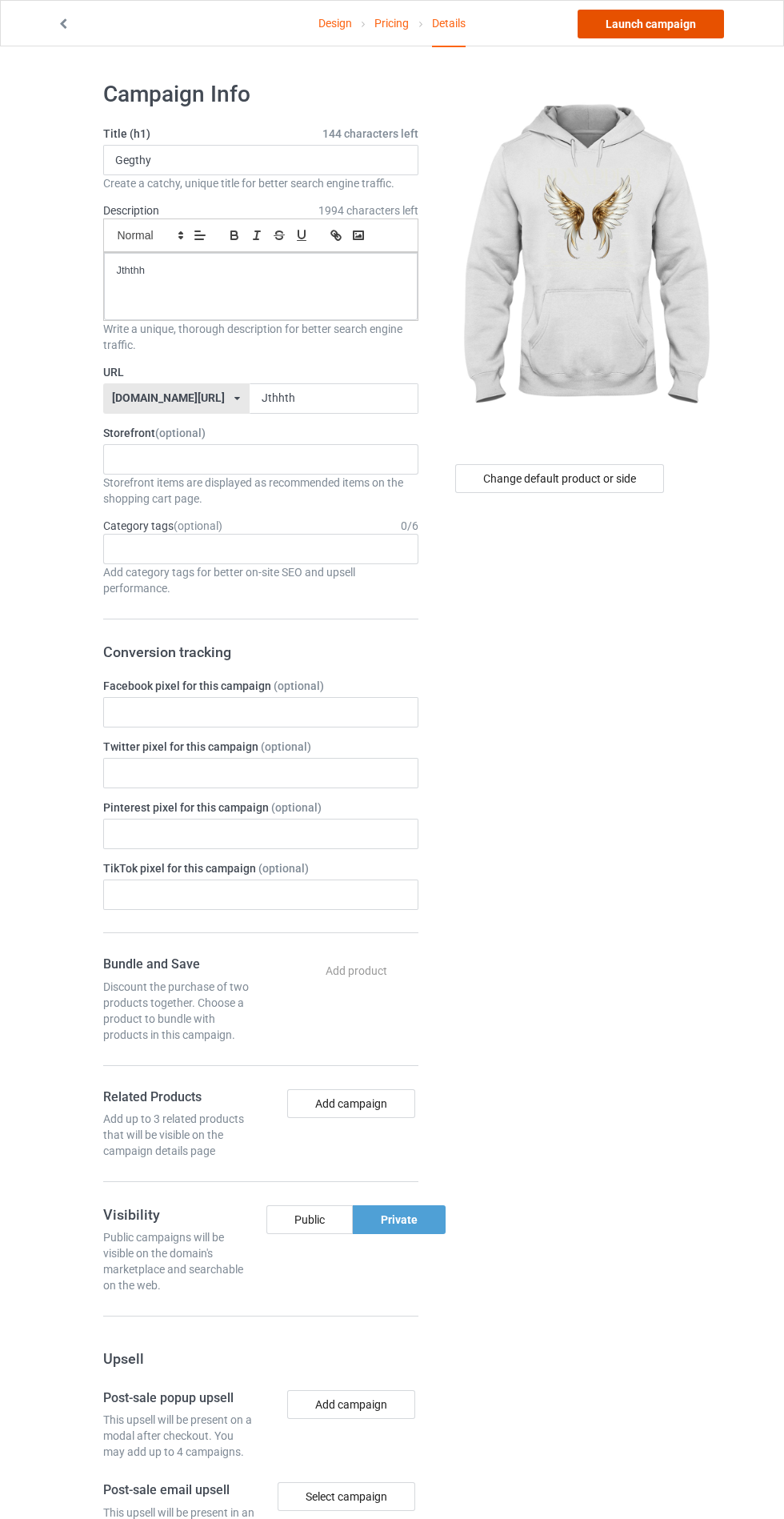
click at [668, 21] on link "Launch campaign" at bounding box center [651, 23] width 146 height 29
